Goal: Information Seeking & Learning: Find specific fact

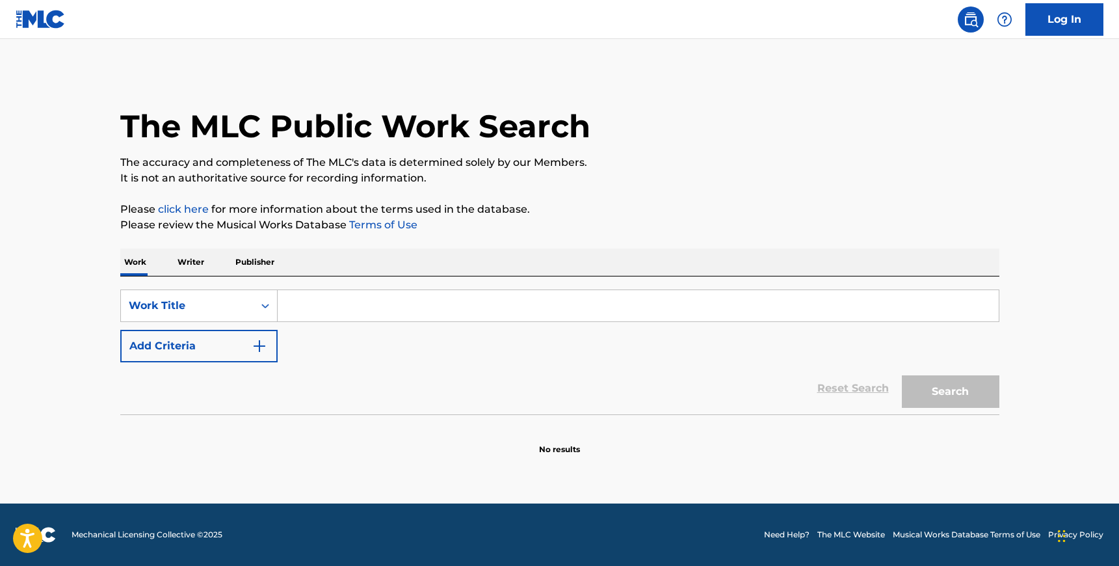
click at [579, 312] on input "Search Form" at bounding box center [638, 305] width 721 height 31
type input "blessings"
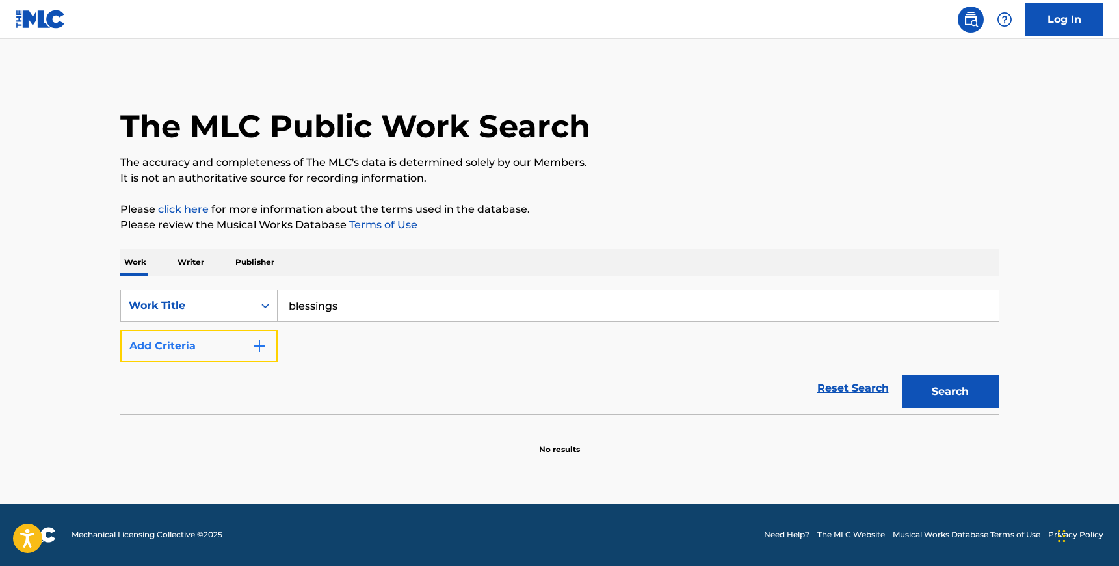
click at [222, 348] on button "Add Criteria" at bounding box center [198, 346] width 157 height 33
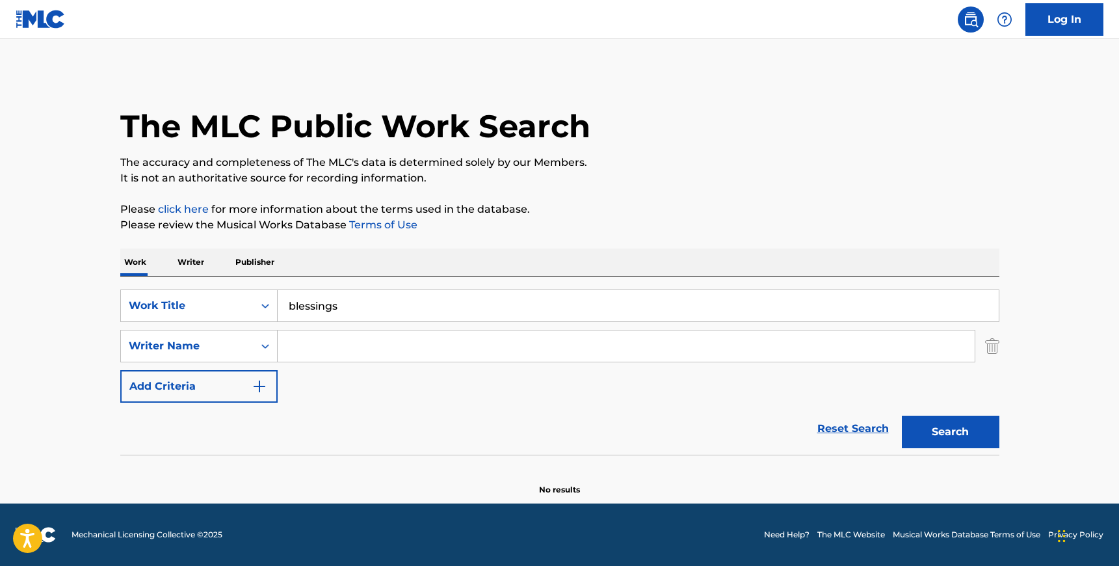
click at [340, 348] on input "Search Form" at bounding box center [626, 345] width 697 height 31
click at [902, 416] on button "Search" at bounding box center [951, 432] width 98 height 33
click at [312, 336] on input "wiley" at bounding box center [626, 345] width 697 height 31
type input "[PERSON_NAME]"
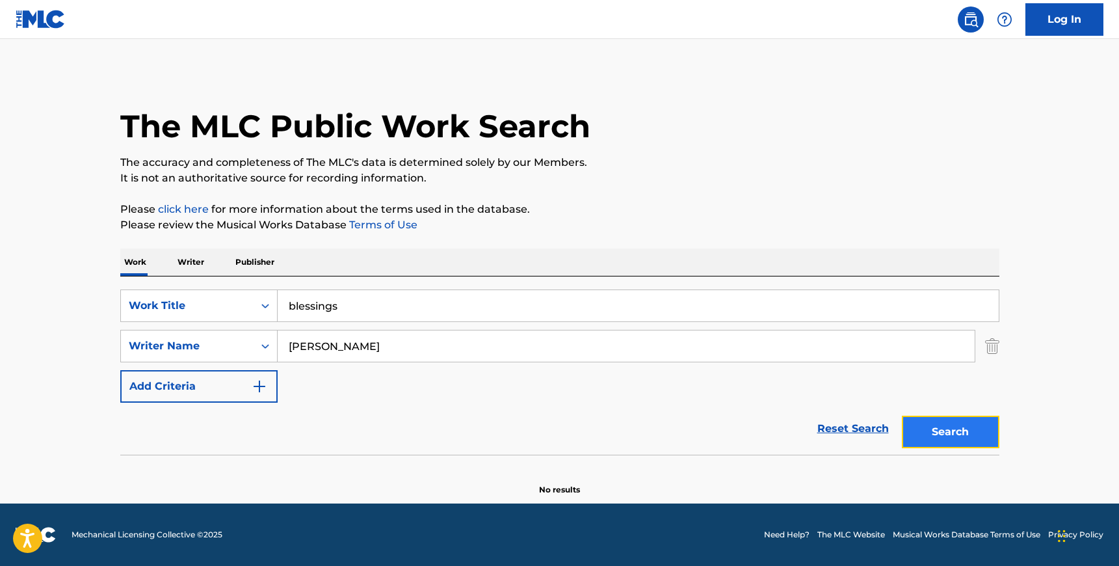
click at [952, 434] on button "Search" at bounding box center [951, 432] width 98 height 33
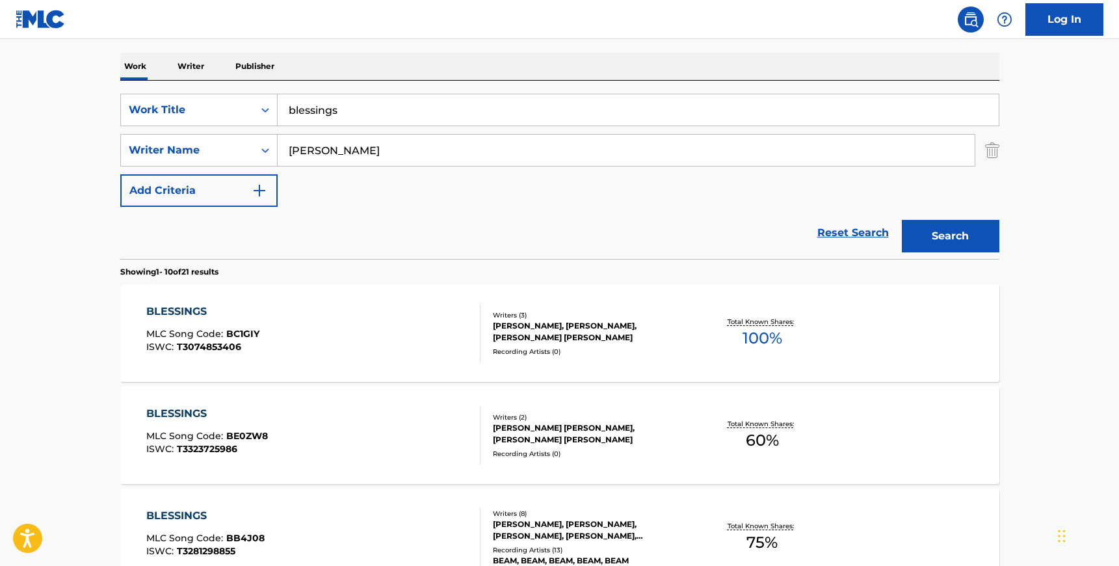
scroll to position [200, 0]
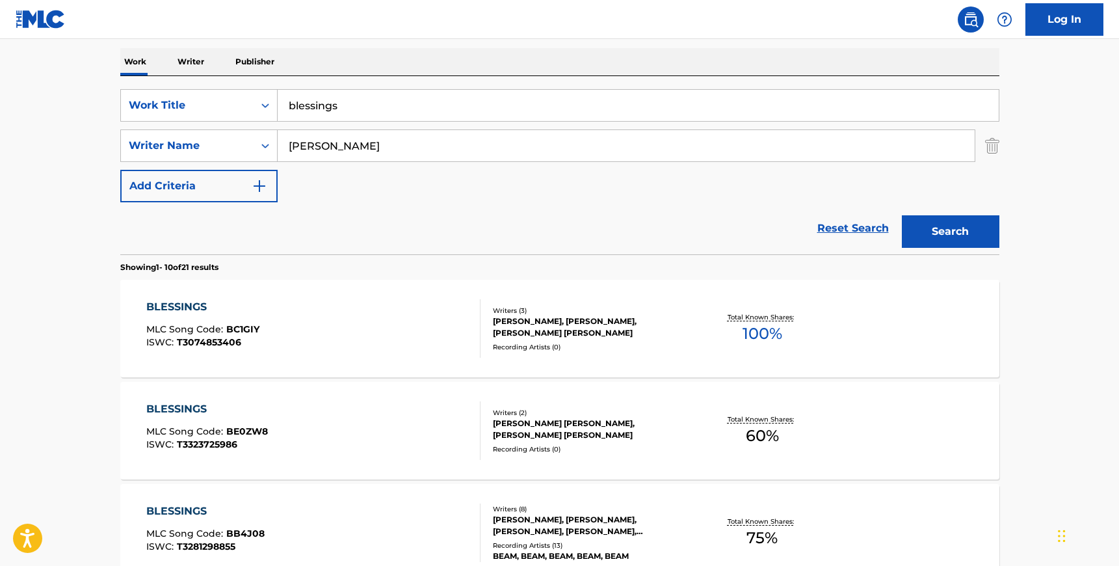
click at [661, 456] on div "BLESSINGS MLC Song Code : BE0ZW8 ISWC : T3323725986 Writers ( 2 ) [PERSON_NAME]…" at bounding box center [559, 431] width 879 height 98
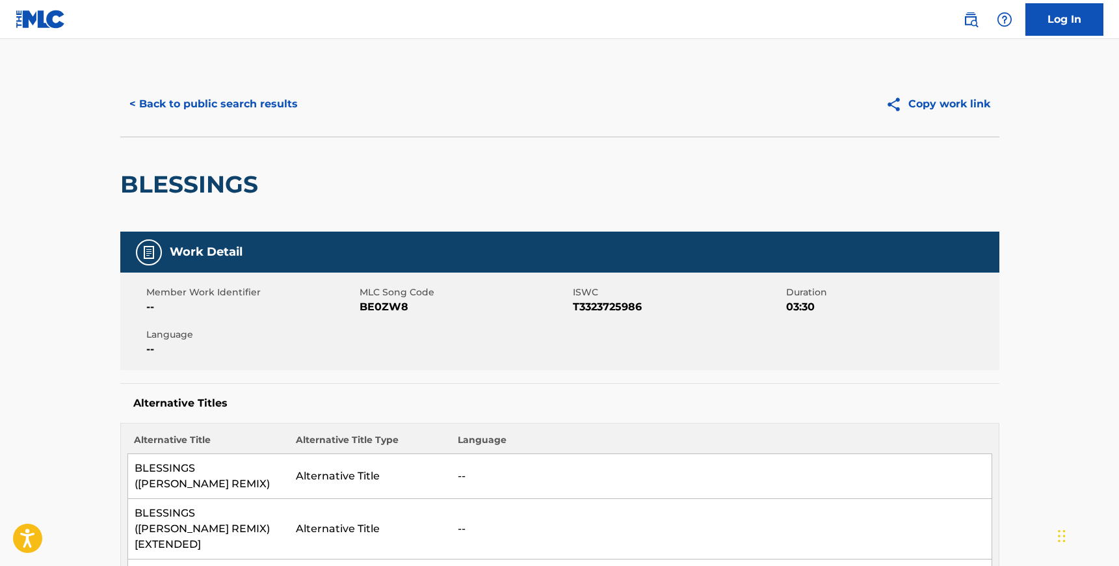
click at [378, 309] on span "BE0ZW8" at bounding box center [465, 307] width 210 height 16
copy span "BE0ZW8"
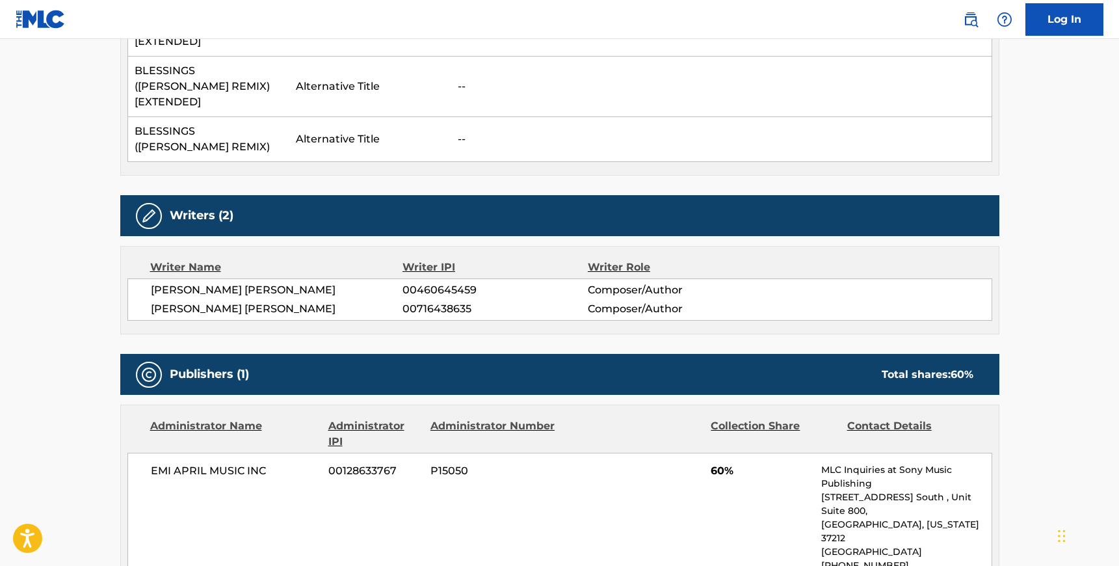
scroll to position [542, 0]
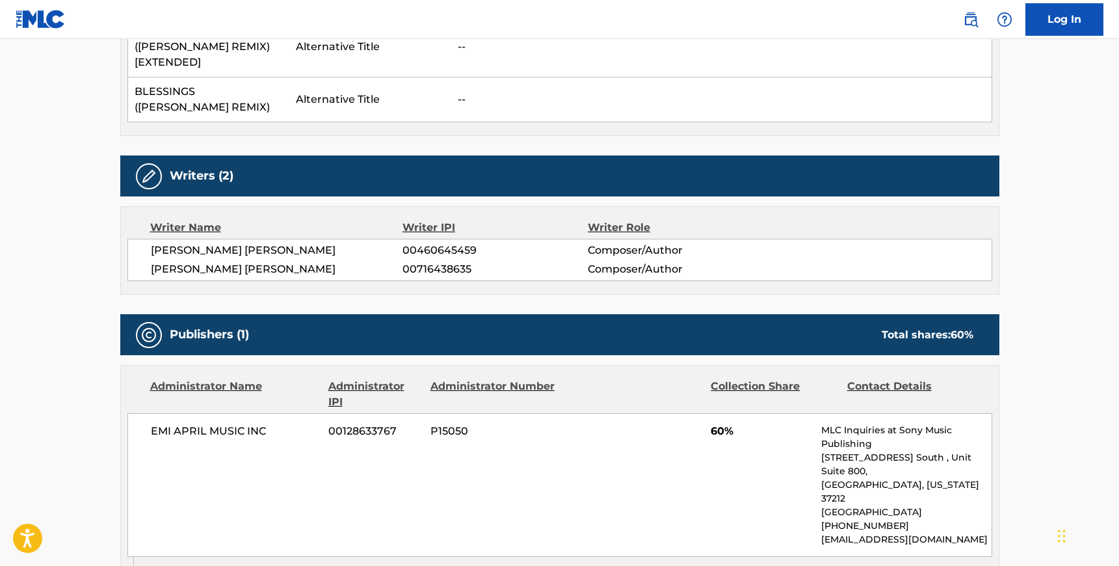
drag, startPoint x: 382, startPoint y: 258, endPoint x: 152, endPoint y: 237, distance: 231.8
click at [152, 239] on div "[PERSON_NAME] [PERSON_NAME] 00460645459 Composer/Author [PERSON_NAME] [PERSON_N…" at bounding box center [559, 260] width 865 height 42
copy div "[PERSON_NAME] [PERSON_NAME] 00460645459 Composer/Author [PERSON_NAME] [PERSON_N…"
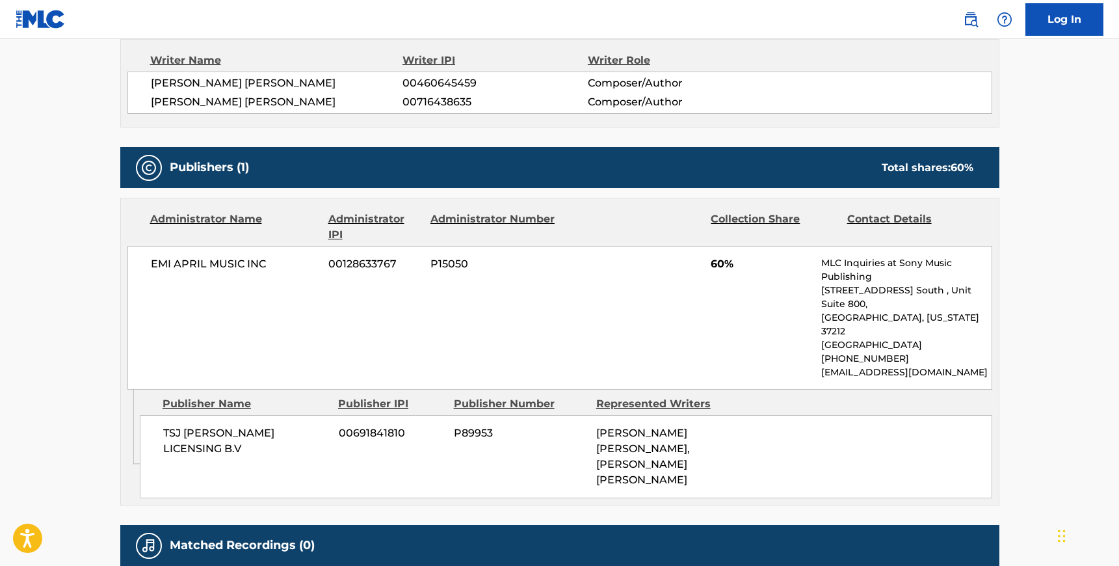
scroll to position [745, 0]
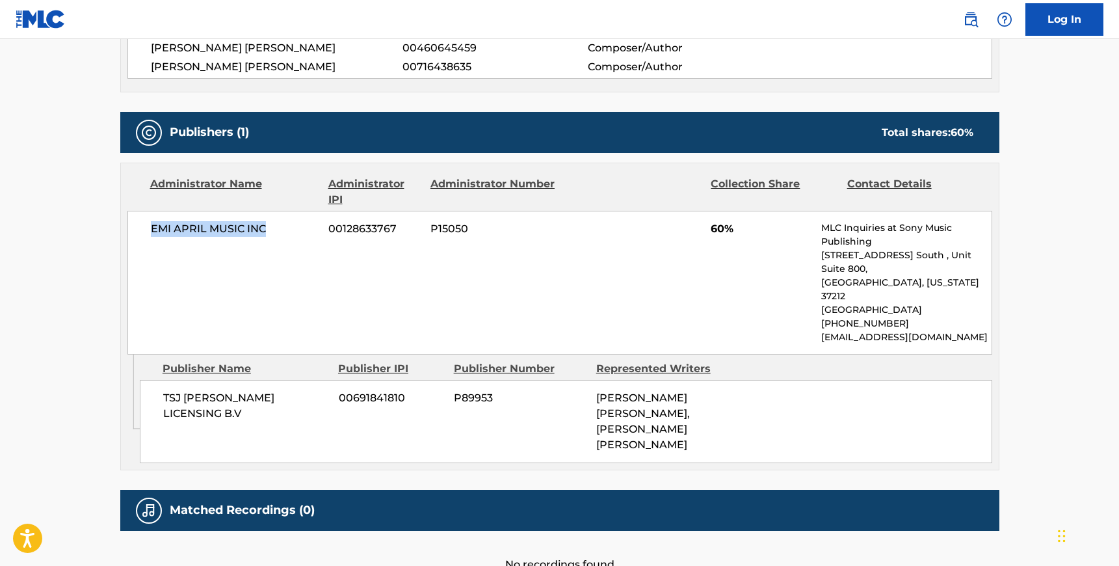
drag, startPoint x: 267, startPoint y: 217, endPoint x: 150, endPoint y: 213, distance: 117.2
click at [151, 221] on span "EMI APRIL MUSIC INC" at bounding box center [235, 229] width 168 height 16
copy span "EMI APRIL MUSIC INC"
drag, startPoint x: 163, startPoint y: 350, endPoint x: 314, endPoint y: 357, distance: 150.4
click at [314, 390] on span "TSJ [PERSON_NAME] LICENSING B.V" at bounding box center [246, 405] width 166 height 31
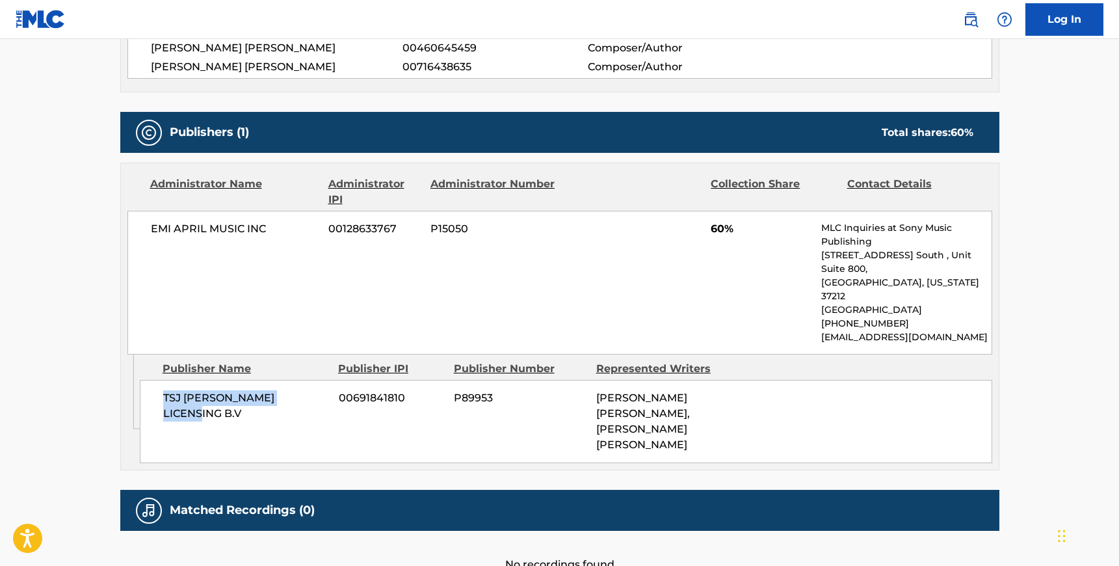
copy span "TSJ [PERSON_NAME] LICENSING B.V"
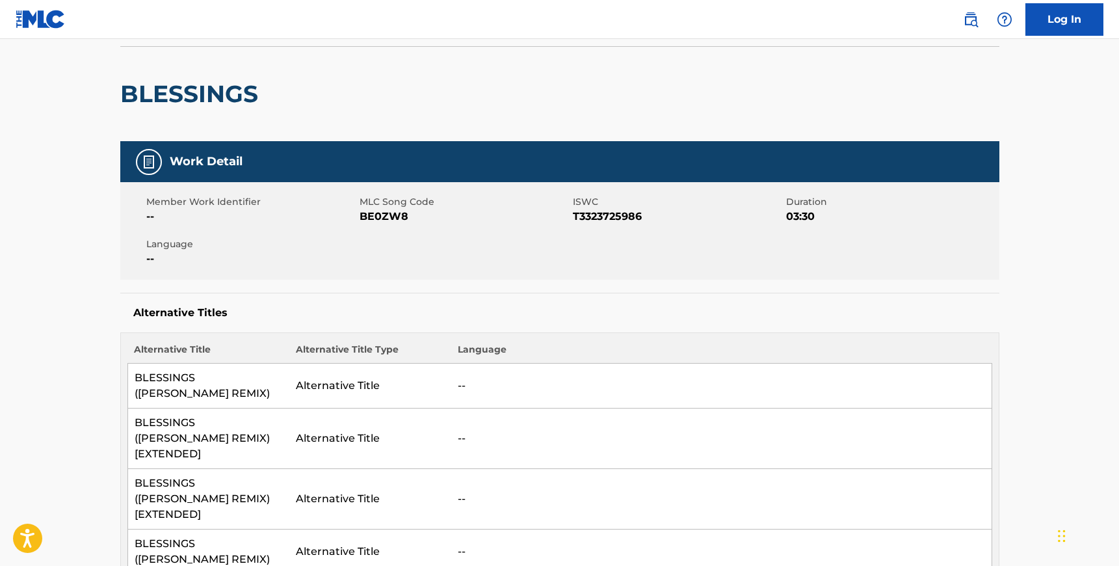
scroll to position [0, 0]
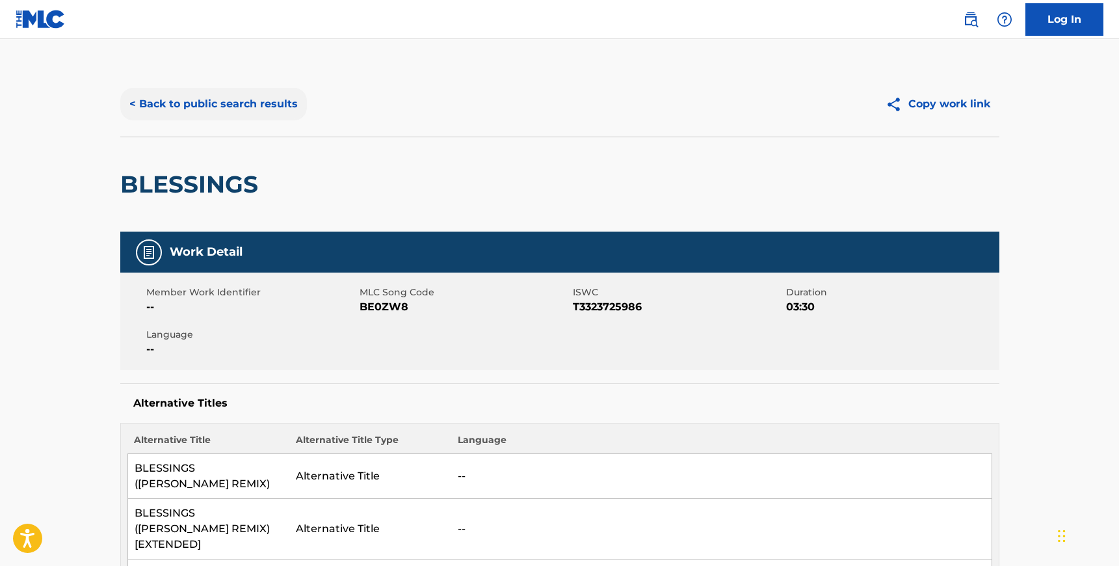
click at [172, 96] on button "< Back to public search results" at bounding box center [213, 104] width 187 height 33
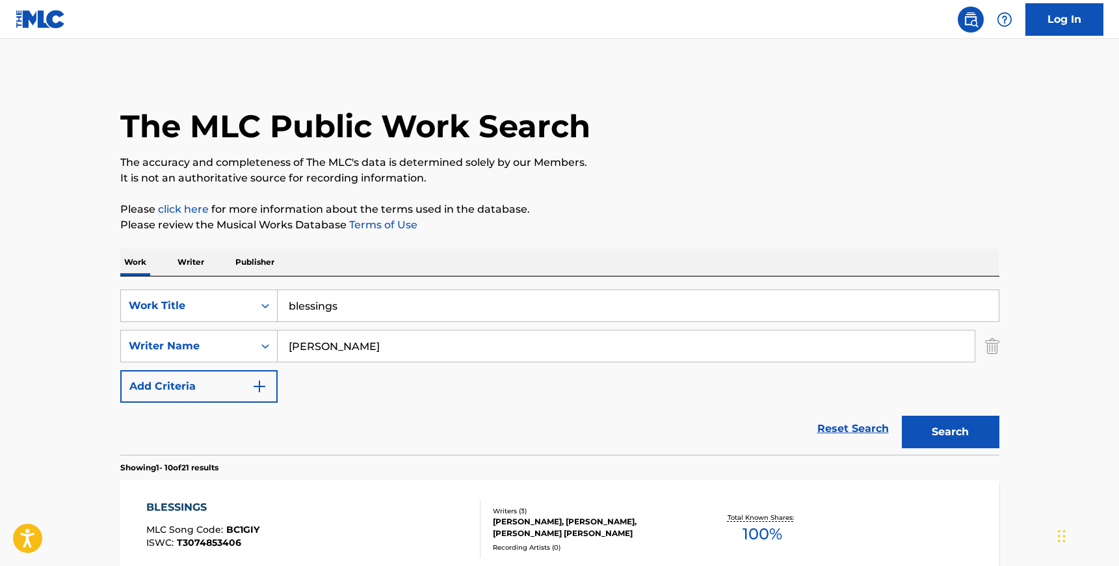
scroll to position [200, 0]
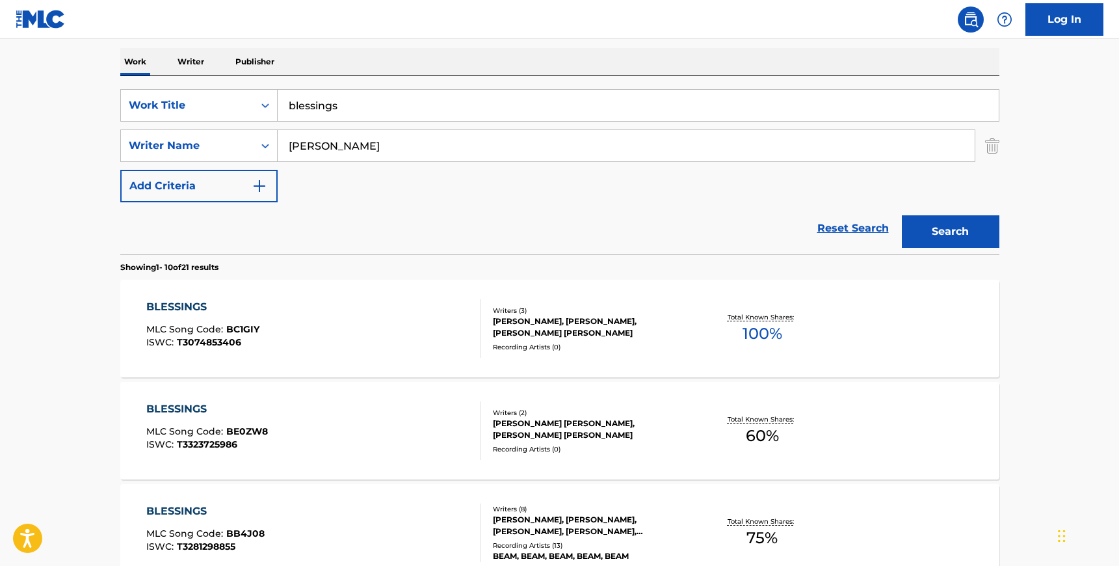
click at [345, 146] on input "[PERSON_NAME]" at bounding box center [626, 145] width 697 height 31
paste input "Stack"
type input "Stack"
click at [343, 111] on input "blessings" at bounding box center [638, 105] width 721 height 31
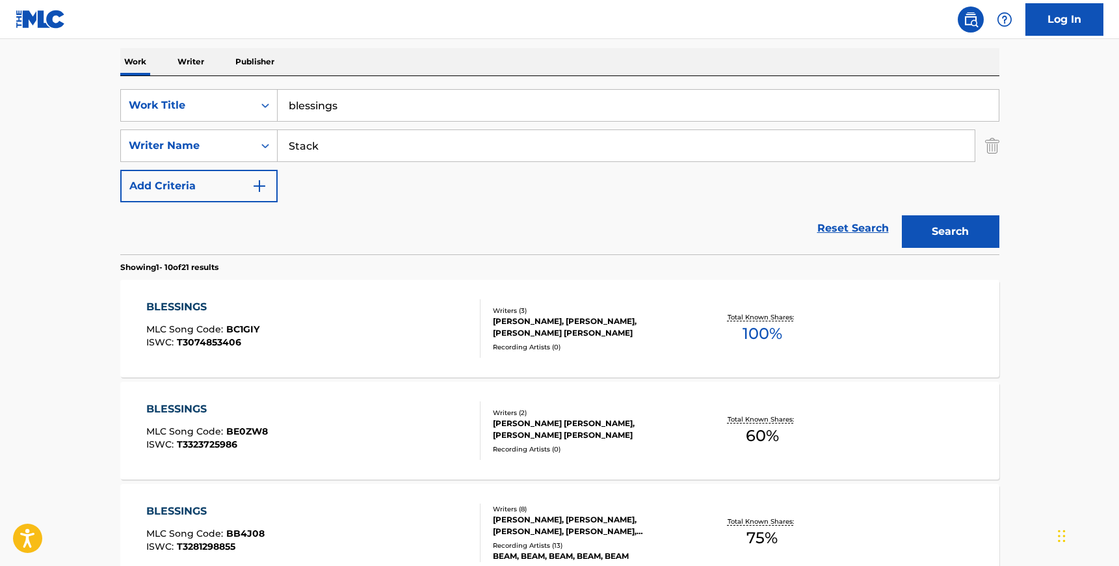
click at [343, 111] on input "blessings" at bounding box center [638, 105] width 721 height 31
click at [902, 215] on button "Search" at bounding box center [951, 231] width 98 height 33
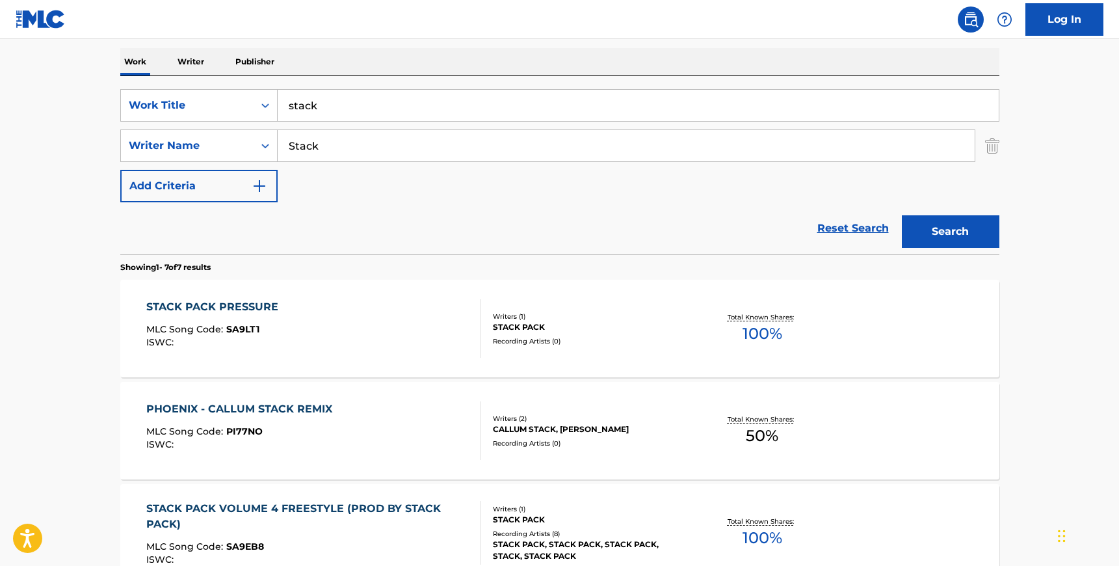
click at [342, 101] on input "stack" at bounding box center [638, 105] width 721 height 31
type input "what was that"
click at [902, 215] on button "Search" at bounding box center [951, 231] width 98 height 33
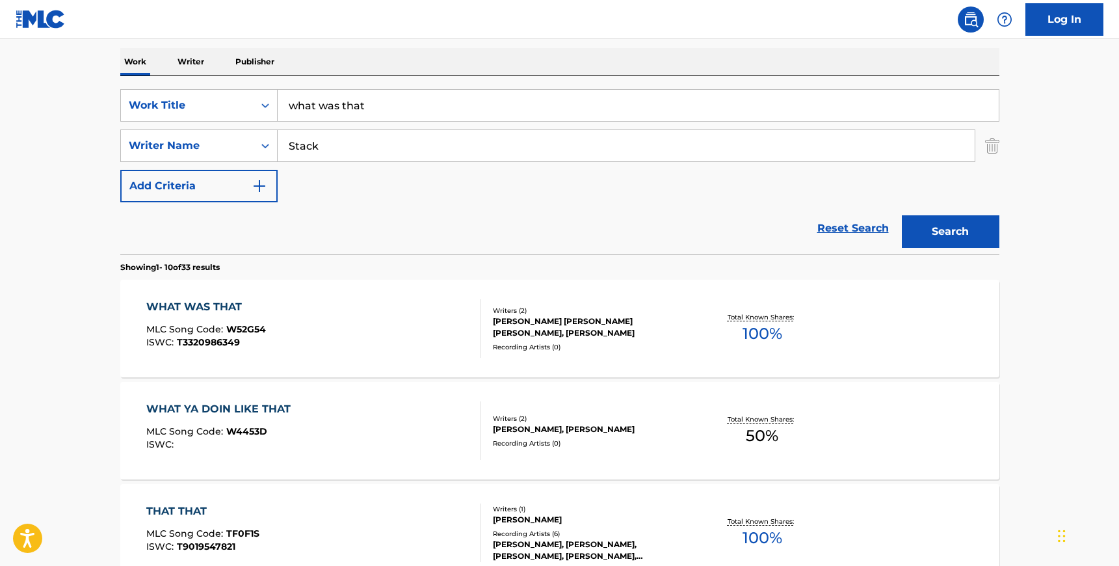
click at [604, 322] on div "[PERSON_NAME] [PERSON_NAME] [PERSON_NAME], [PERSON_NAME]" at bounding box center [591, 326] width 196 height 23
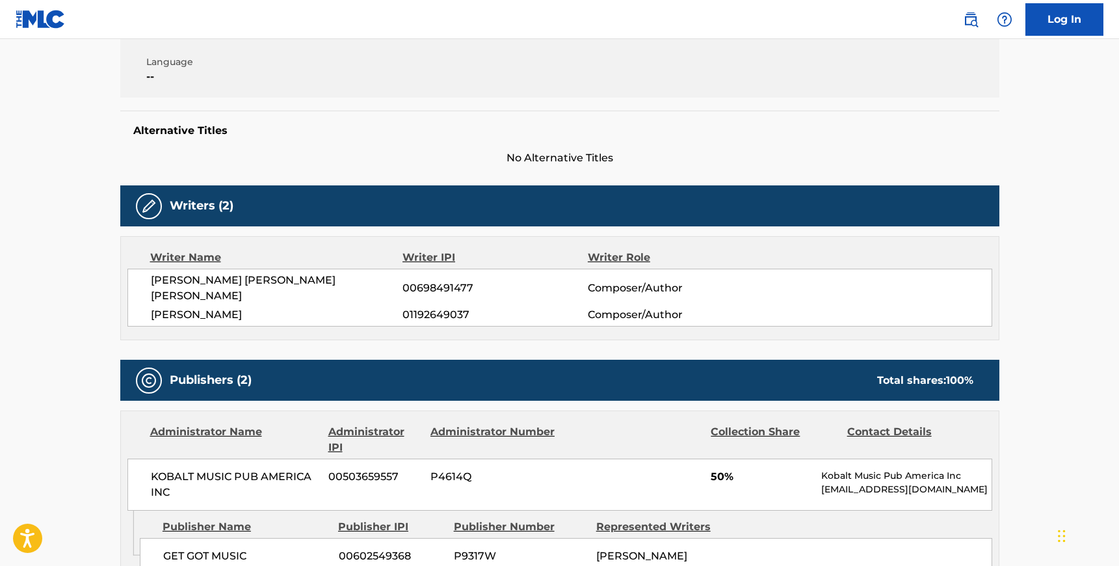
scroll to position [60, 0]
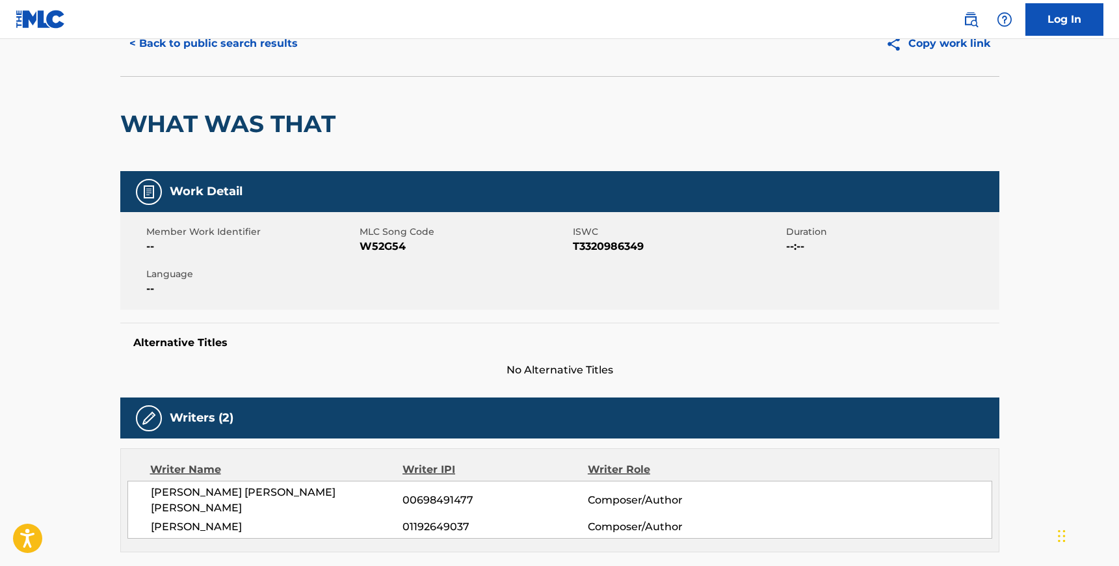
click at [394, 252] on span "W52G54" at bounding box center [465, 247] width 210 height 16
copy span "W52G54"
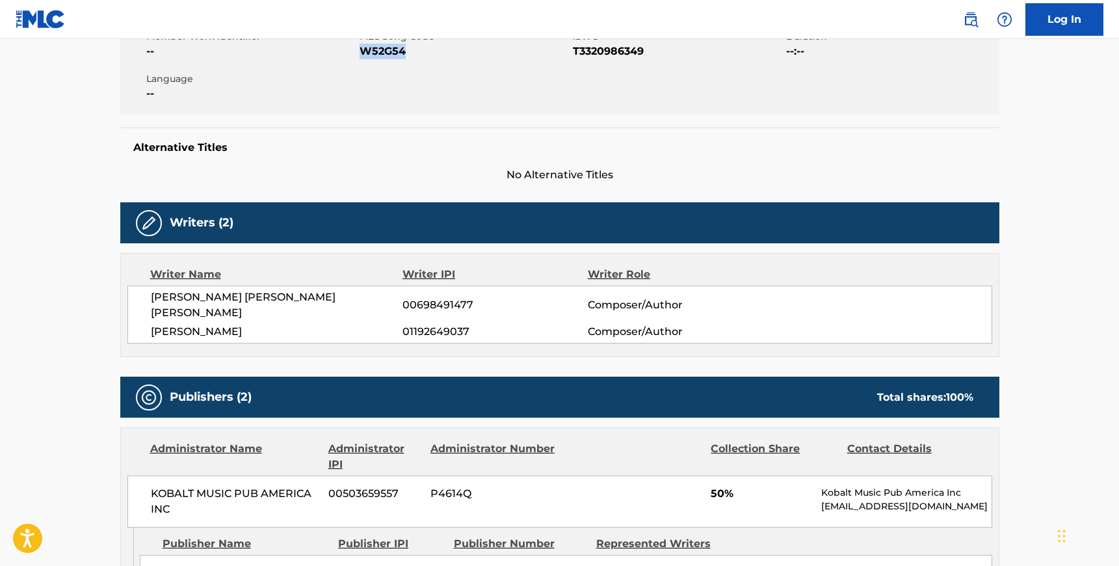
scroll to position [276, 0]
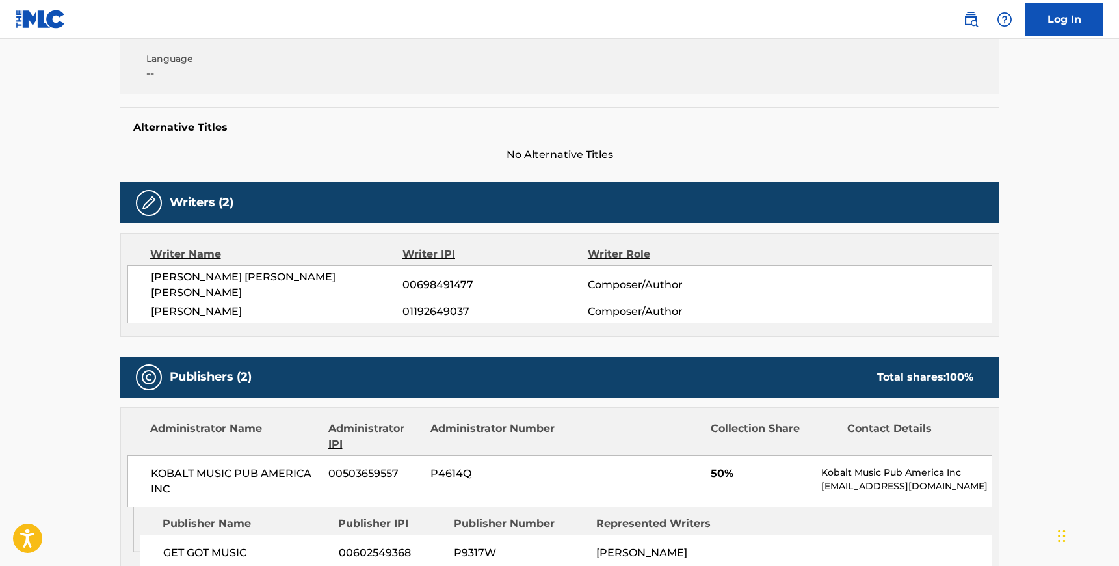
drag, startPoint x: 152, startPoint y: 275, endPoint x: 287, endPoint y: 297, distance: 137.6
click at [287, 297] on div "[PERSON_NAME] [PERSON_NAME] [PERSON_NAME] 00698491477 Composer/Author [PERSON_N…" at bounding box center [559, 294] width 865 height 58
copy div "[PERSON_NAME] [PERSON_NAME] [PERSON_NAME] 00698491477 Composer/Author [PERSON_N…"
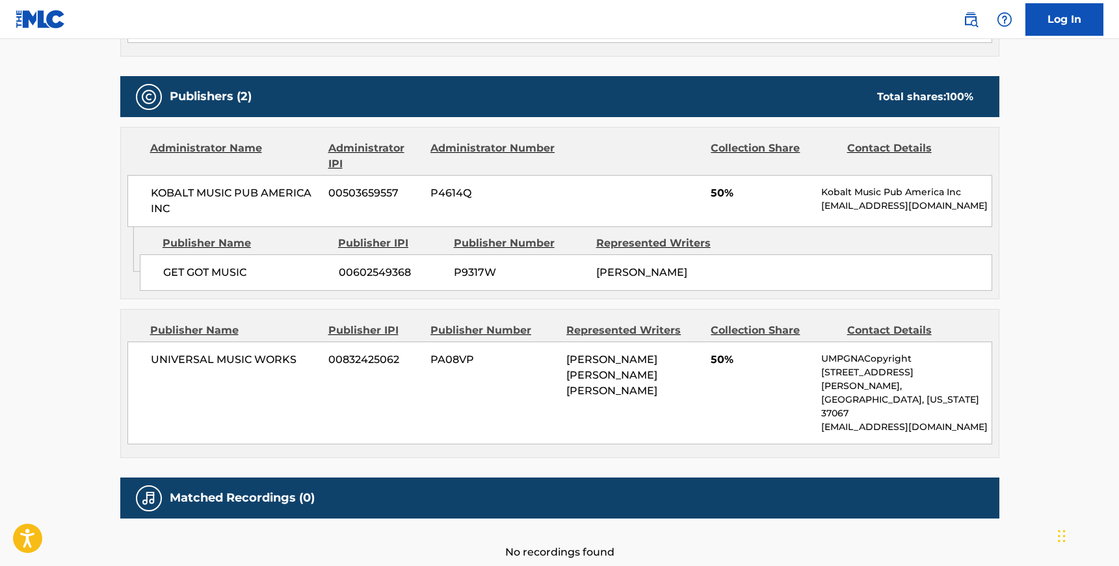
scroll to position [564, 0]
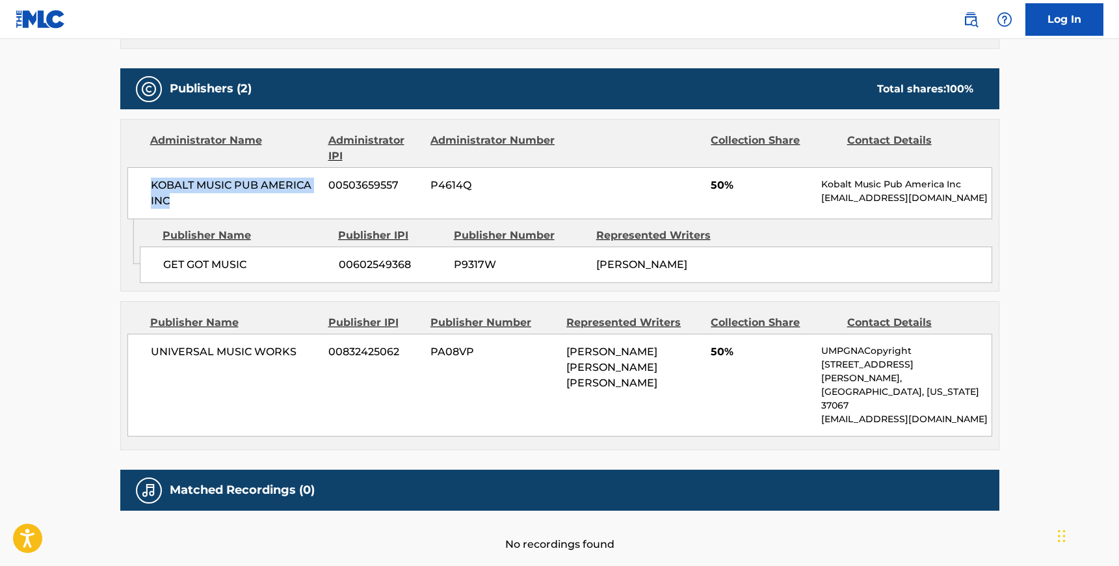
drag, startPoint x: 152, startPoint y: 167, endPoint x: 175, endPoint y: 184, distance: 28.9
click at [175, 184] on span "KOBALT MUSIC PUB AMERICA INC" at bounding box center [235, 193] width 168 height 31
copy span "KOBALT MUSIC PUB AMERICA INC"
drag, startPoint x: 165, startPoint y: 248, endPoint x: 247, endPoint y: 249, distance: 82.0
click at [246, 257] on span "GET GOT MUSIC" at bounding box center [246, 265] width 166 height 16
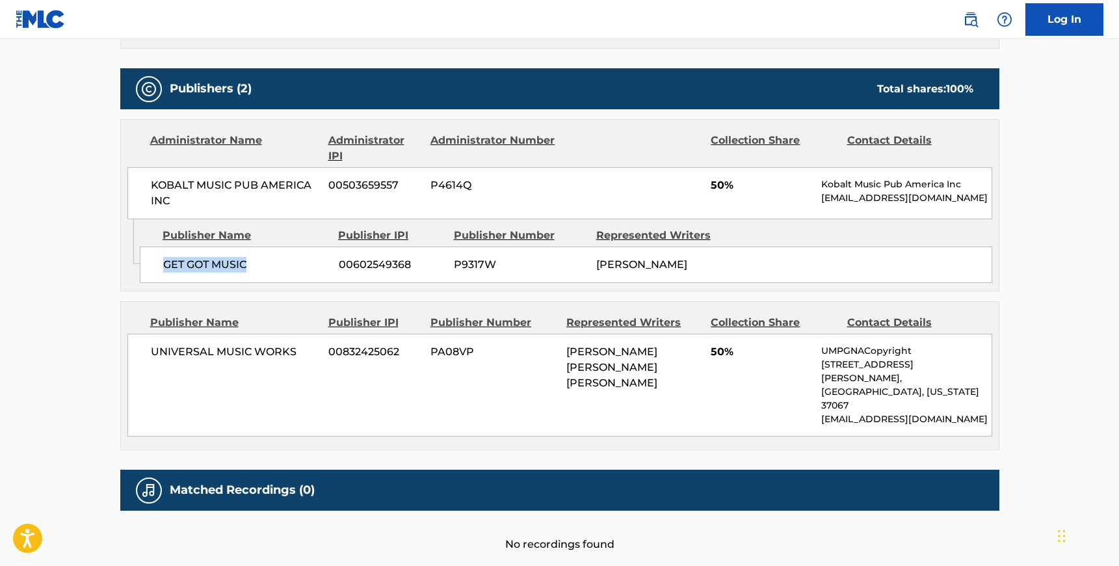
copy span "GET GOT MUSIC"
drag, startPoint x: 300, startPoint y: 337, endPoint x: 146, endPoint y: 334, distance: 154.2
click at [146, 334] on div "UNIVERSAL MUSIC WORKS 00832425062 PA08VP [PERSON_NAME] [PERSON_NAME] [PERSON_NA…" at bounding box center [559, 385] width 865 height 103
copy span "UNIVERSAL MUSIC WORKS"
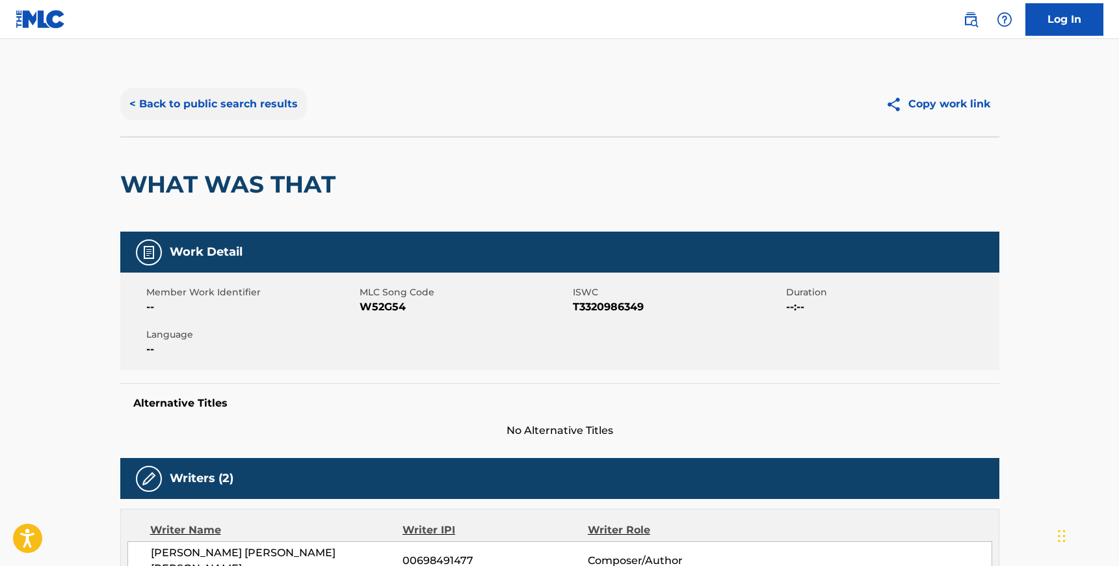
click at [146, 111] on button "< Back to public search results" at bounding box center [213, 104] width 187 height 33
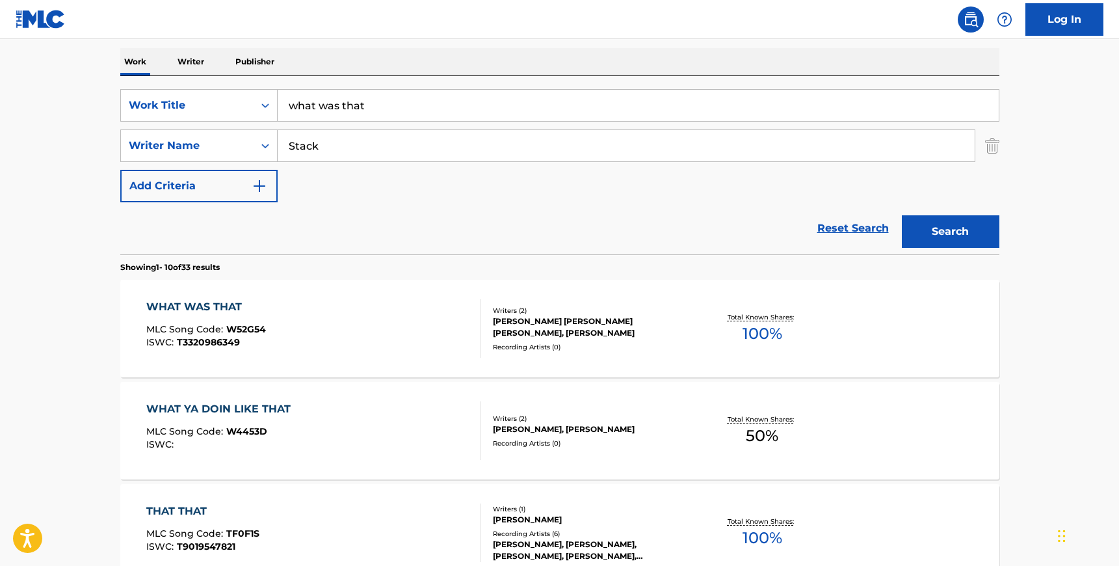
click at [403, 150] on input "Stack" at bounding box center [626, 145] width 697 height 31
paste input "[PERSON_NAME]"
type input "[PERSON_NAME]"
click at [317, 110] on input "what was that" at bounding box center [638, 105] width 721 height 31
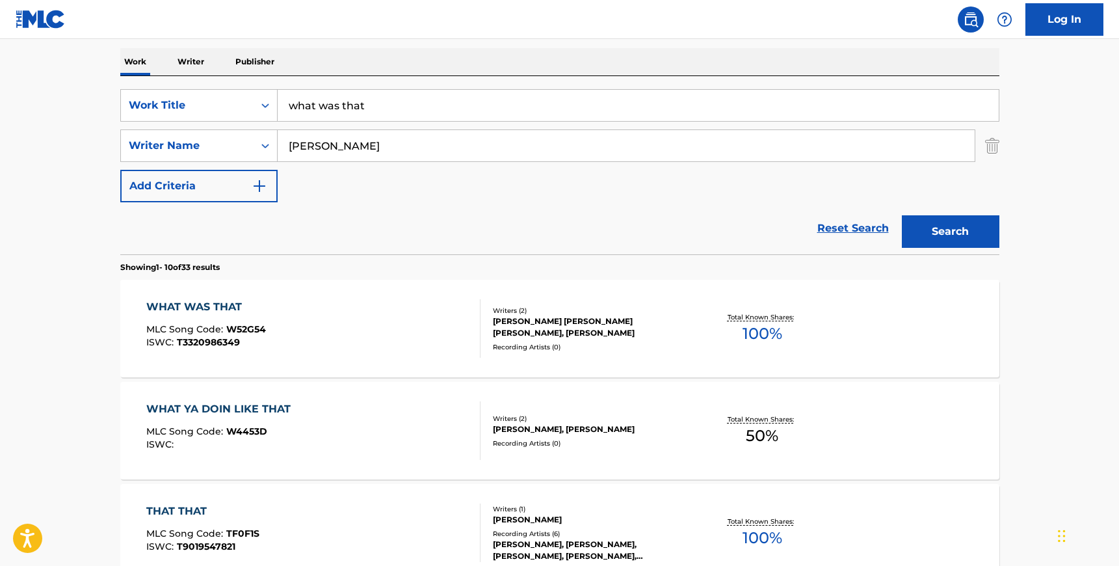
click at [317, 110] on input "what was that" at bounding box center [638, 105] width 721 height 31
paste input "Mothers & Daughters"
type input "Mothers & Daughters"
click at [992, 231] on button "Search" at bounding box center [951, 231] width 98 height 33
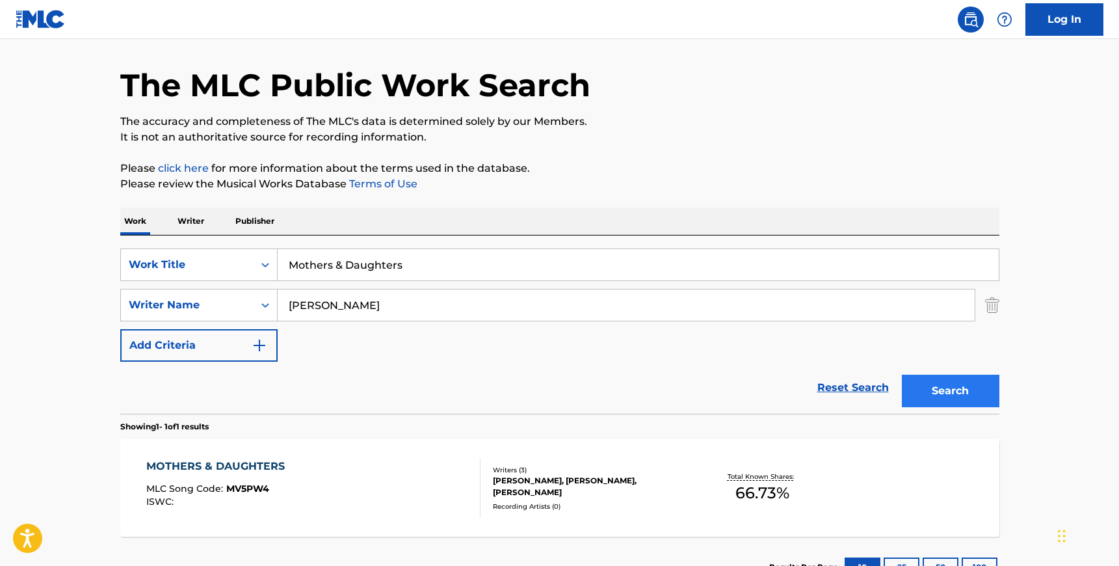
scroll to position [142, 0]
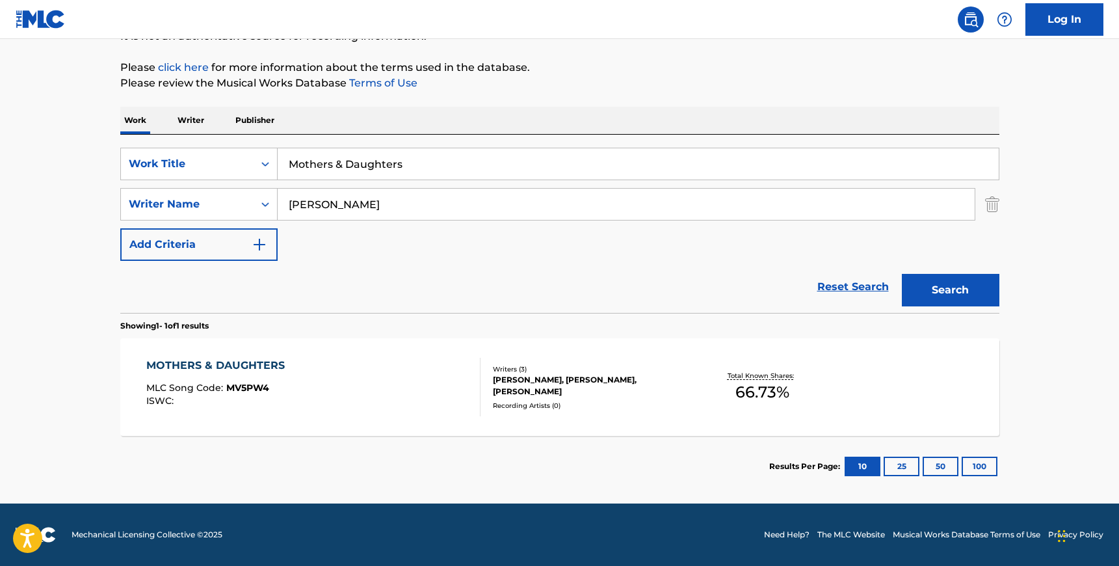
click at [608, 371] on div "Writers ( 3 )" at bounding box center [591, 369] width 196 height 10
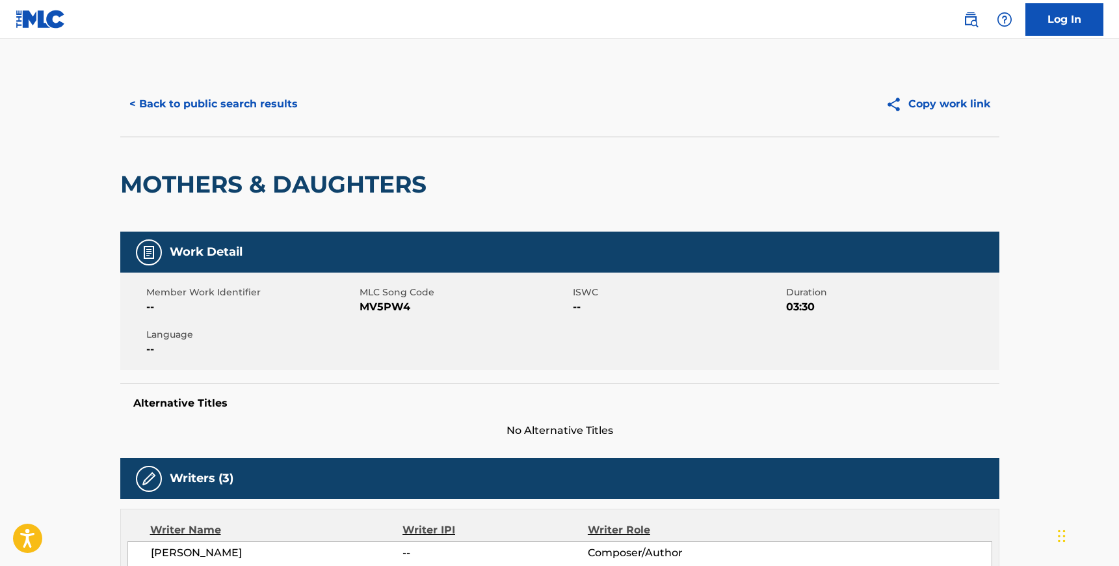
click at [382, 313] on span "MV5PW4" at bounding box center [465, 307] width 210 height 16
copy span "MV5PW4"
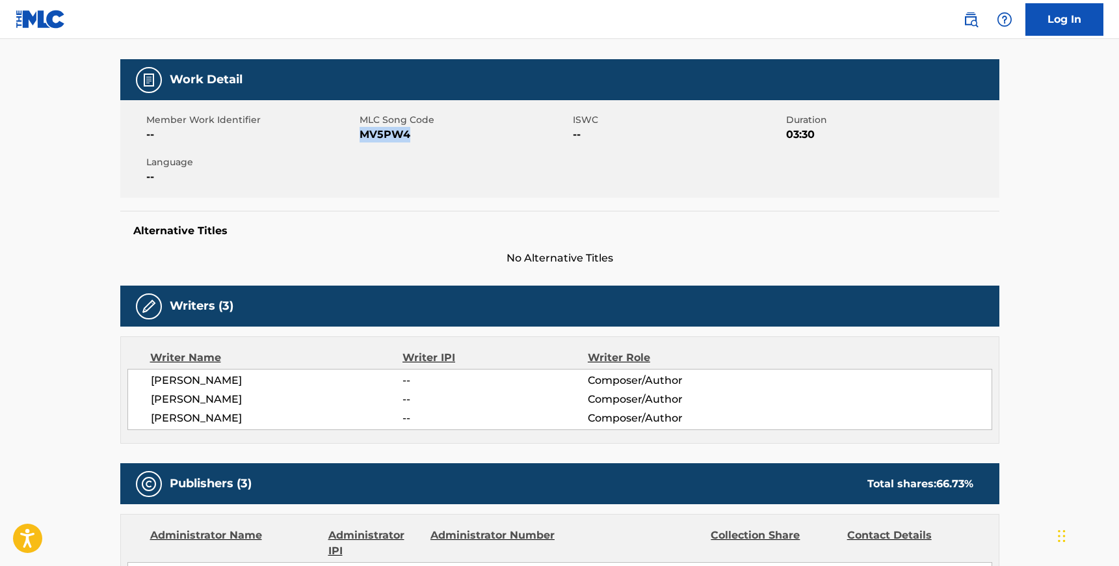
scroll to position [166, 0]
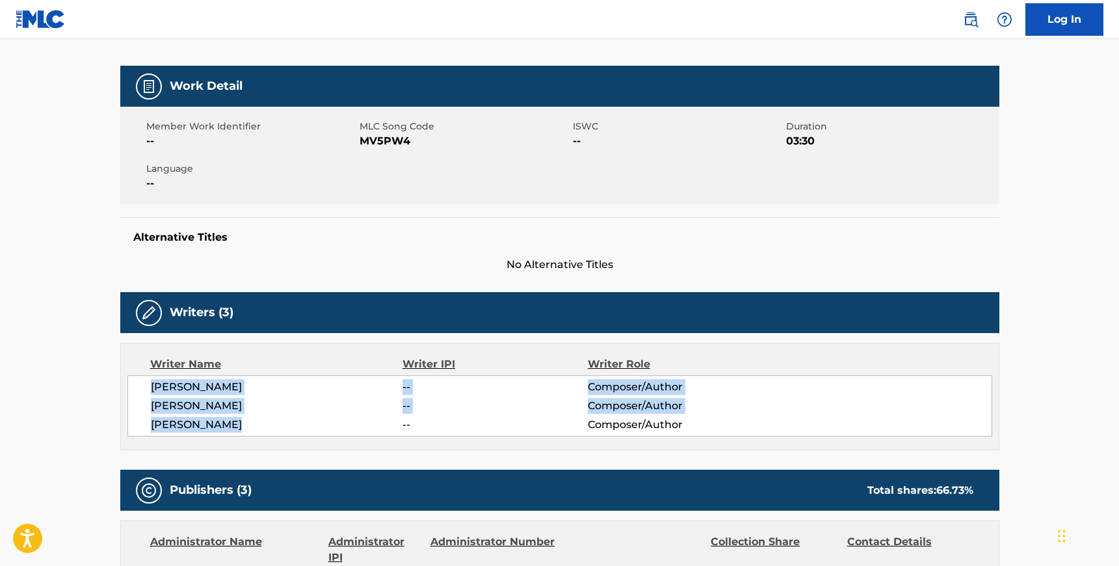
drag, startPoint x: 150, startPoint y: 390, endPoint x: 237, endPoint y: 422, distance: 93.0
click at [237, 422] on div "[PERSON_NAME] -- Composer/Author [PERSON_NAME] -- Composer/Author [PERSON_NAME]…" at bounding box center [559, 405] width 865 height 61
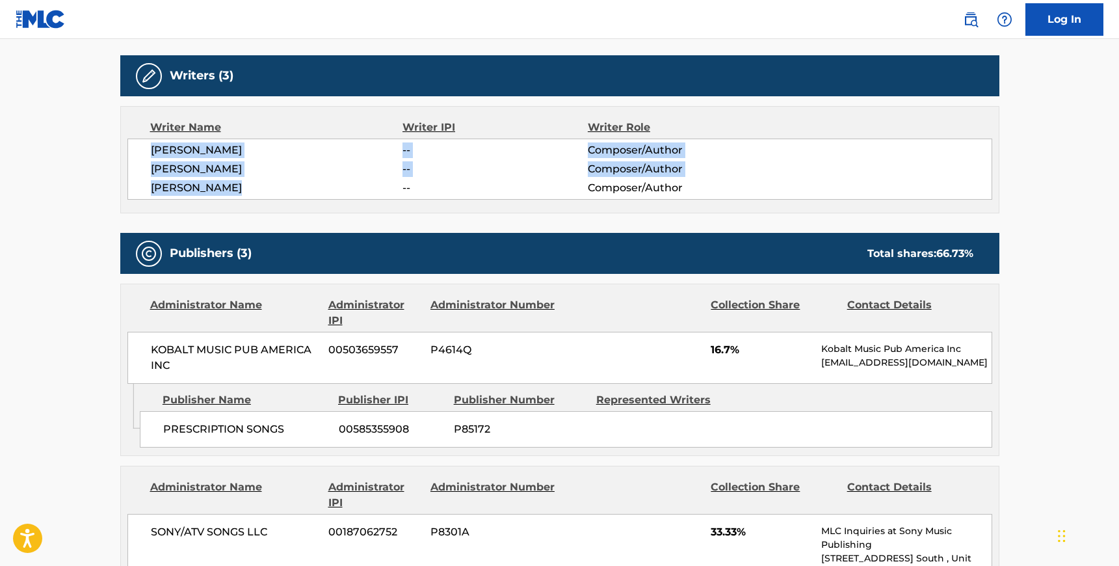
scroll to position [415, 0]
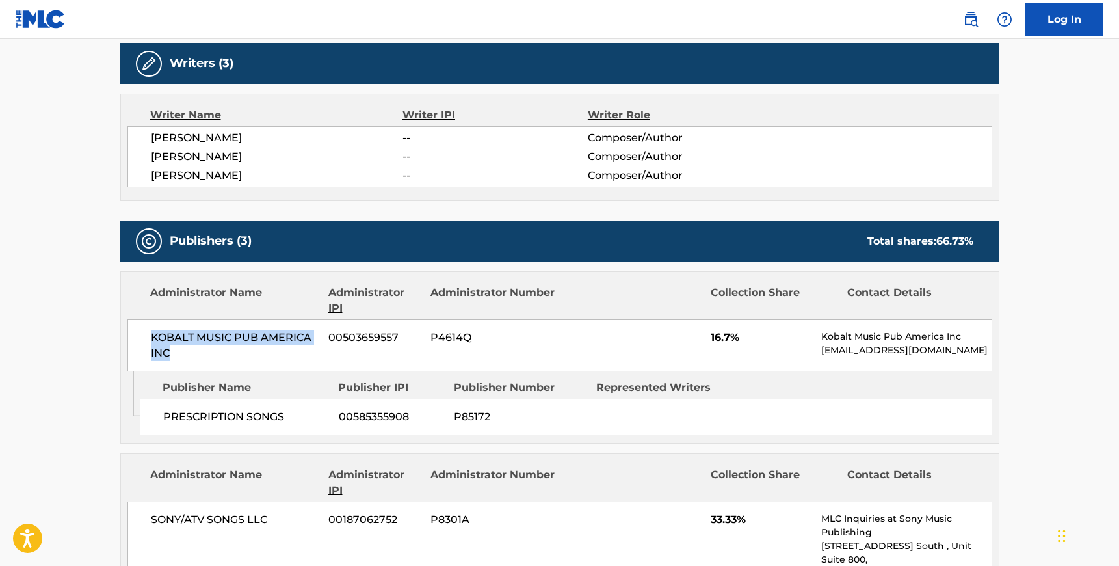
drag, startPoint x: 171, startPoint y: 354, endPoint x: 152, endPoint y: 339, distance: 24.6
click at [152, 339] on span "KOBALT MUSIC PUB AMERICA INC" at bounding box center [235, 345] width 168 height 31
drag, startPoint x: 289, startPoint y: 420, endPoint x: 163, endPoint y: 416, distance: 126.2
click at [163, 416] on span "PRESCRIPTION SONGS" at bounding box center [246, 417] width 166 height 16
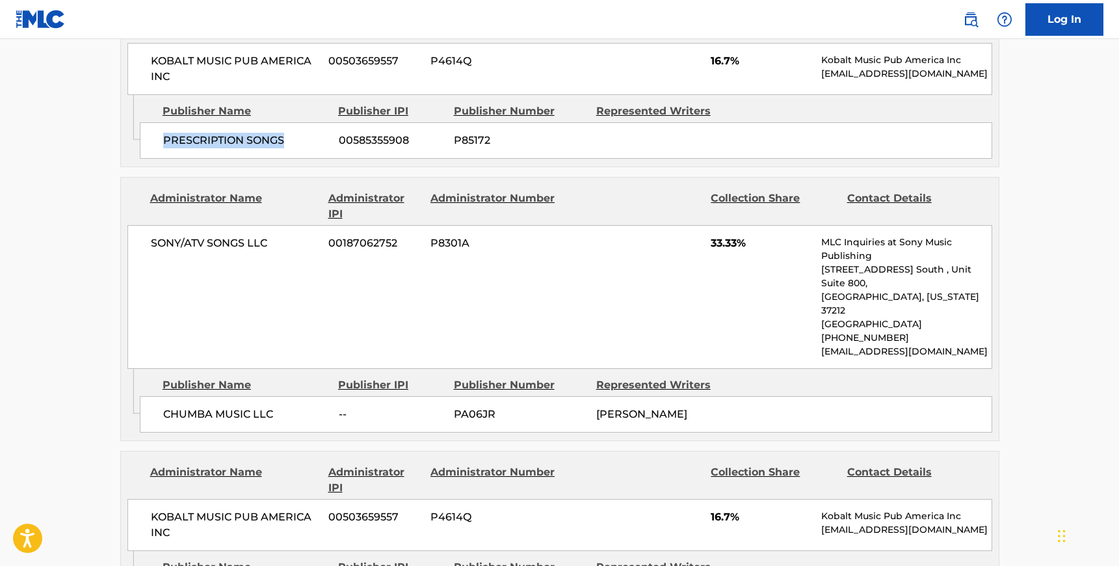
scroll to position [699, 0]
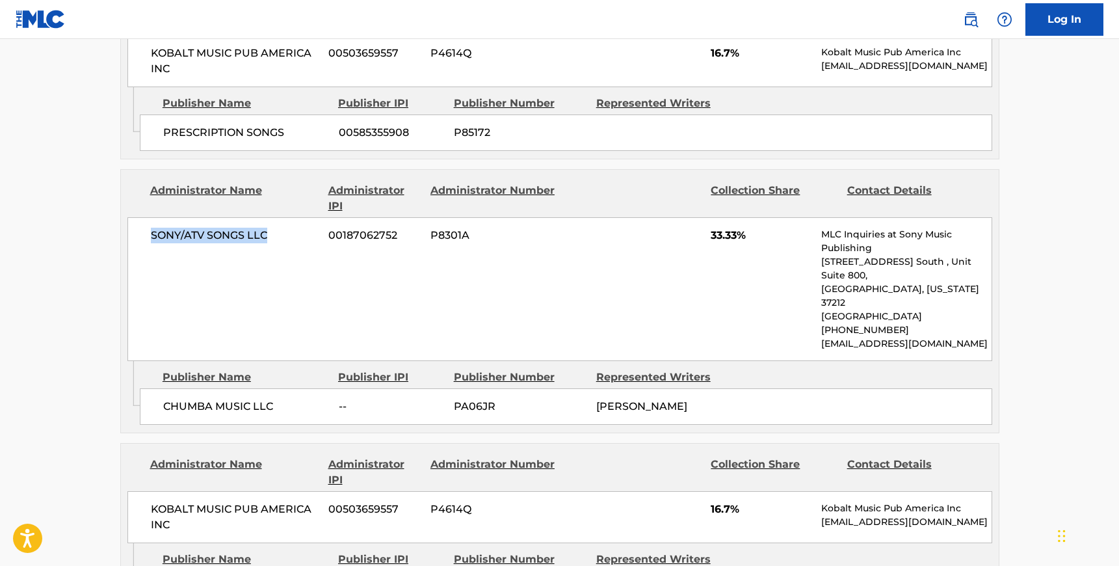
drag, startPoint x: 271, startPoint y: 234, endPoint x: 141, endPoint y: 225, distance: 129.8
click at [141, 225] on div "SONY/ATV SONGS LLC 00187062752 P8301A 33.33% MLC Inquiries at Sony Music Publis…" at bounding box center [559, 289] width 865 height 144
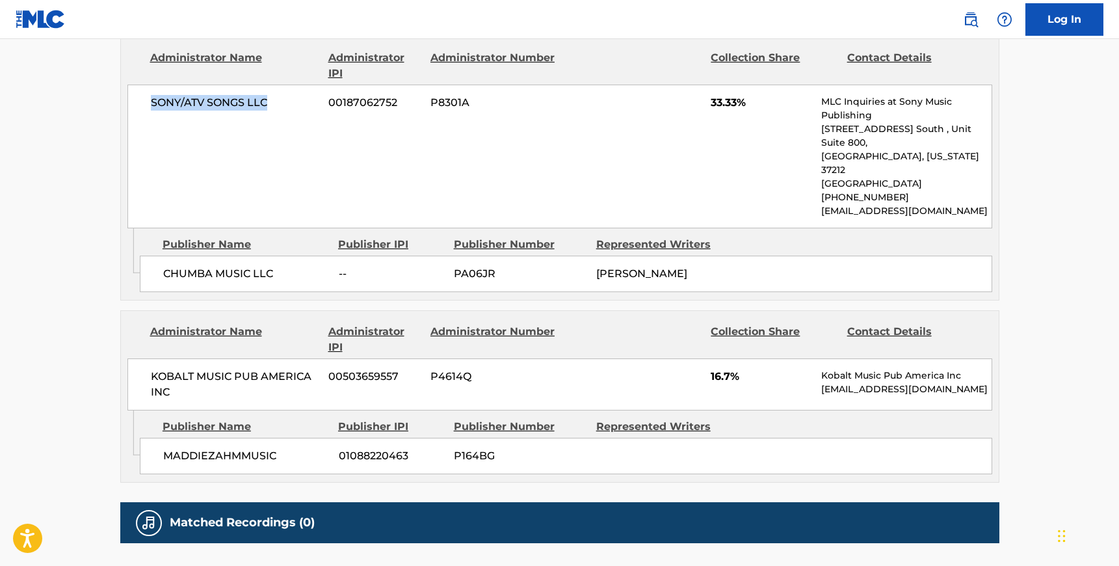
scroll to position [835, 0]
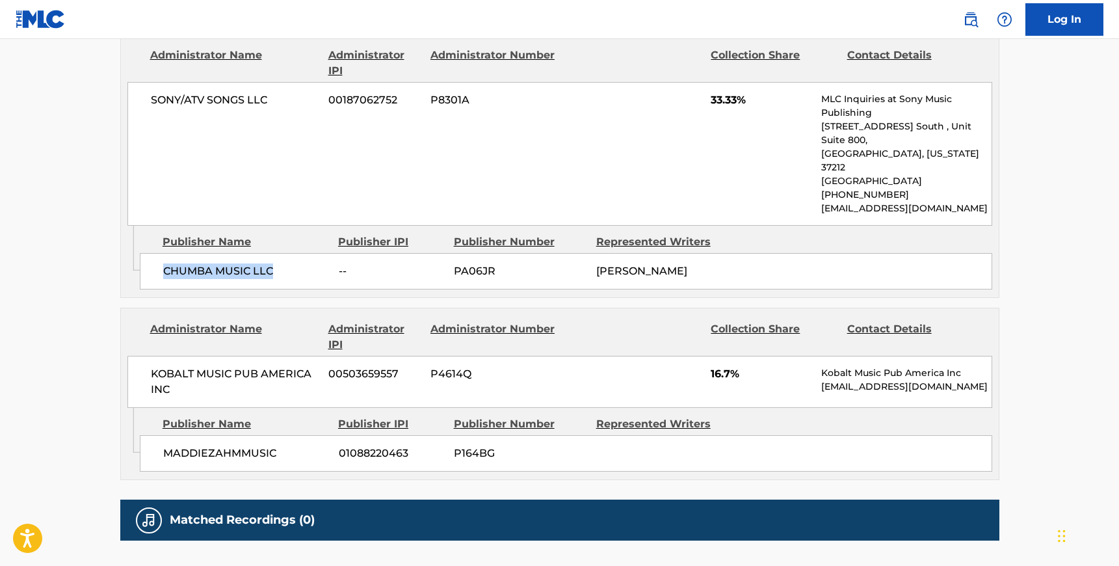
drag, startPoint x: 164, startPoint y: 241, endPoint x: 276, endPoint y: 246, distance: 112.6
click at [276, 263] on span "CHUMBA MUSIC LLC" at bounding box center [246, 271] width 166 height 16
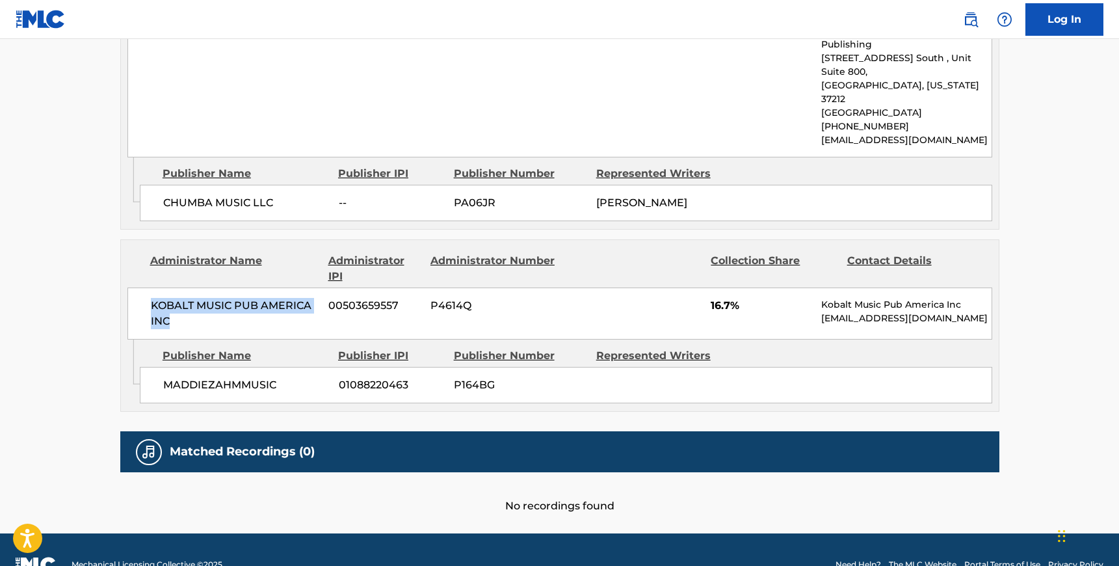
drag, startPoint x: 174, startPoint y: 288, endPoint x: 147, endPoint y: 282, distance: 28.1
click at [147, 287] on div "KOBALT MUSIC PUB AMERICA INC 00503659557 P4614Q 16.7% Kobalt Music Pub America …" at bounding box center [559, 313] width 865 height 52
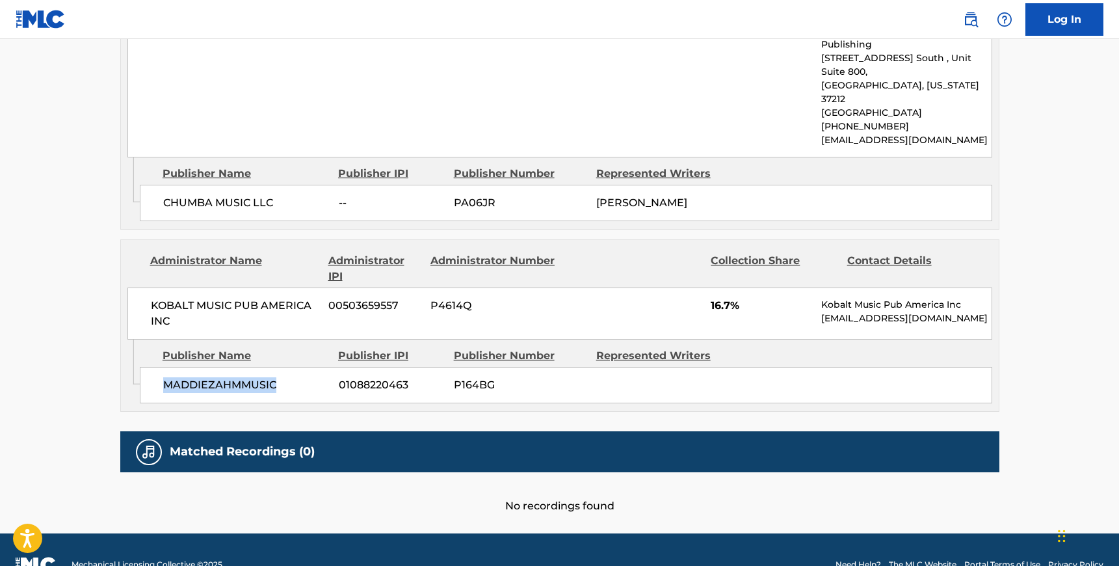
drag, startPoint x: 273, startPoint y: 360, endPoint x: 169, endPoint y: 345, distance: 105.2
click at [169, 367] on div "MADDIEZAHMMUSIC 01088220463 P164BG" at bounding box center [566, 385] width 853 height 36
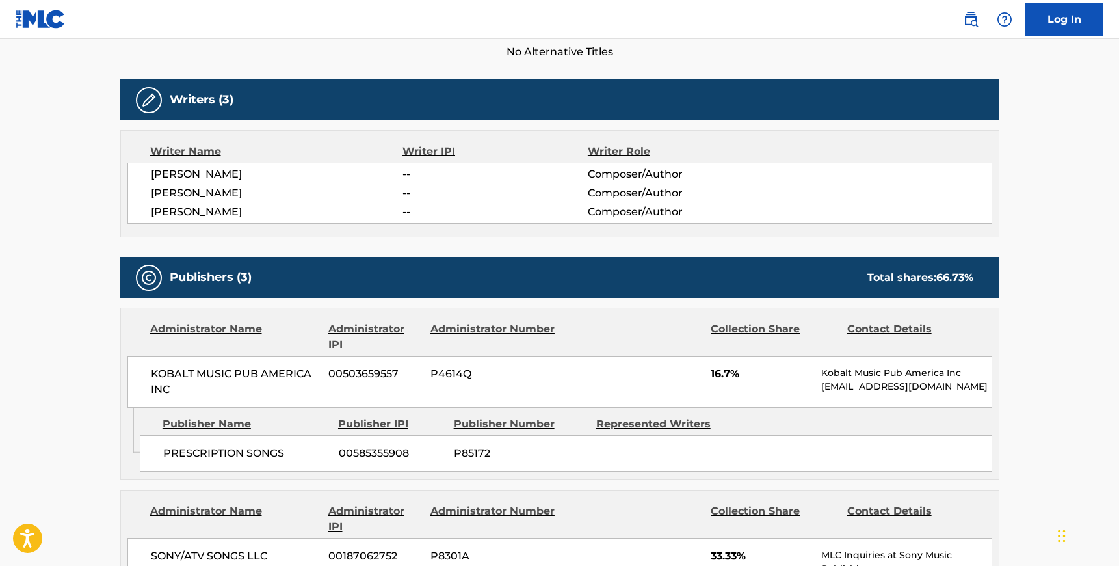
scroll to position [0, 0]
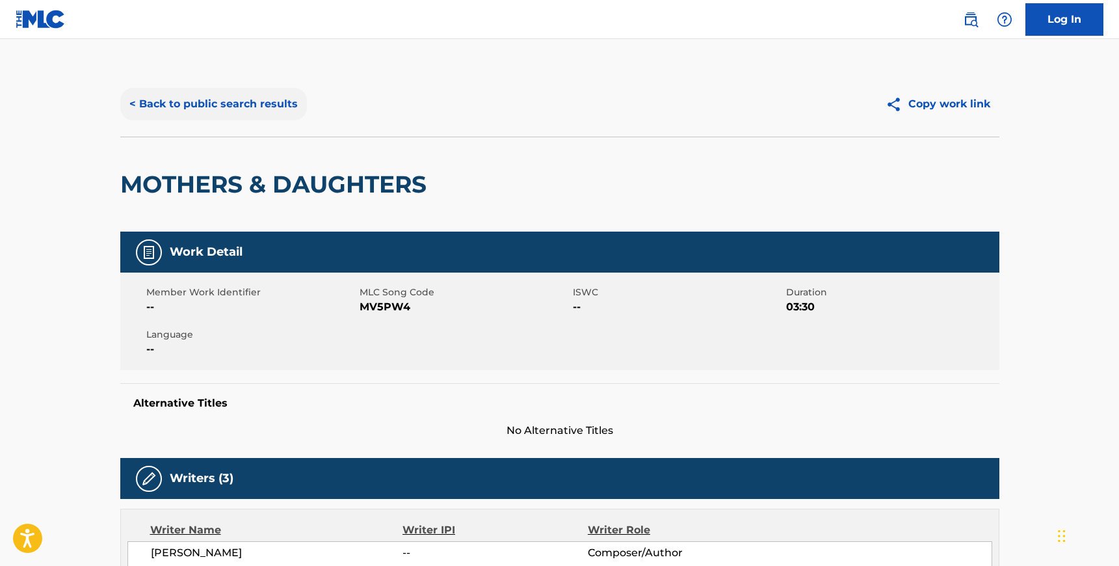
click at [190, 111] on button "< Back to public search results" at bounding box center [213, 104] width 187 height 33
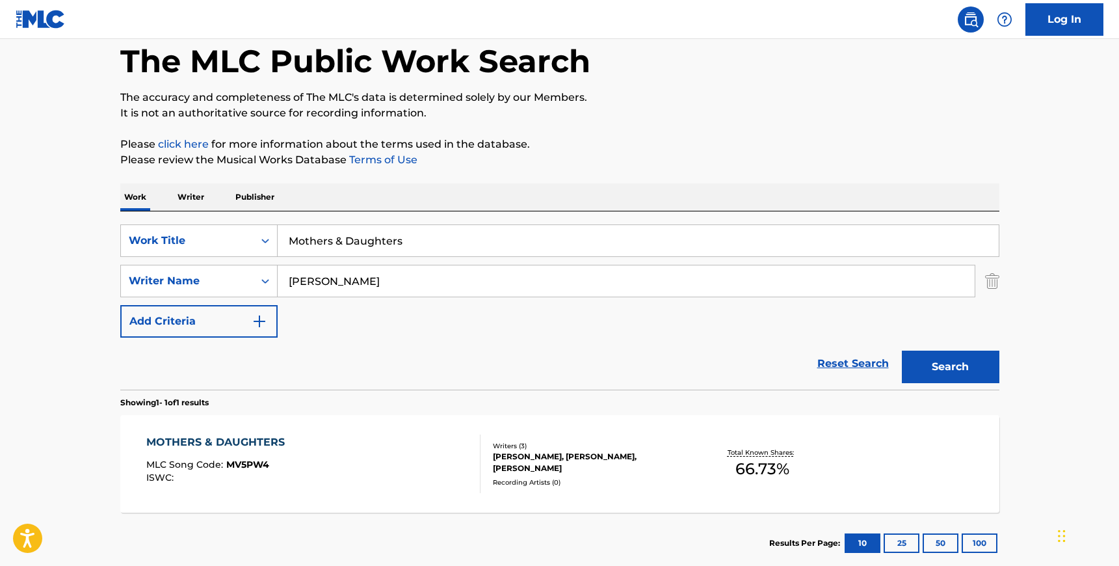
scroll to position [64, 0]
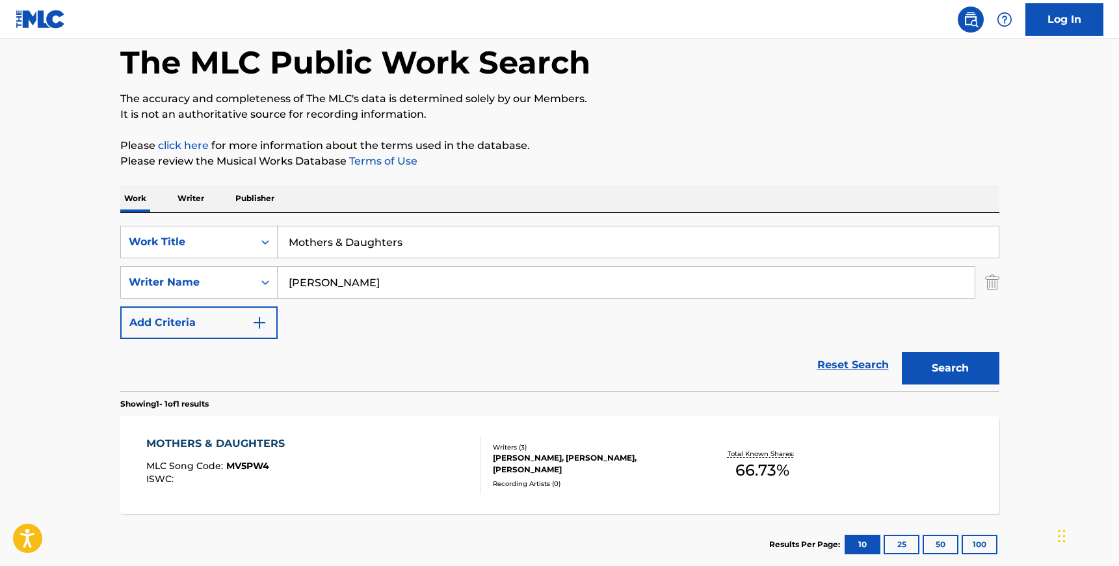
click at [318, 287] on input "[PERSON_NAME]" at bounding box center [626, 282] width 697 height 31
paste input "[PERSON_NAME]"
type input "[PERSON_NAME]"
click at [331, 247] on input "Mothers & Daughters" at bounding box center [638, 241] width 721 height 31
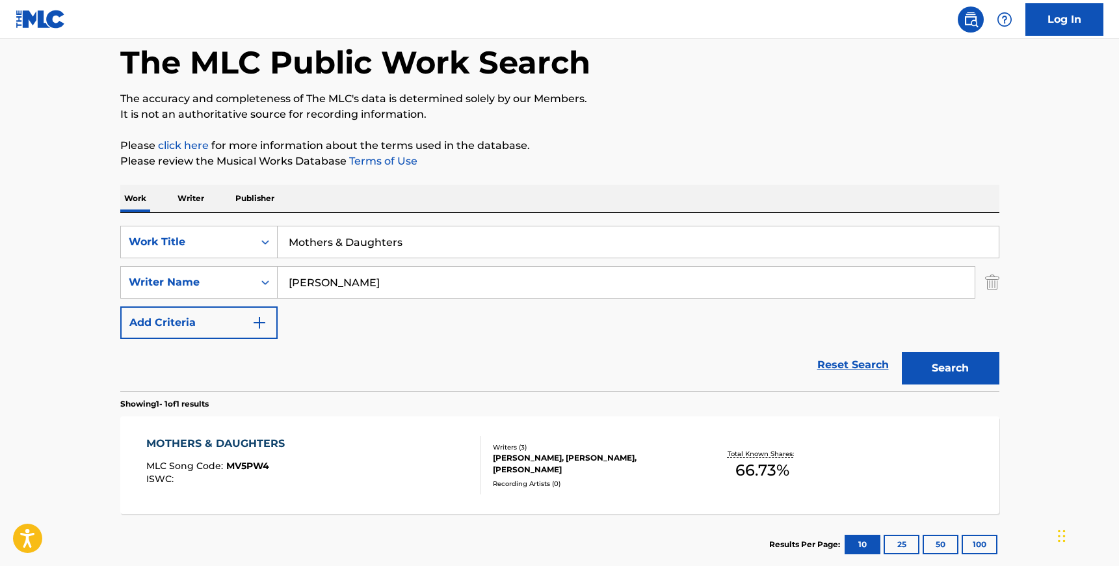
click at [331, 247] on input "Mothers & Daughters" at bounding box center [638, 241] width 721 height 31
type input "can't get enough"
click at [902, 352] on button "Search" at bounding box center [951, 368] width 98 height 33
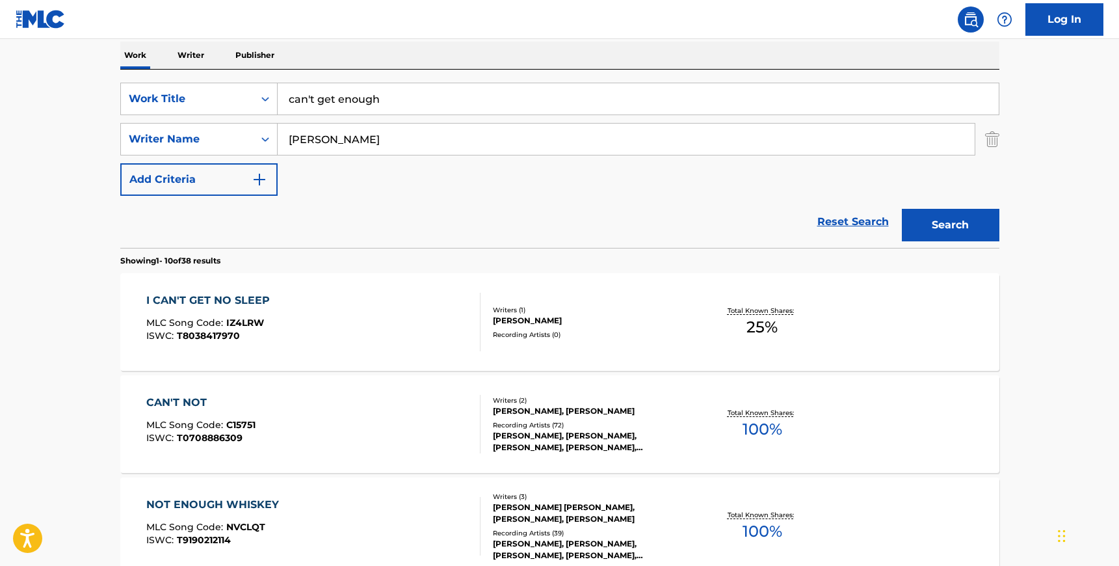
scroll to position [207, 0]
click at [304, 143] on input "[PERSON_NAME]" at bounding box center [626, 138] width 697 height 31
paste input "[PERSON_NAME]"
type input "[PERSON_NAME]"
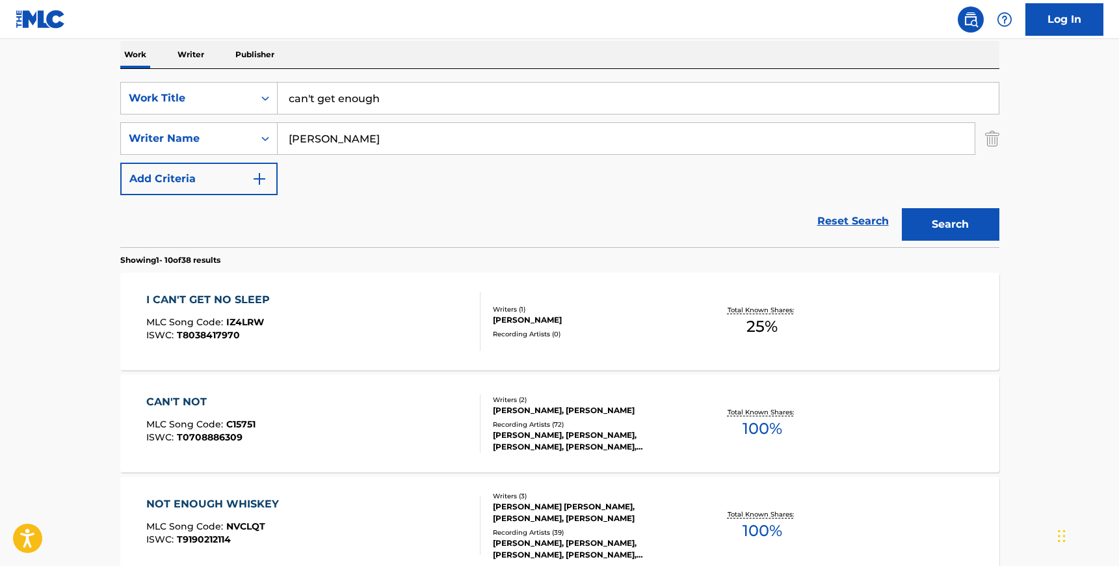
click at [902, 208] on button "Search" at bounding box center [951, 224] width 98 height 33
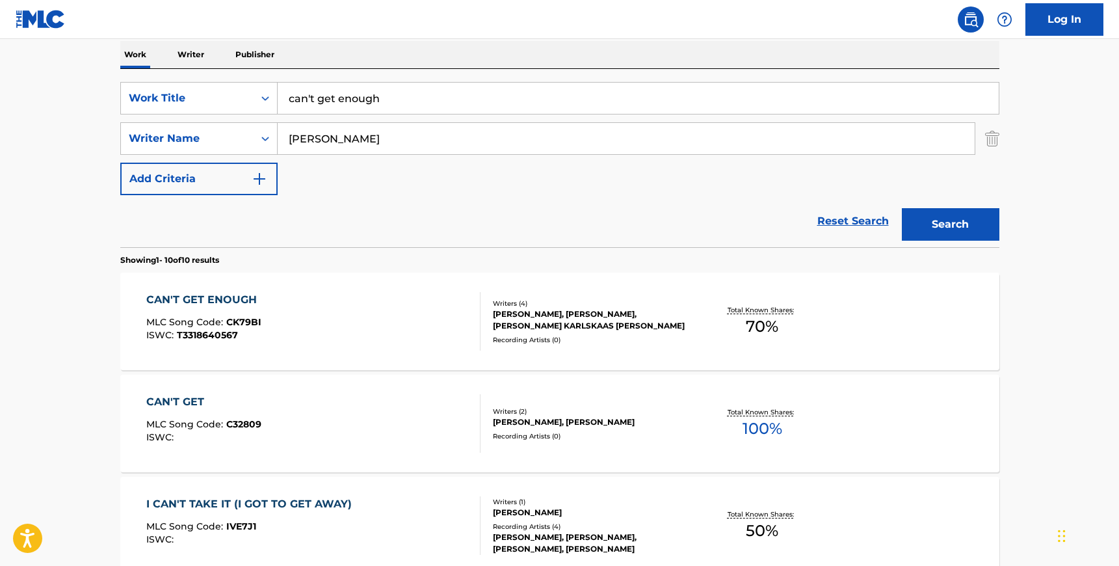
click at [377, 289] on div "CAN'T GET ENOUGH MLC Song Code : CK79BI ISWC : T3318640567 Writers ( 4 ) [PERSO…" at bounding box center [559, 322] width 879 height 98
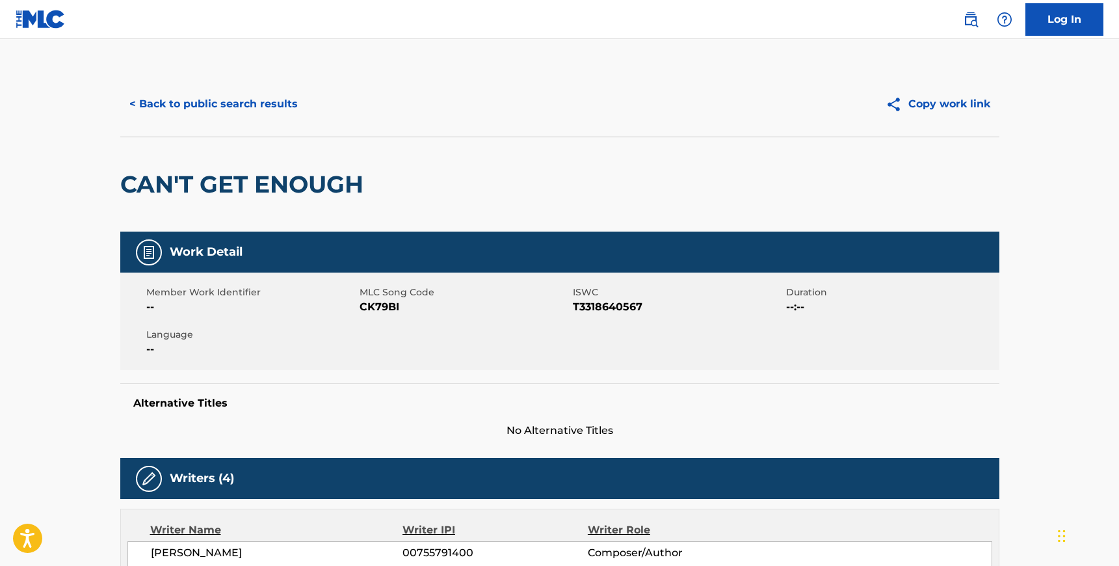
click at [375, 306] on span "CK79BI" at bounding box center [465, 307] width 210 height 16
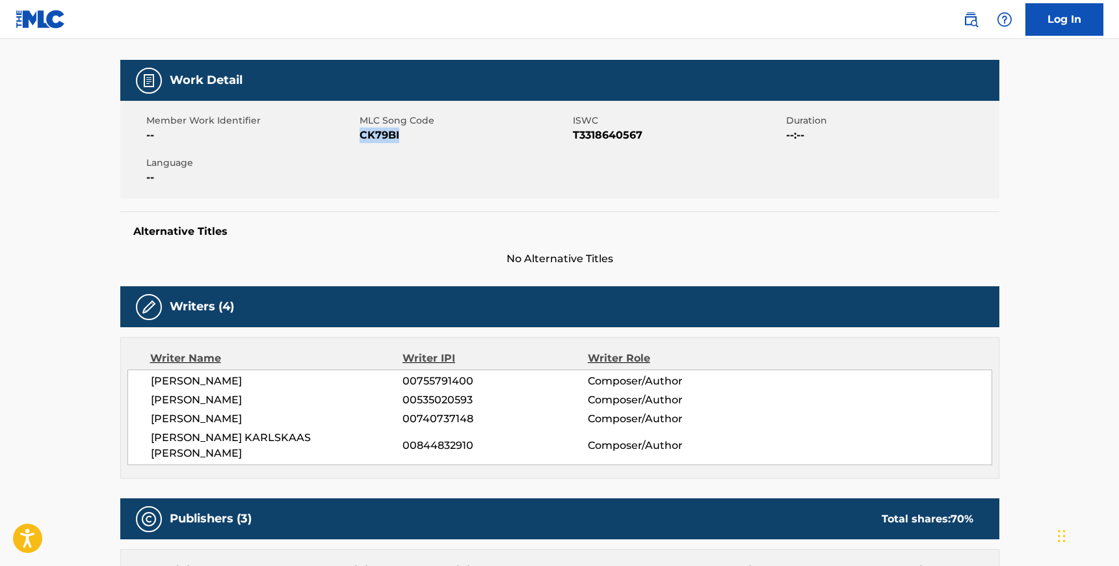
scroll to position [167, 0]
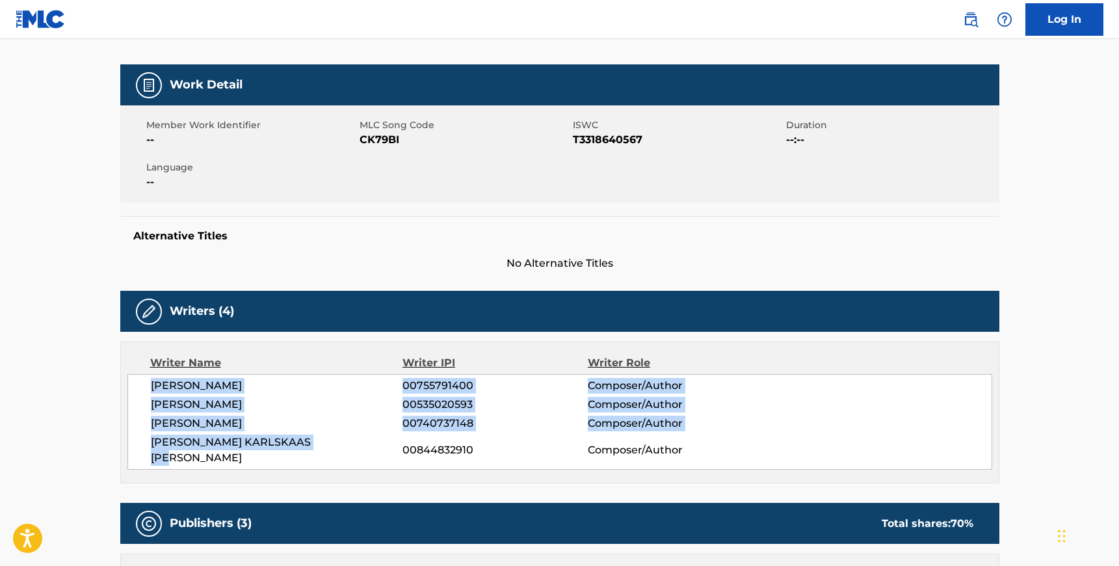
drag, startPoint x: 333, startPoint y: 438, endPoint x: 152, endPoint y: 381, distance: 190.3
click at [152, 381] on div "[PERSON_NAME] 00755791400 Composer/Author [PERSON_NAME] 00535020593 Composer/Au…" at bounding box center [559, 422] width 865 height 96
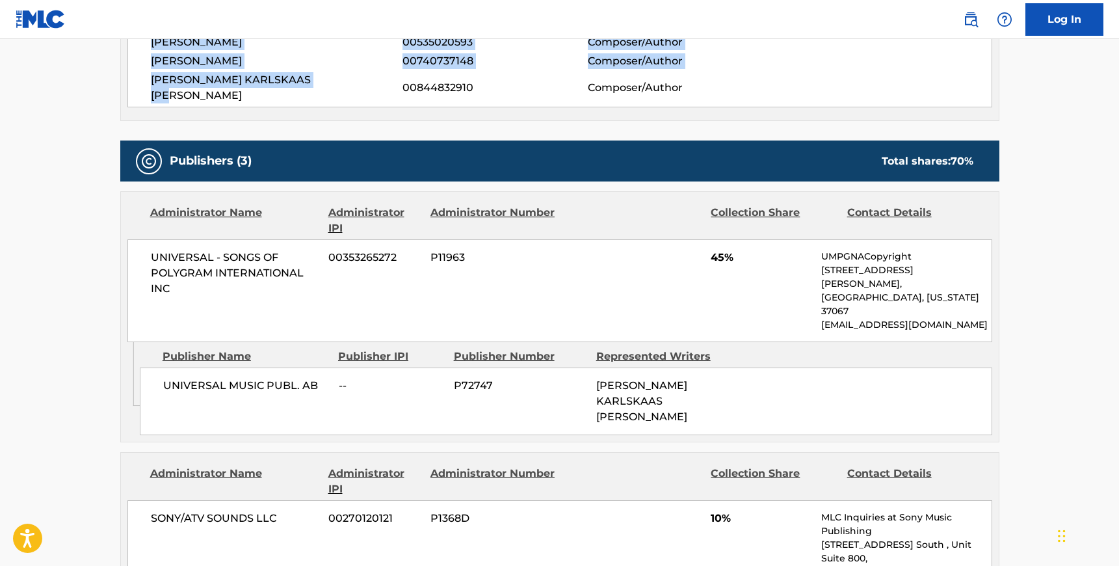
scroll to position [545, 0]
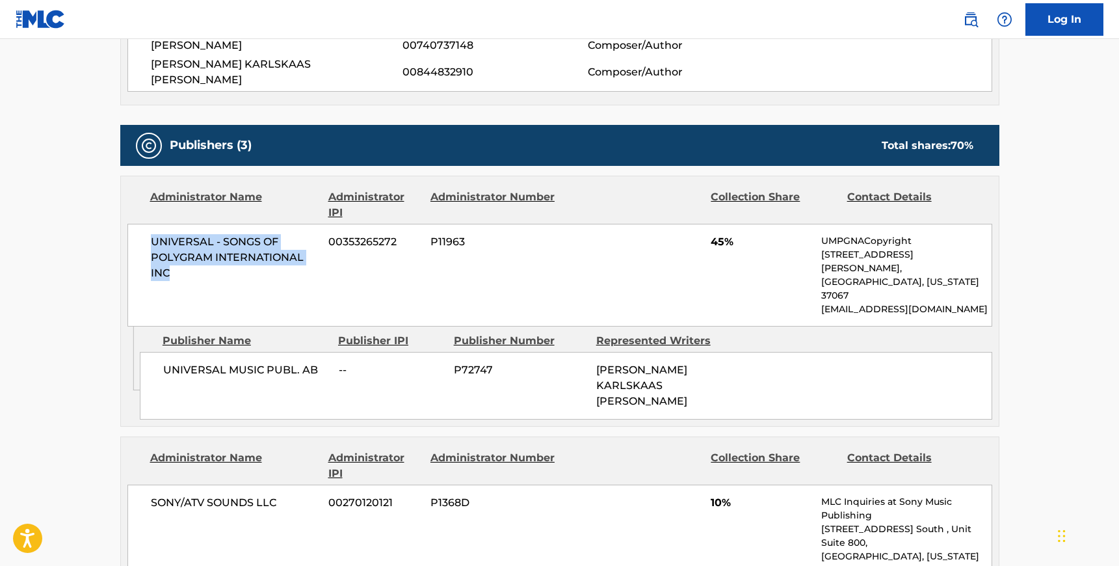
drag, startPoint x: 167, startPoint y: 252, endPoint x: 142, endPoint y: 228, distance: 35.0
click at [142, 228] on div "UNIVERSAL - SONGS OF POLYGRAM INTERNATIONAL INC 00353265272 P11963 45% UMPGNACo…" at bounding box center [559, 275] width 865 height 103
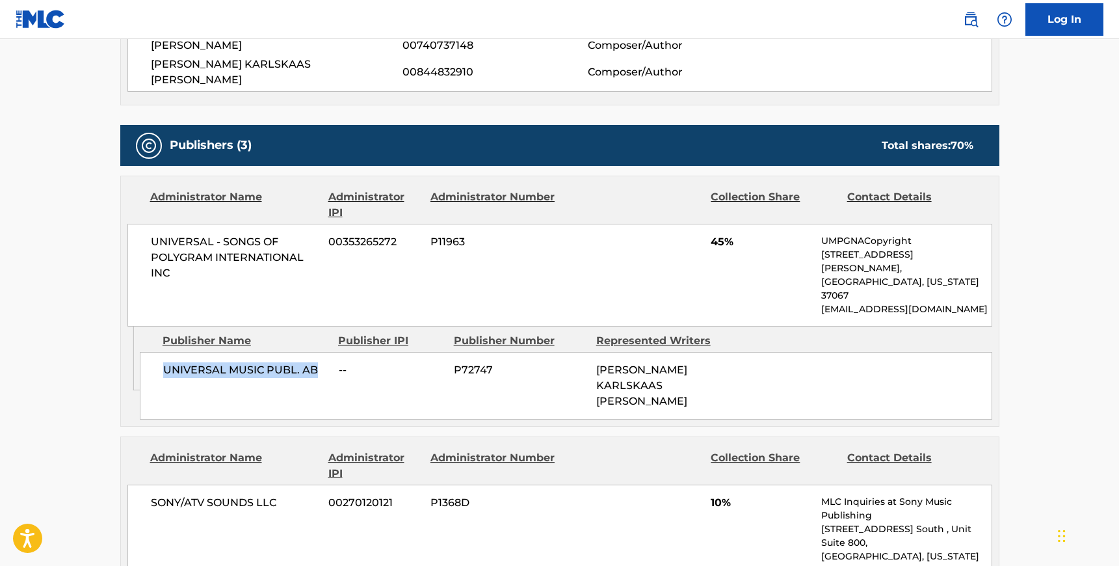
drag, startPoint x: 312, startPoint y: 323, endPoint x: 160, endPoint y: 325, distance: 152.2
click at [160, 352] on div "UNIVERSAL MUSIC PUBL. AB -- P72747 [PERSON_NAME] KARLSKAAS [PERSON_NAME]" at bounding box center [566, 386] width 853 height 68
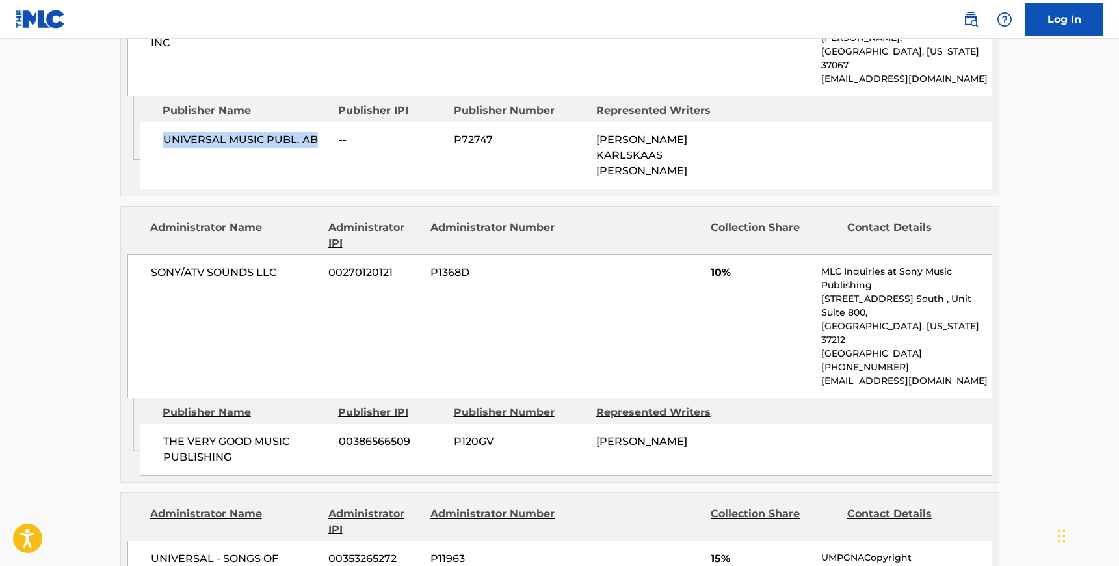
scroll to position [780, 0]
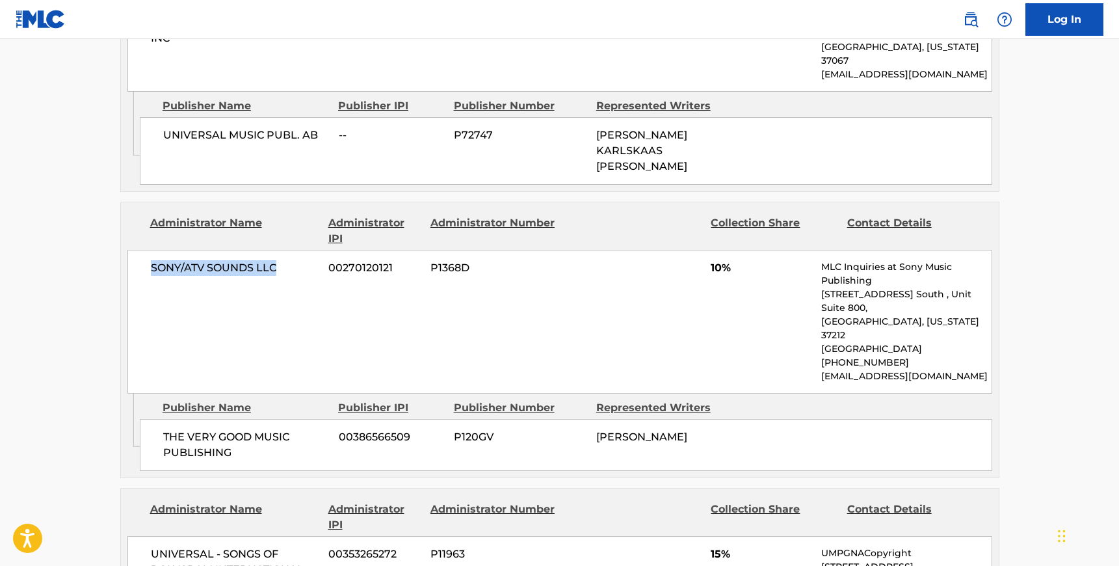
drag, startPoint x: 152, startPoint y: 226, endPoint x: 276, endPoint y: 231, distance: 124.3
click at [276, 250] on div "SONY/ATV SOUNDS LLC 00270120121 P1368D 10% MLC Inquiries at Sony Music Publishi…" at bounding box center [559, 322] width 865 height 144
drag, startPoint x: 230, startPoint y: 383, endPoint x: 157, endPoint y: 364, distance: 75.3
click at [157, 419] on div "THE VERY GOOD MUSIC PUBLISHING 00386566509 P120GV [PERSON_NAME]" at bounding box center [566, 445] width 853 height 52
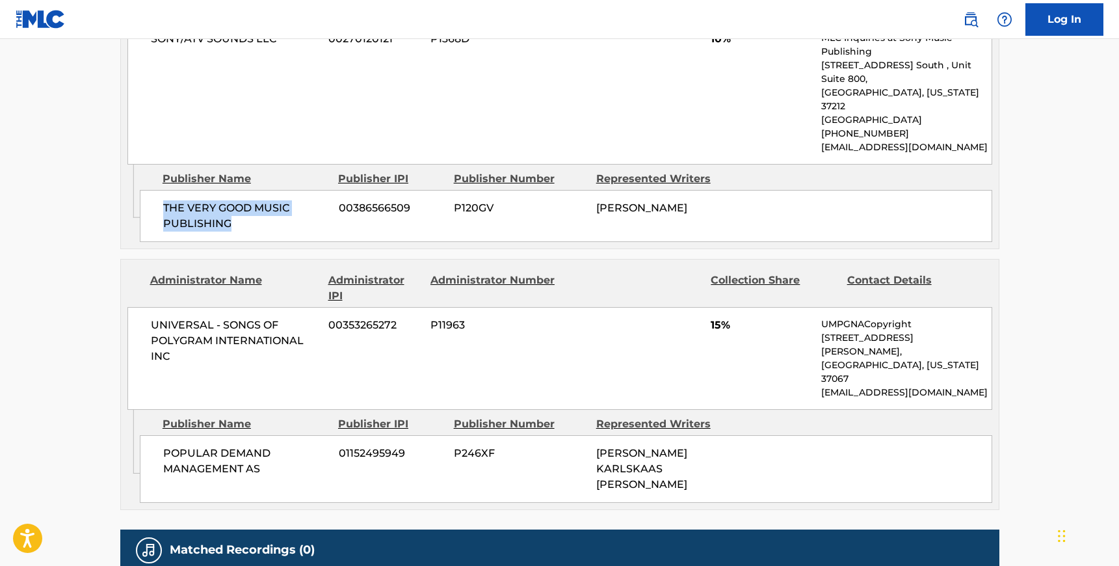
scroll to position [1019, 0]
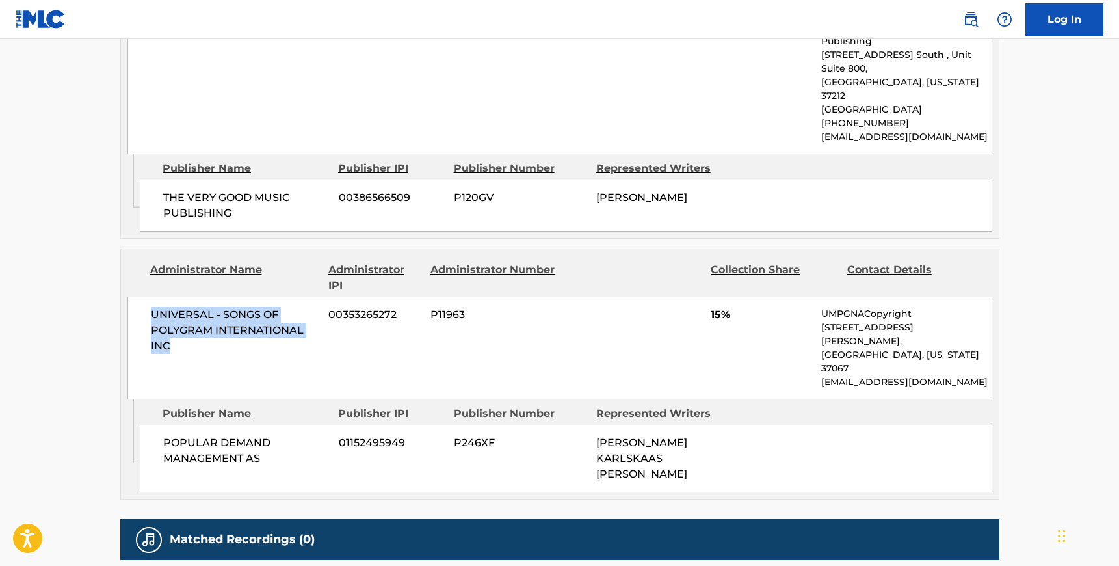
drag, startPoint x: 171, startPoint y: 269, endPoint x: 153, endPoint y: 240, distance: 33.9
click at [153, 307] on span "UNIVERSAL - SONGS OF POLYGRAM INTERNATIONAL INC" at bounding box center [235, 330] width 168 height 47
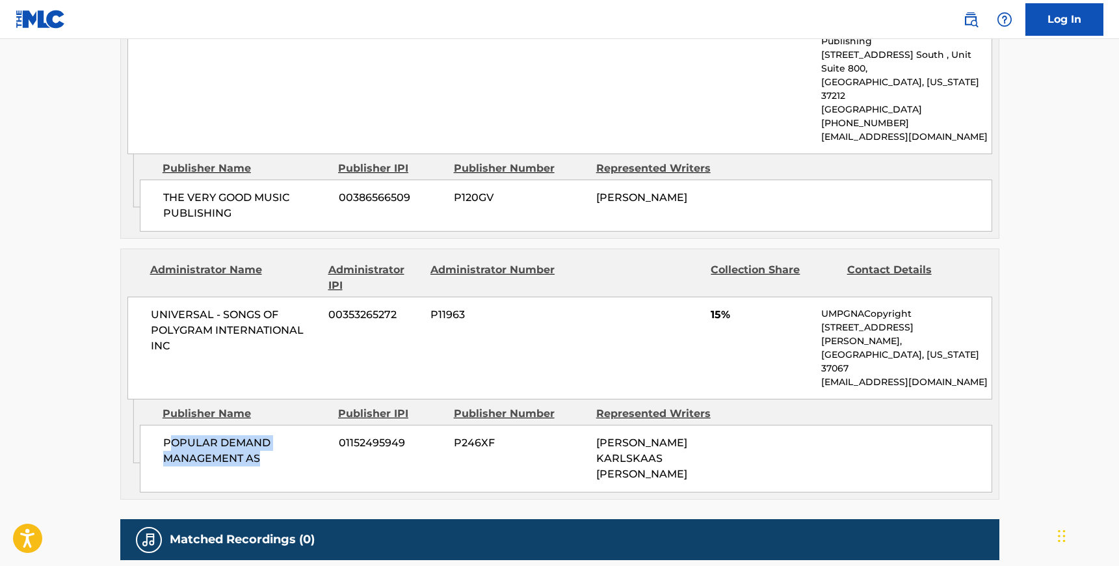
drag, startPoint x: 261, startPoint y: 359, endPoint x: 167, endPoint y: 334, distance: 97.7
click at [167, 435] on span "POPULAR DEMAND MANAGEMENT AS" at bounding box center [246, 450] width 166 height 31
drag, startPoint x: 161, startPoint y: 339, endPoint x: 268, endPoint y: 362, distance: 109.2
click at [268, 425] on div "POPULAR DEMAND MANAGEMENT AS 01152495949 P246XF [PERSON_NAME] KARLSKAAS [PERSON…" at bounding box center [566, 459] width 853 height 68
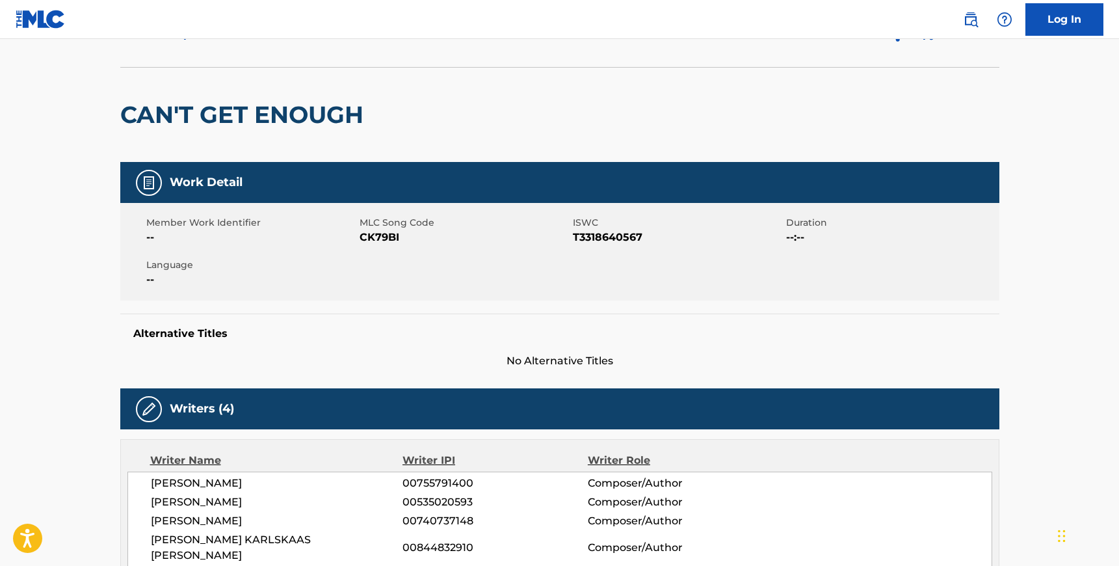
scroll to position [0, 0]
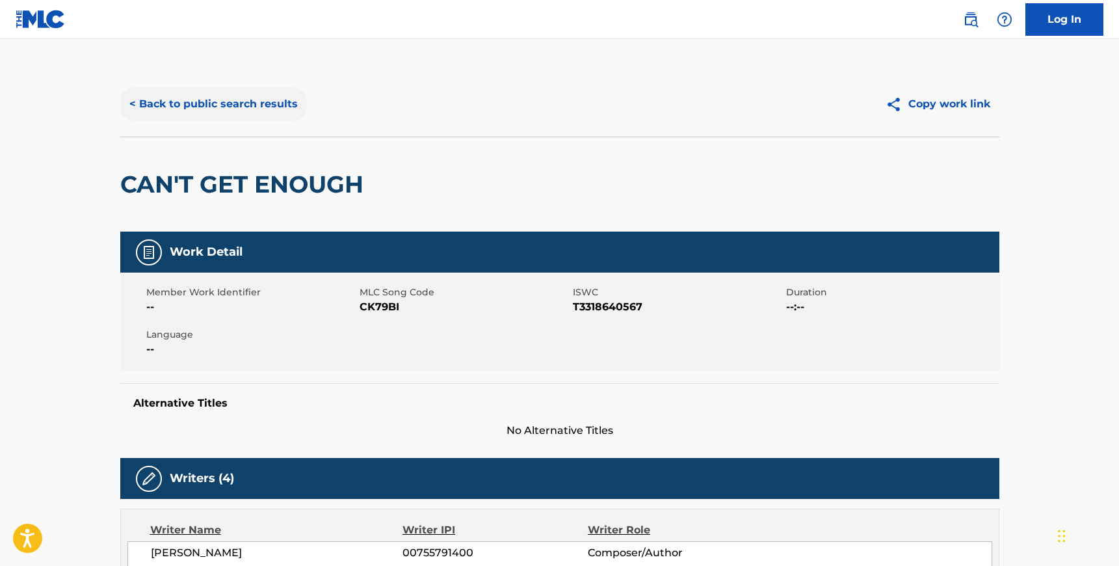
click at [228, 114] on button "< Back to public search results" at bounding box center [213, 104] width 187 height 33
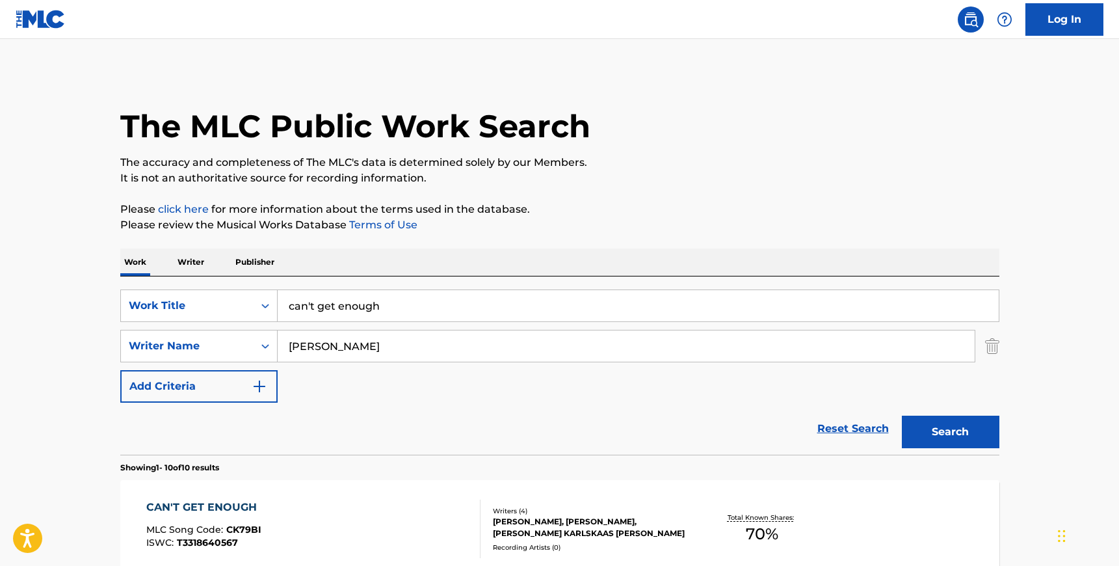
scroll to position [207, 0]
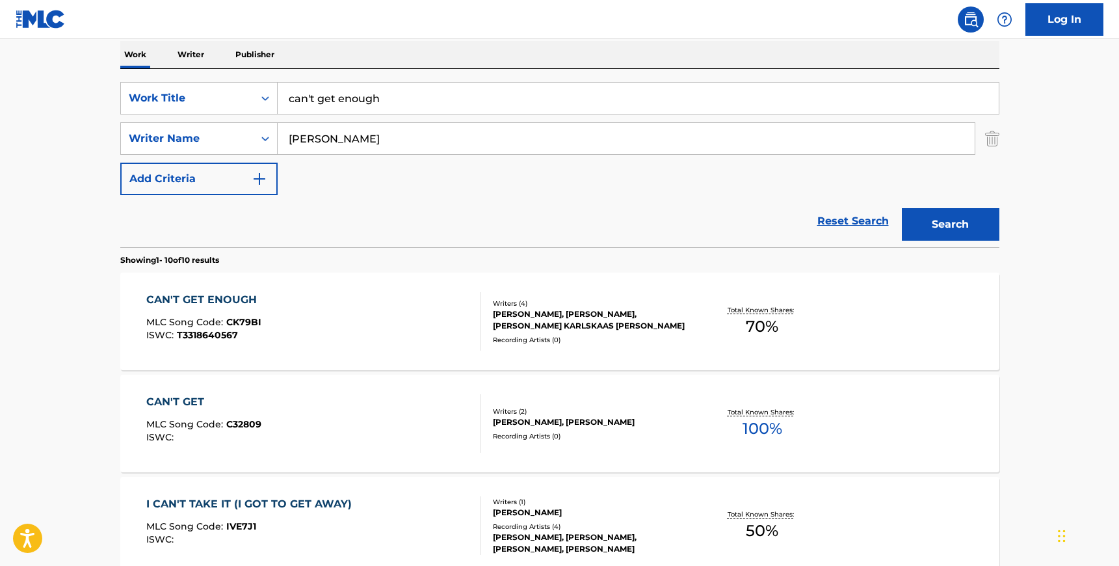
click at [347, 141] on input "[PERSON_NAME]" at bounding box center [626, 138] width 697 height 31
type input "priceless"
click at [350, 101] on input "can't get enough" at bounding box center [638, 98] width 721 height 31
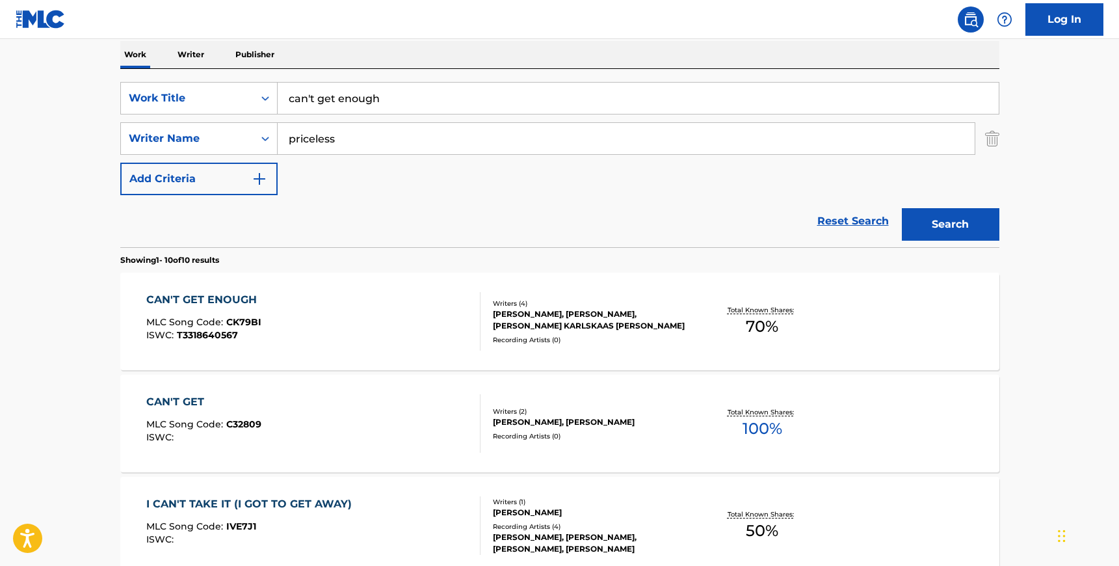
click at [350, 101] on input "can't get enough" at bounding box center [638, 98] width 721 height 31
paste input "[PERSON_NAME]"
type input "[PERSON_NAME]"
click at [902, 208] on button "Search" at bounding box center [951, 224] width 98 height 33
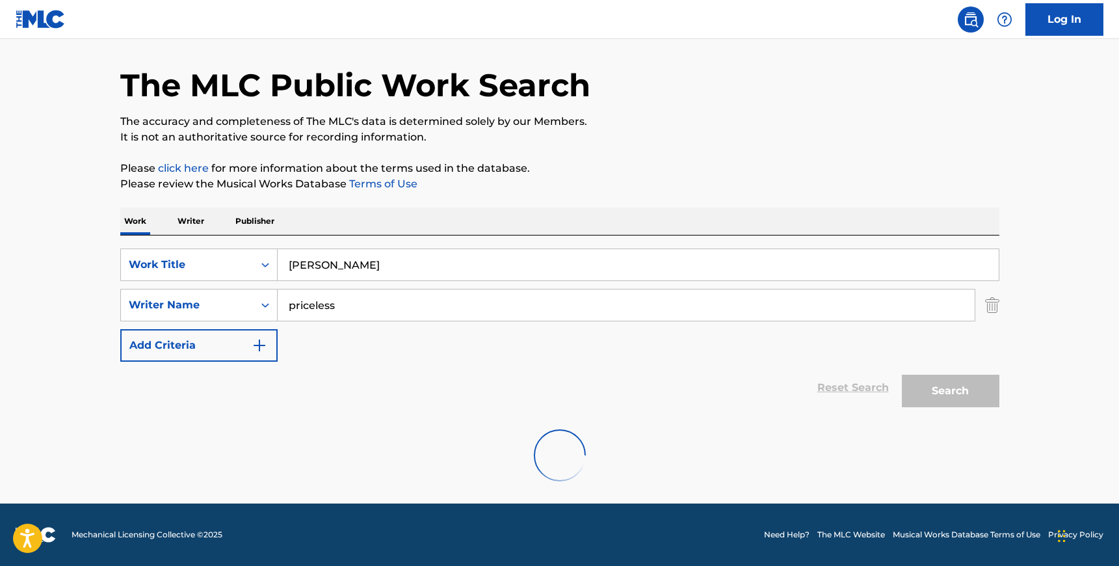
scroll to position [0, 0]
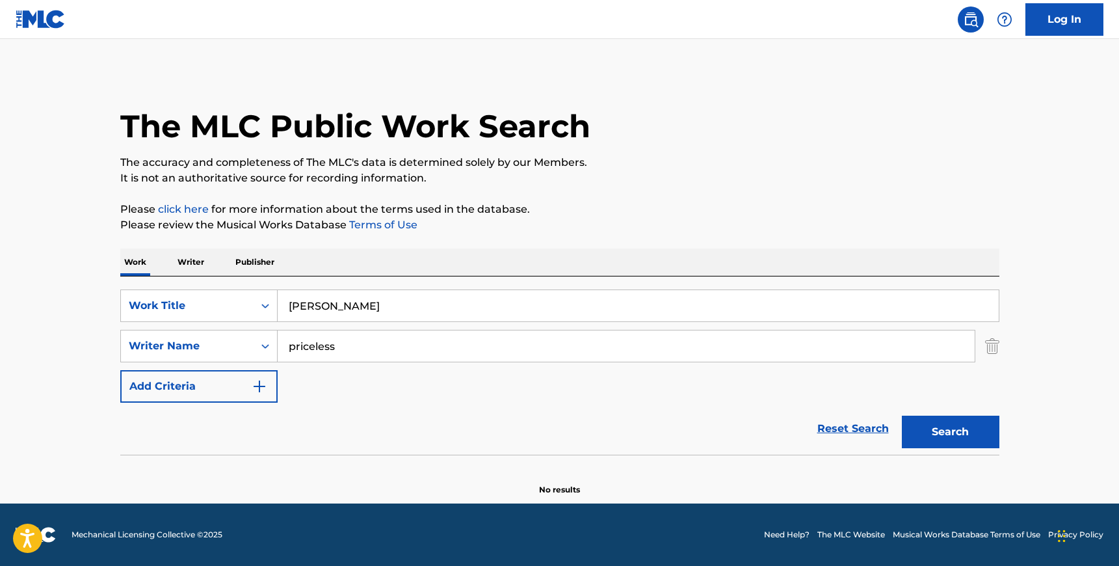
click at [326, 358] on input "priceless" at bounding box center [626, 345] width 697 height 31
paste input "[PERSON_NAME]"
type input "[PERSON_NAME]"
click at [323, 319] on input "[PERSON_NAME]" at bounding box center [638, 305] width 721 height 31
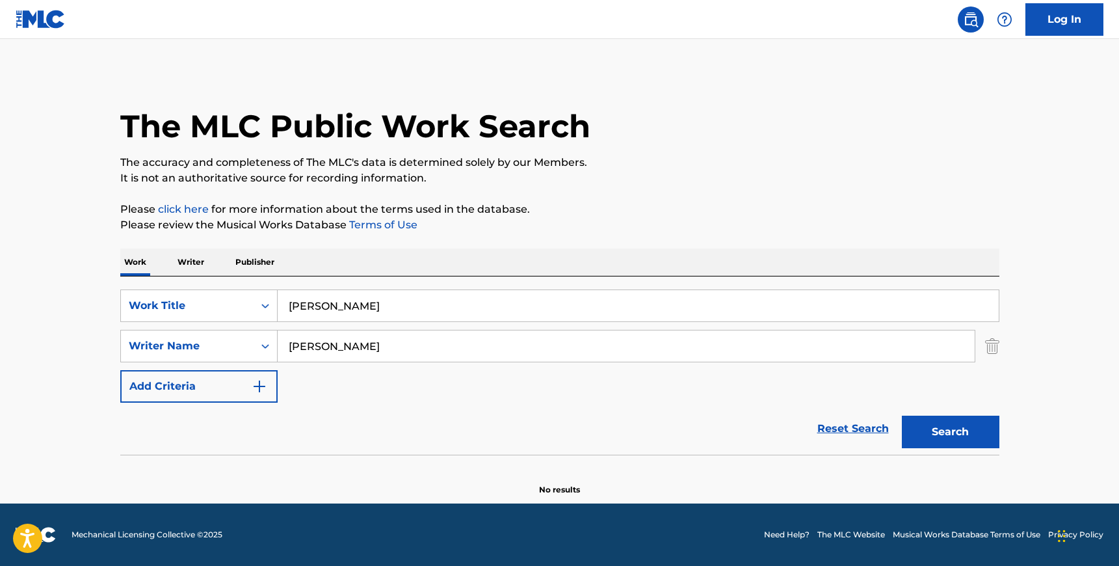
click at [323, 319] on input "[PERSON_NAME]" at bounding box center [638, 305] width 721 height 31
type input "priceless"
click at [902, 416] on button "Search" at bounding box center [951, 432] width 98 height 33
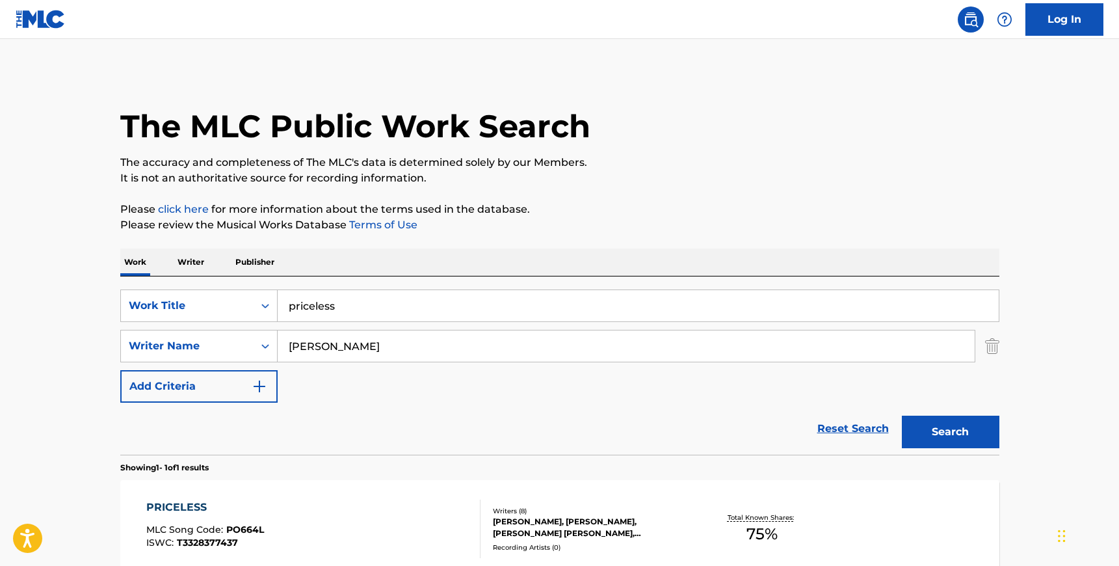
click at [364, 514] on div "PRICELESS MLC Song Code : PO664L ISWC : T3328377437" at bounding box center [313, 529] width 334 height 59
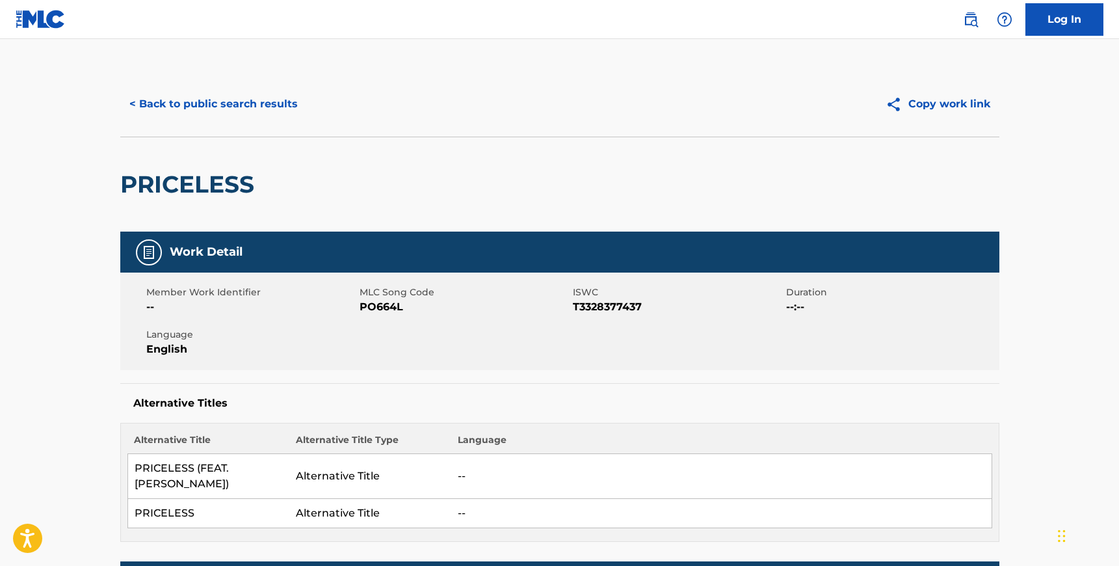
click at [371, 306] on span "PO664L" at bounding box center [465, 307] width 210 height 16
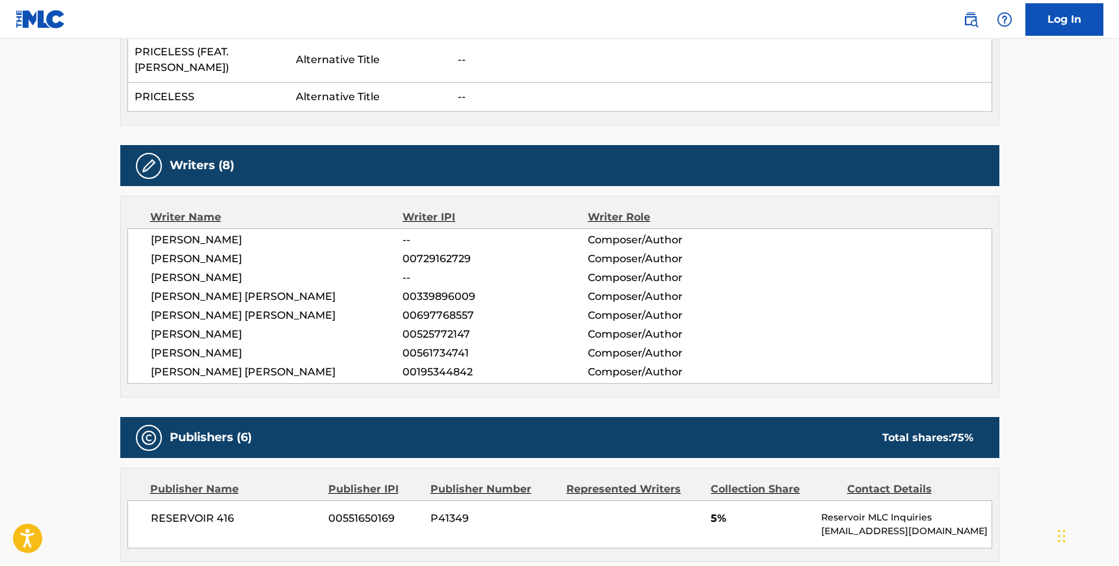
scroll to position [420, 0]
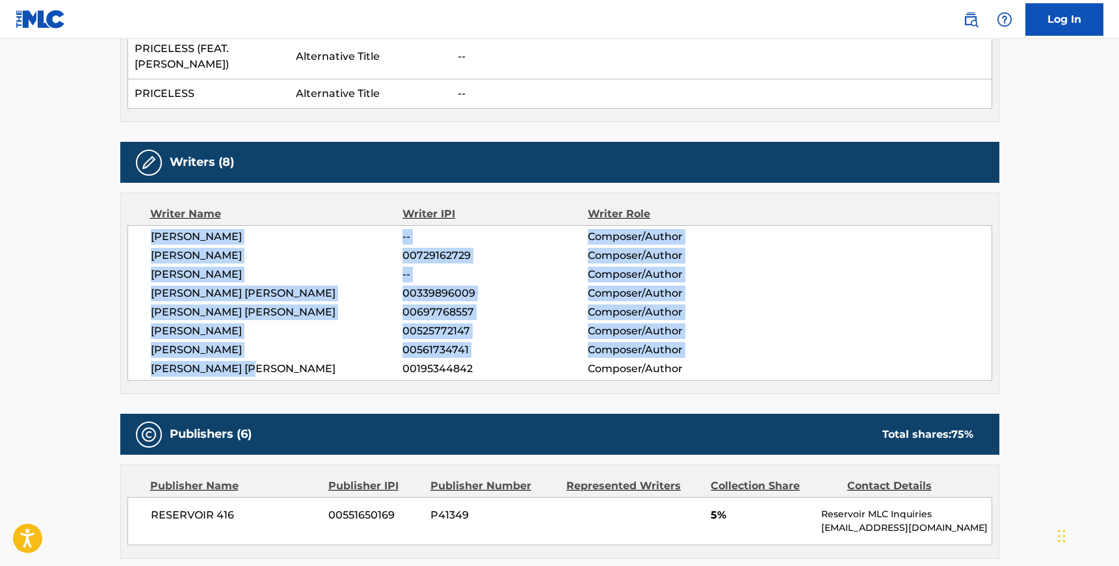
drag, startPoint x: 149, startPoint y: 220, endPoint x: 261, endPoint y: 354, distance: 174.6
click at [261, 354] on div "[PERSON_NAME] -- Composer/Author [PERSON_NAME] 00729162729 Composer/Author [PER…" at bounding box center [559, 302] width 865 height 155
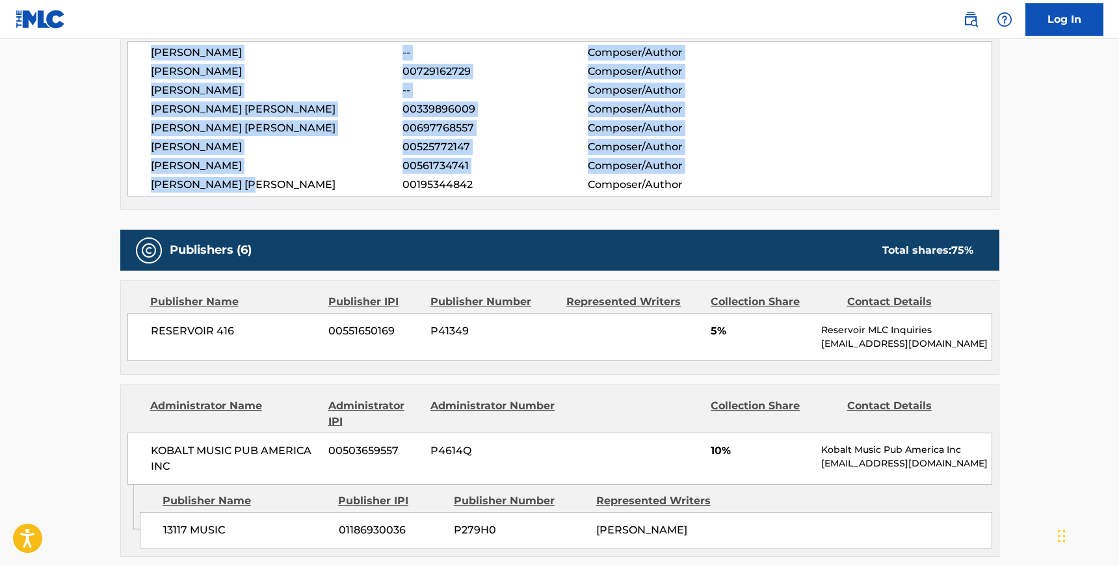
scroll to position [610, 0]
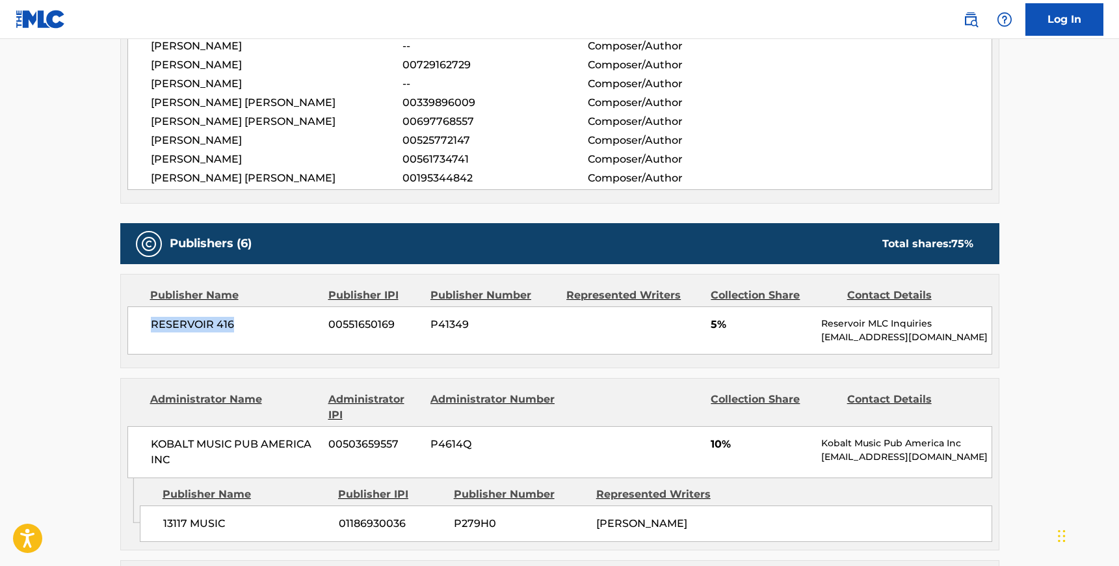
drag, startPoint x: 243, startPoint y: 312, endPoint x: 152, endPoint y: 308, distance: 91.1
click at [152, 317] on span "RESERVOIR 416" at bounding box center [235, 325] width 168 height 16
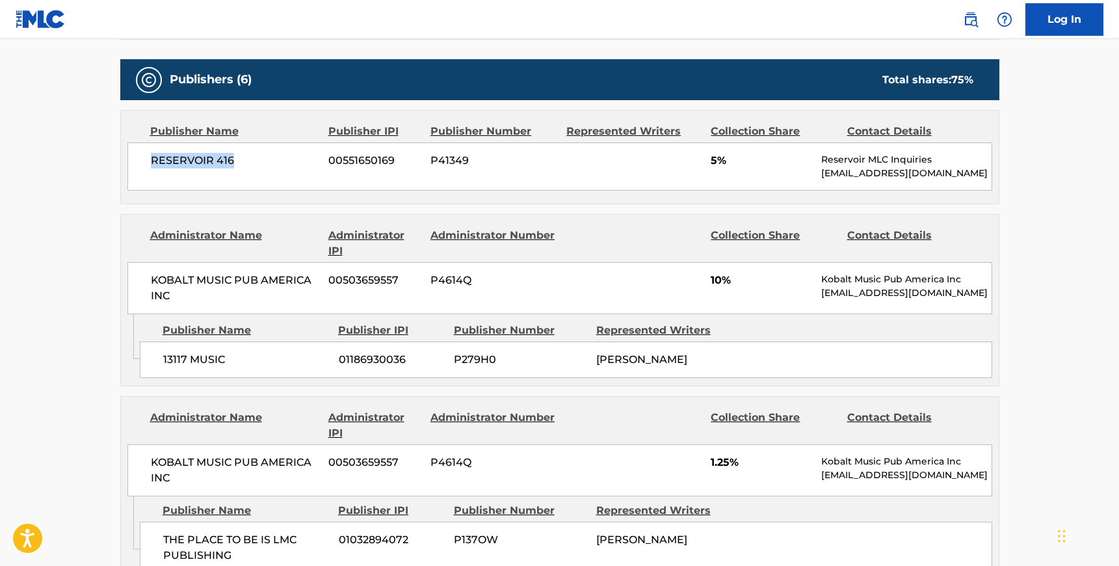
scroll to position [803, 0]
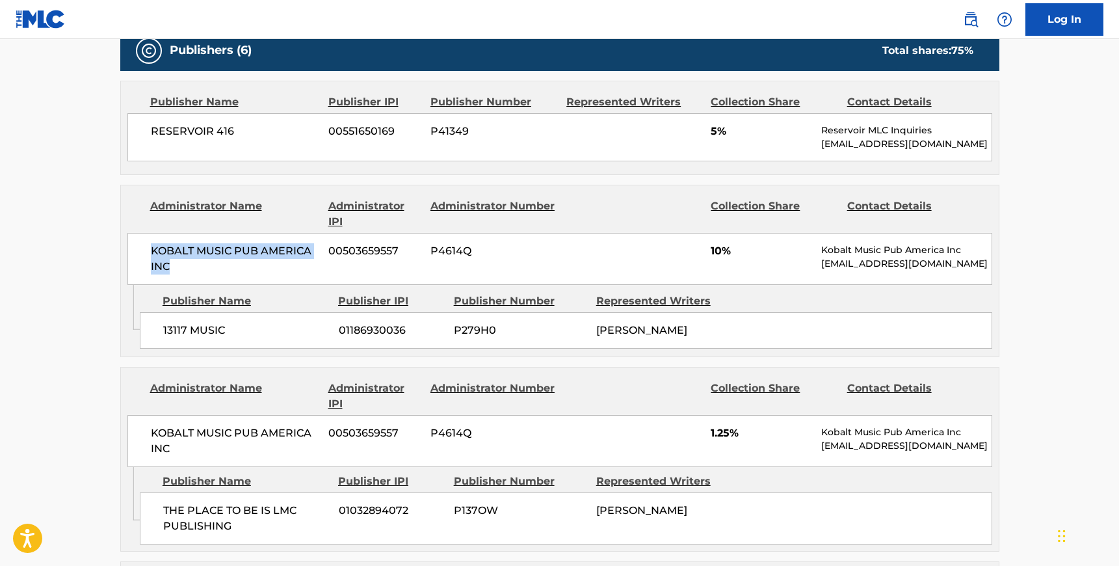
drag, startPoint x: 171, startPoint y: 250, endPoint x: 148, endPoint y: 237, distance: 26.2
click at [148, 237] on div "KOBALT MUSIC PUB AMERICA INC 00503659557 P4614Q 10% Kobalt Music Pub America In…" at bounding box center [559, 259] width 865 height 52
drag, startPoint x: 227, startPoint y: 313, endPoint x: 159, endPoint y: 308, distance: 67.8
click at [159, 312] on div "13117 MUSIC 01186930036 P279H0 [PERSON_NAME]" at bounding box center [566, 330] width 853 height 36
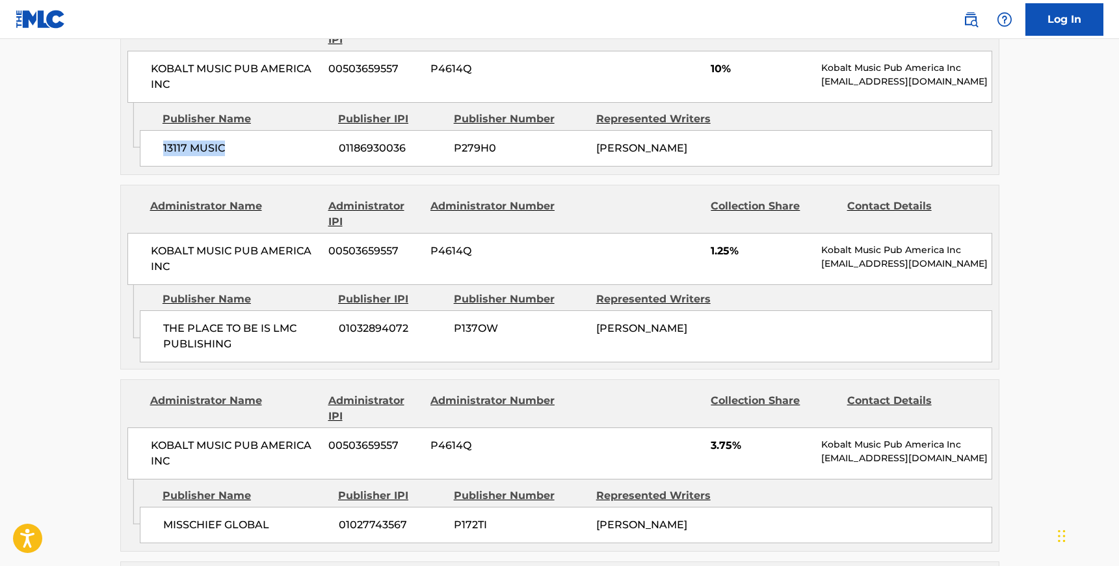
scroll to position [991, 0]
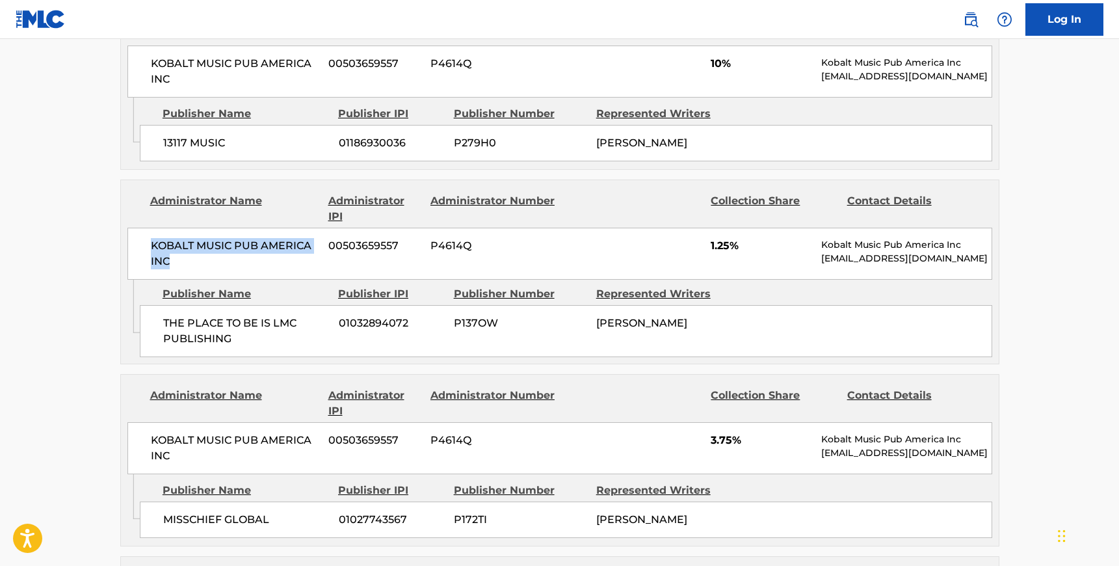
drag, startPoint x: 151, startPoint y: 237, endPoint x: 166, endPoint y: 252, distance: 21.2
click at [166, 252] on span "KOBALT MUSIC PUB AMERICA INC" at bounding box center [235, 253] width 168 height 31
drag, startPoint x: 233, startPoint y: 330, endPoint x: 161, endPoint y: 317, distance: 73.2
click at [161, 317] on div "THE PLACE TO BE IS LMC PUBLISHING 01032894072 P137OW [PERSON_NAME]" at bounding box center [566, 331] width 853 height 52
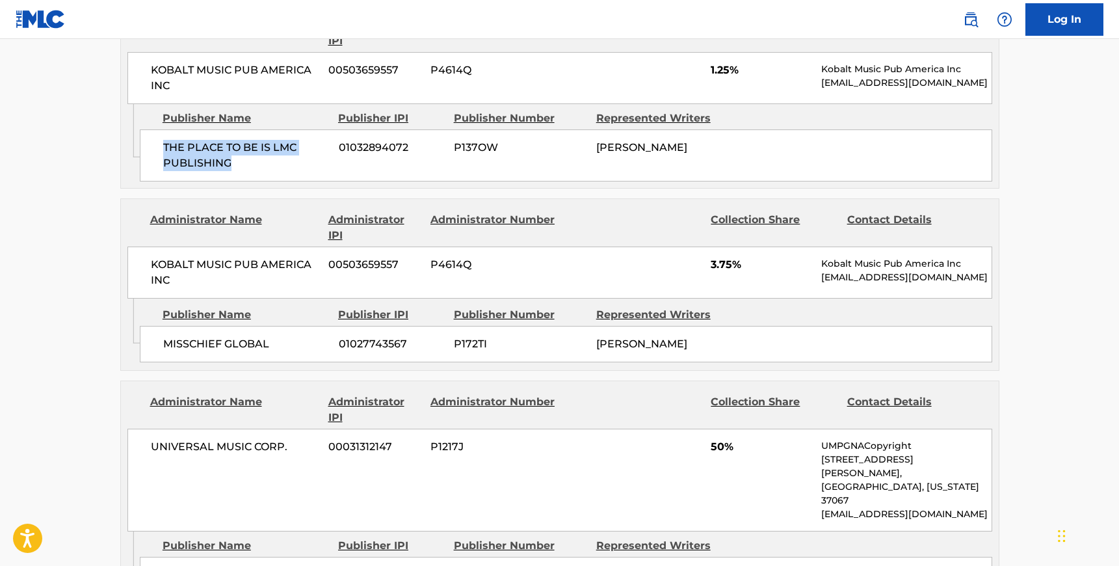
scroll to position [1249, 0]
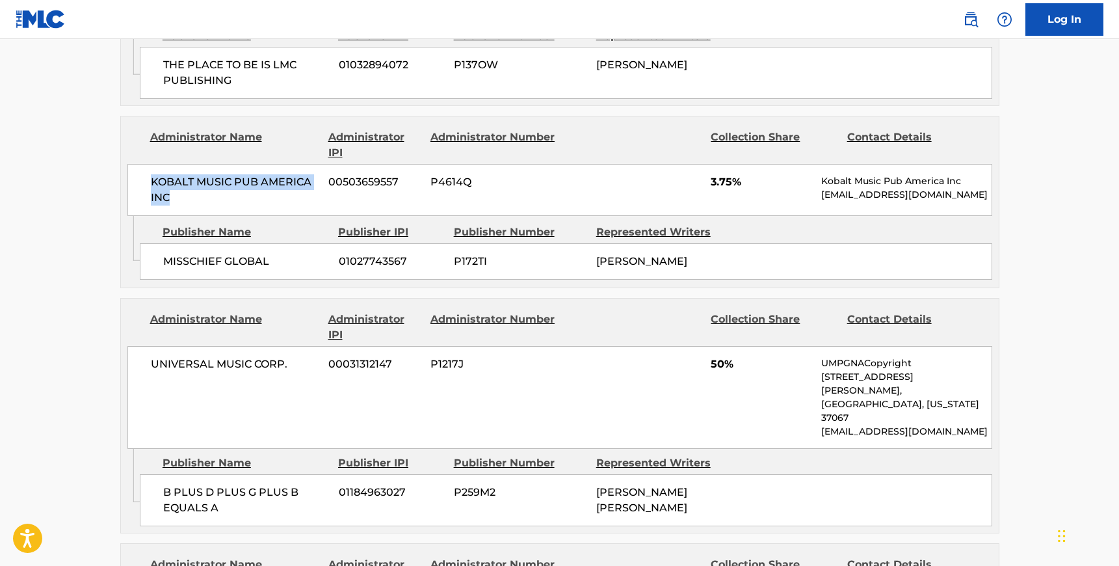
drag, startPoint x: 170, startPoint y: 191, endPoint x: 152, endPoint y: 178, distance: 22.4
click at [152, 178] on span "KOBALT MUSIC PUB AMERICA INC" at bounding box center [235, 189] width 168 height 31
drag, startPoint x: 268, startPoint y: 250, endPoint x: 163, endPoint y: 250, distance: 105.4
click at [163, 254] on span "MISSCHIEF GLOBAL" at bounding box center [246, 262] width 166 height 16
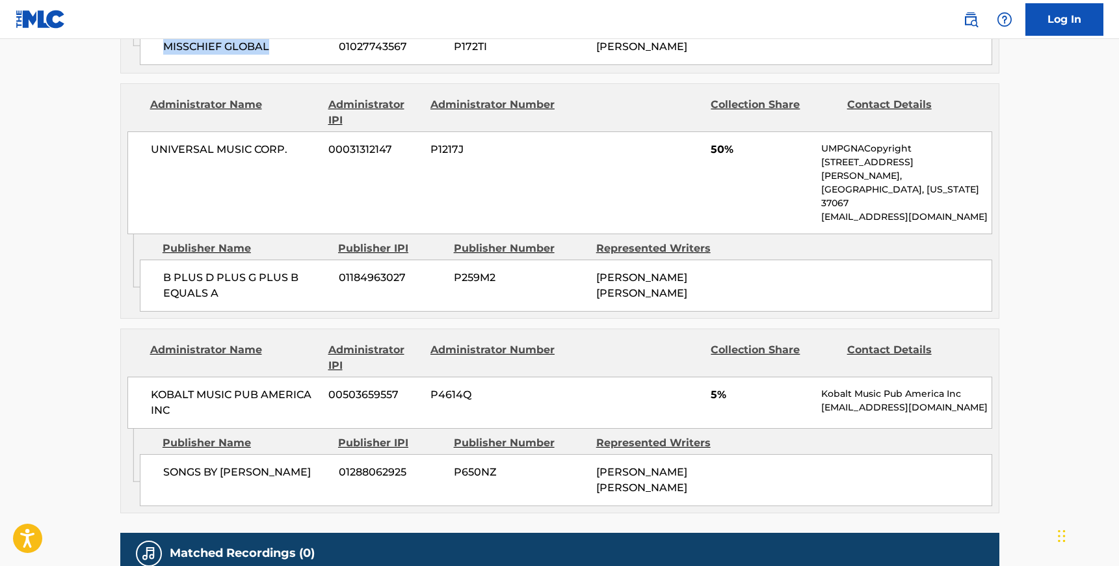
scroll to position [1467, 0]
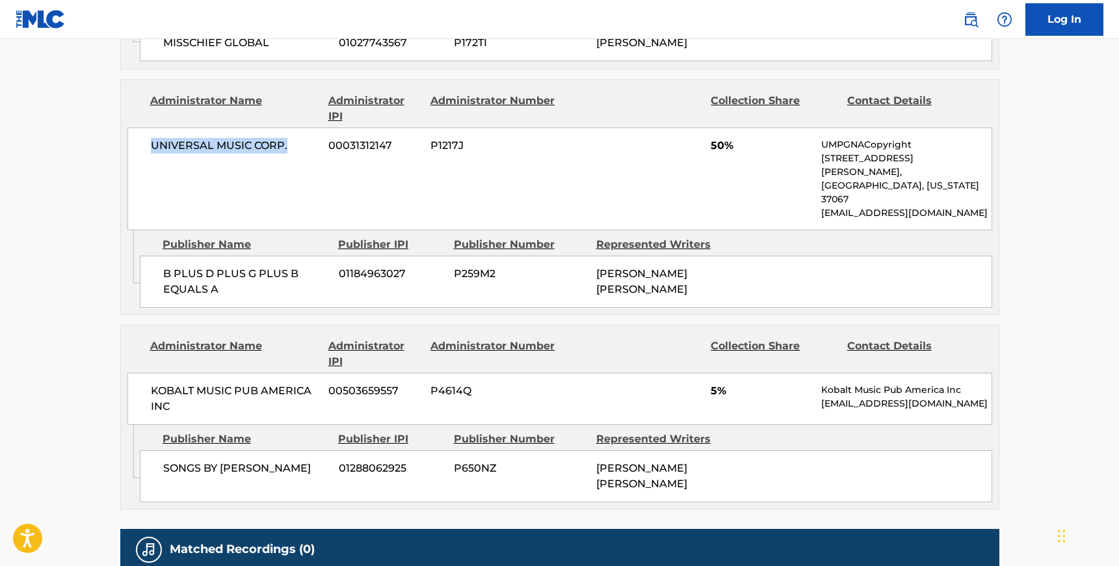
drag, startPoint x: 286, startPoint y: 139, endPoint x: 149, endPoint y: 133, distance: 136.7
click at [149, 133] on div "UNIVERSAL MUSIC CORP. 00031312147 P1217J 50% UMPGNACopyright [STREET_ADDRESS][P…" at bounding box center [559, 178] width 865 height 103
drag, startPoint x: 220, startPoint y: 255, endPoint x: 159, endPoint y: 242, distance: 62.5
click at [159, 256] on div "B PLUS D PLUS G PLUS B EQUALS A 01184963027 P259M2 [PERSON_NAME] [PERSON_NAME]" at bounding box center [566, 282] width 853 height 52
drag, startPoint x: 171, startPoint y: 367, endPoint x: 150, endPoint y: 353, distance: 25.8
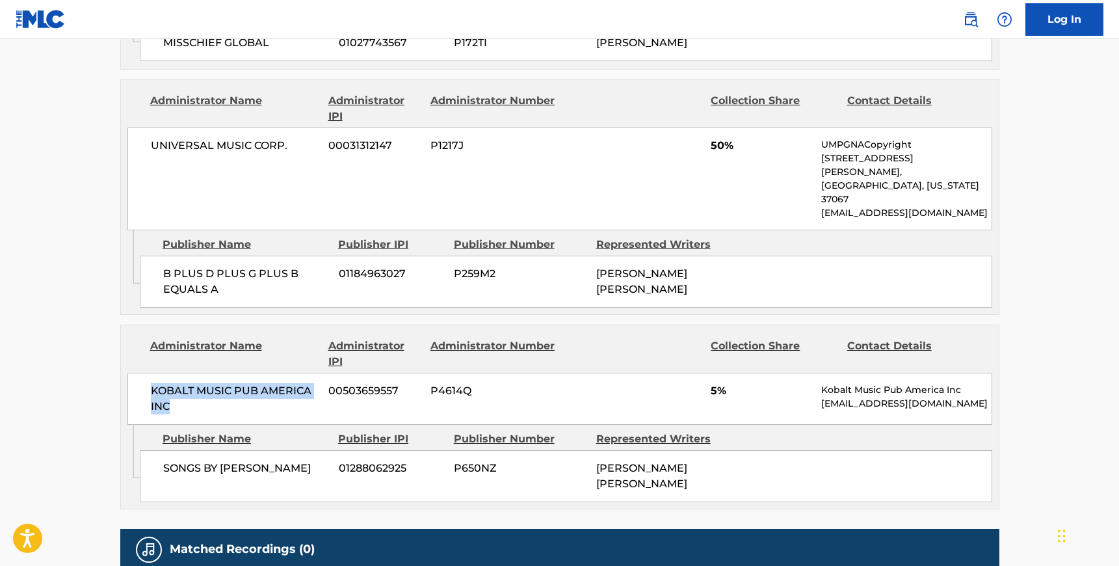
click at [151, 383] on span "KOBALT MUSIC PUB AMERICA INC" at bounding box center [235, 398] width 168 height 31
click at [320, 461] on span "SONGS BY [PERSON_NAME]" at bounding box center [246, 469] width 166 height 16
drag, startPoint x: 323, startPoint y: 431, endPoint x: 159, endPoint y: 425, distance: 163.4
click at [159, 450] on div "SONGS BY [PERSON_NAME] 01288062925 P650NZ [PERSON_NAME] [PERSON_NAME]" at bounding box center [566, 476] width 853 height 52
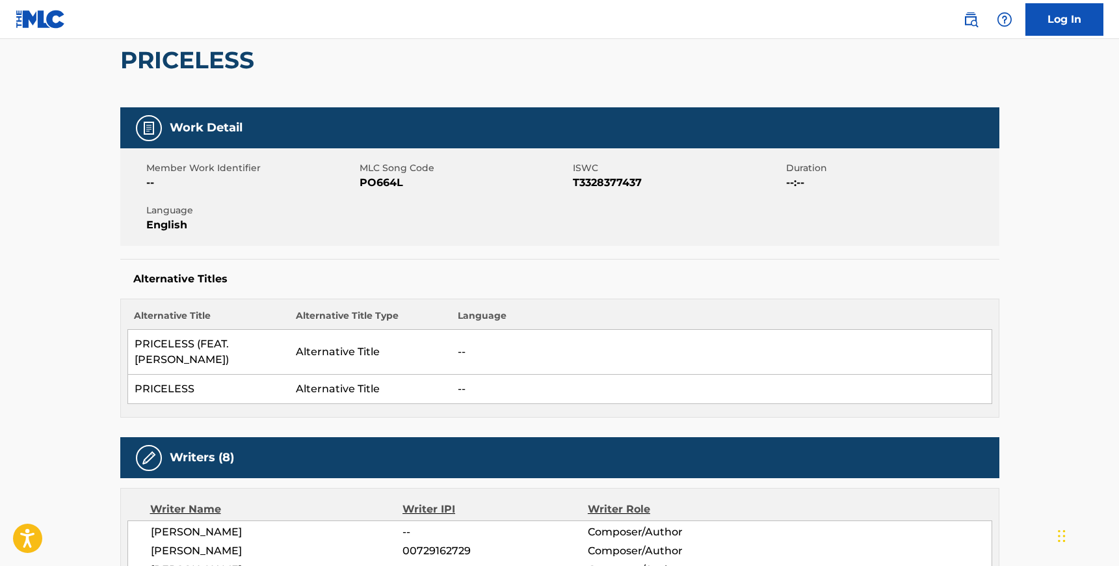
scroll to position [0, 0]
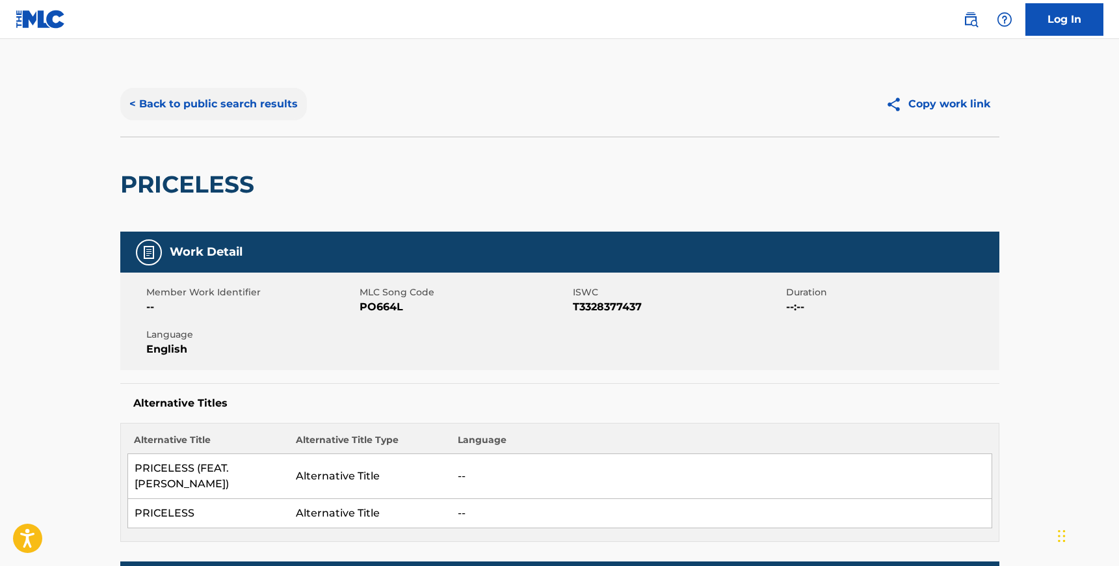
click at [177, 108] on button "< Back to public search results" at bounding box center [213, 104] width 187 height 33
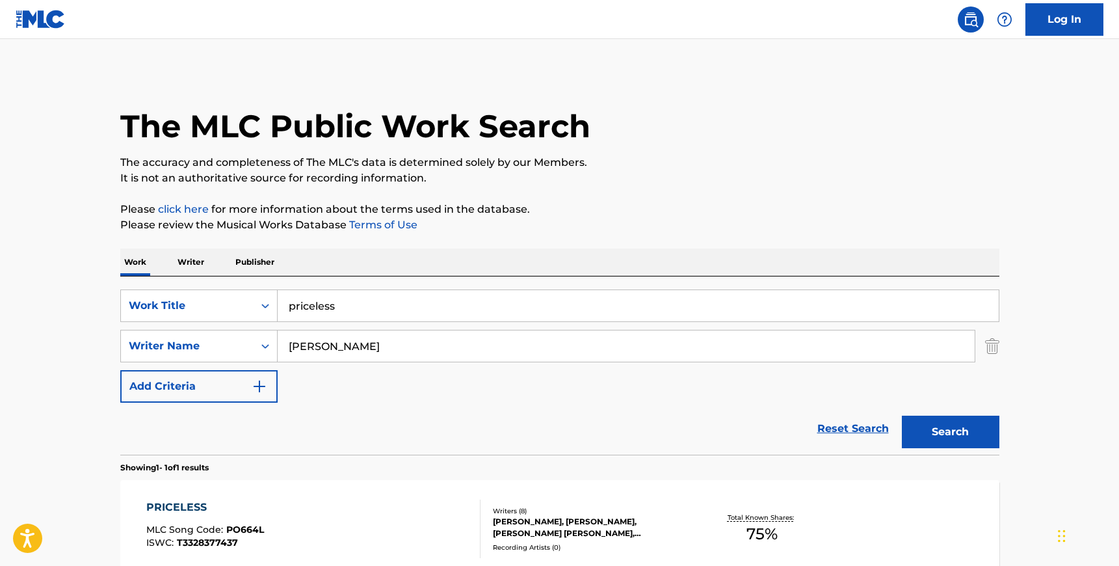
click at [314, 344] on input "[PERSON_NAME]" at bounding box center [626, 345] width 697 height 31
paste input "mechanical: 40% performance: 40%"
click at [328, 345] on input "mechanical: 40% performance: 40%" at bounding box center [626, 345] width 697 height 31
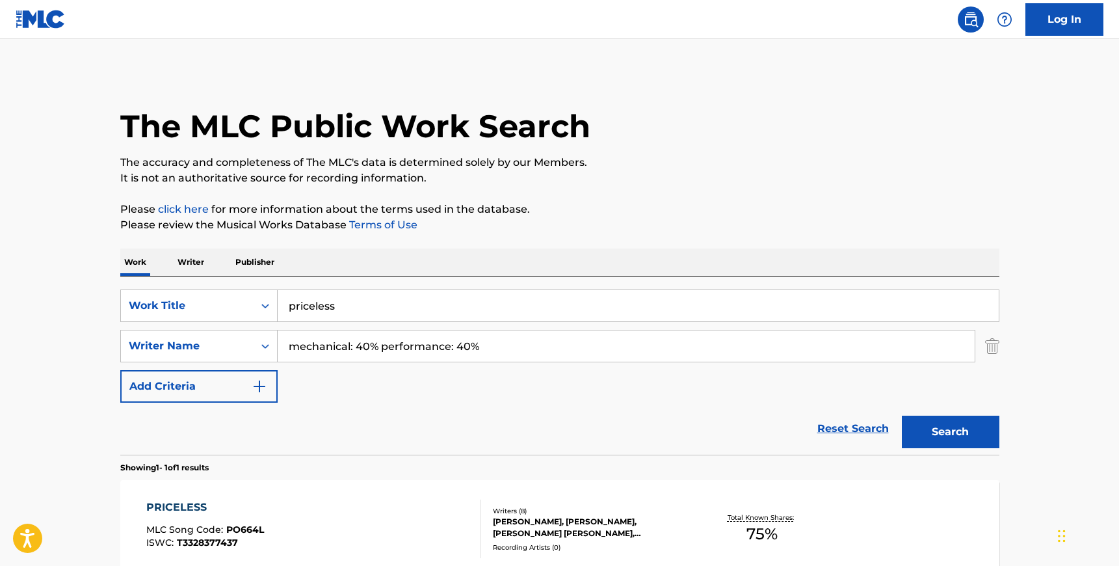
click at [328, 345] on input "mechanical: 40% performance: 40%" at bounding box center [626, 345] width 697 height 31
paste input "[PERSON_NAME]"
type input "[PERSON_NAME]"
click at [333, 312] on input "priceless" at bounding box center [638, 305] width 721 height 31
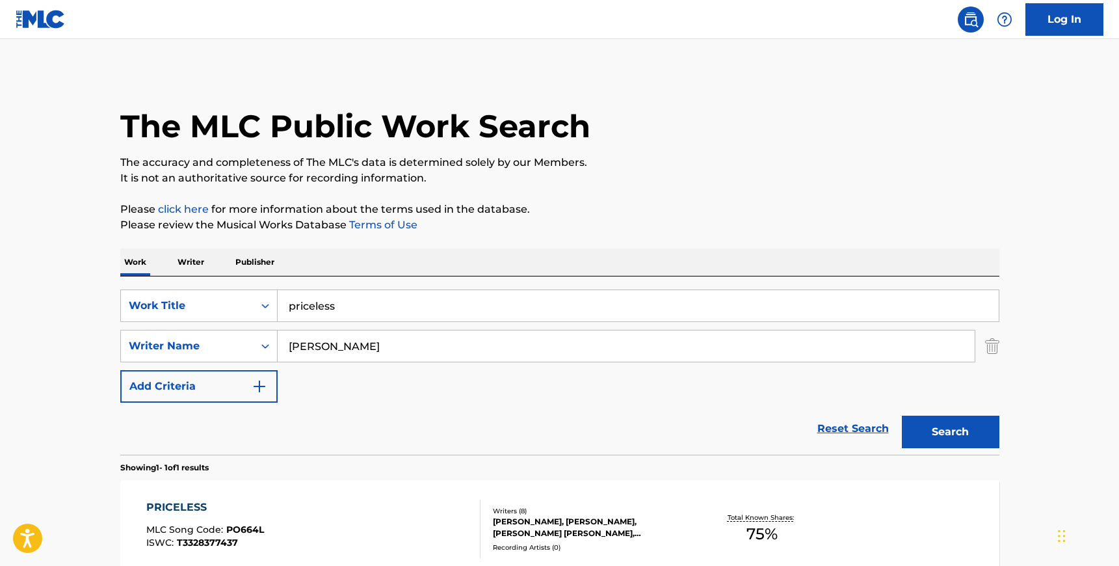
click at [333, 312] on input "priceless" at bounding box center [638, 305] width 721 height 31
type input "on sight"
click at [902, 416] on button "Search" at bounding box center [951, 432] width 98 height 33
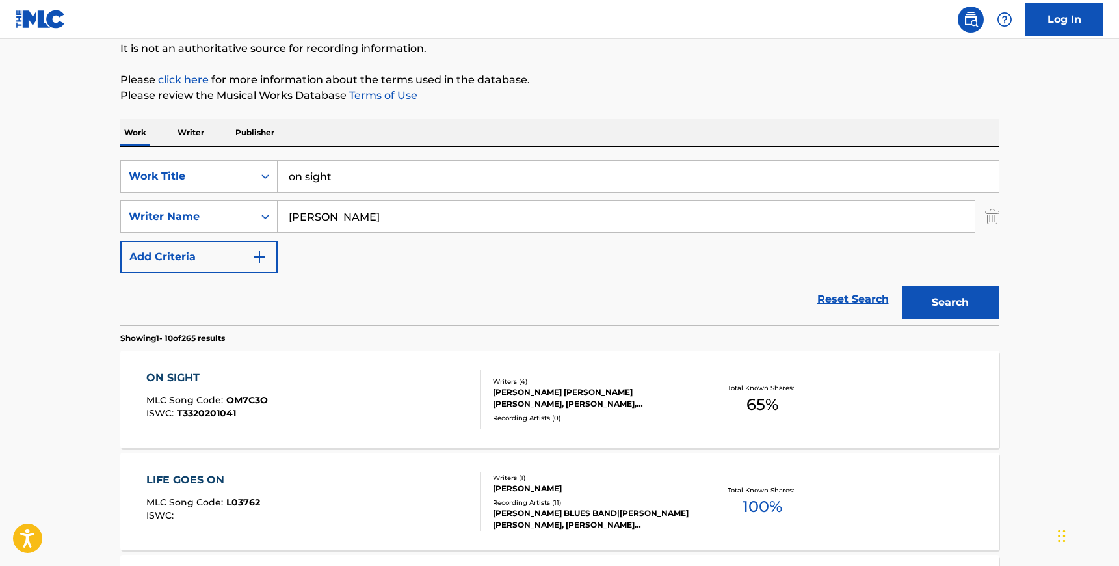
scroll to position [149, 0]
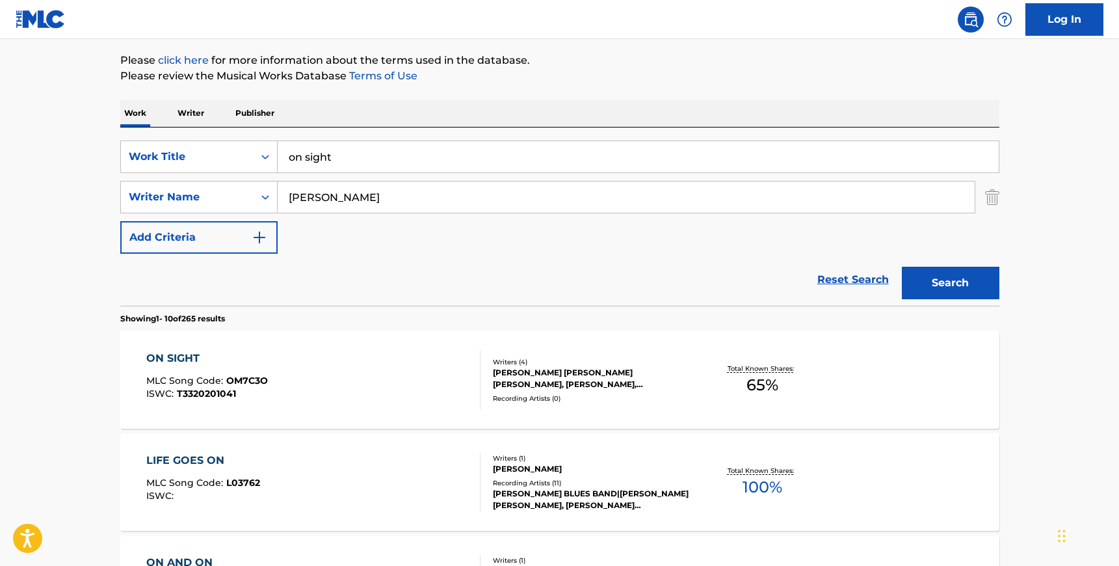
click at [432, 394] on div "ON SIGHT MLC Song Code : OM7C3O ISWC : T3320201041" at bounding box center [313, 380] width 334 height 59
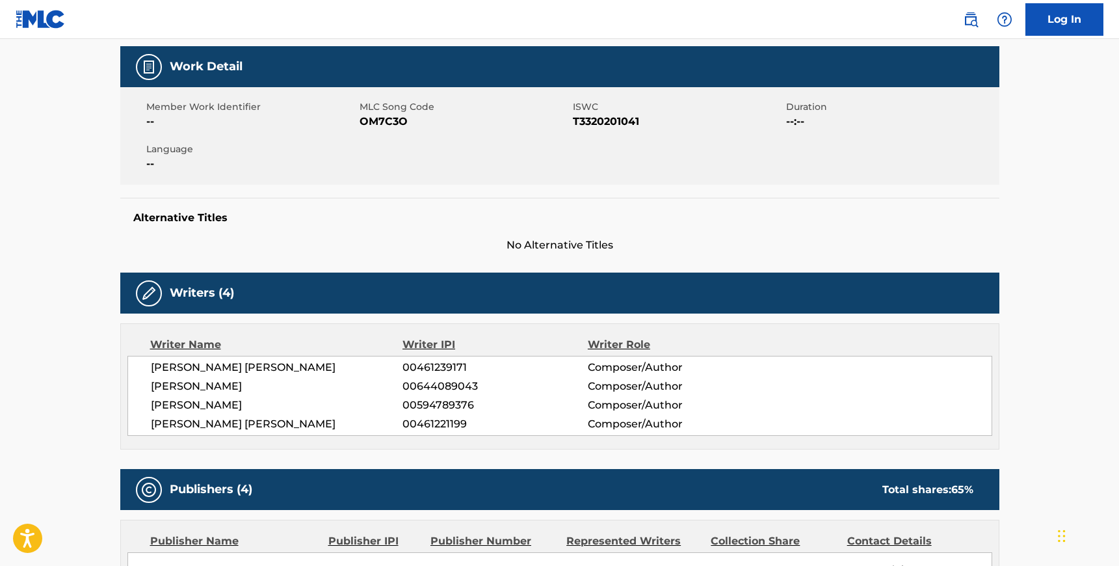
scroll to position [155, 0]
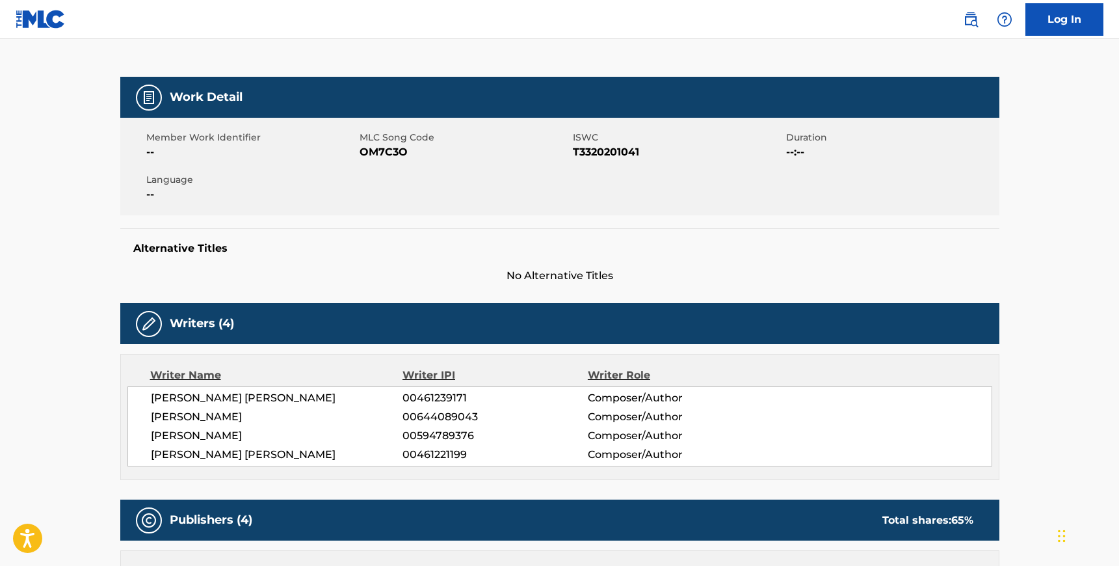
click at [381, 150] on span "OM7C3O" at bounding box center [465, 152] width 210 height 16
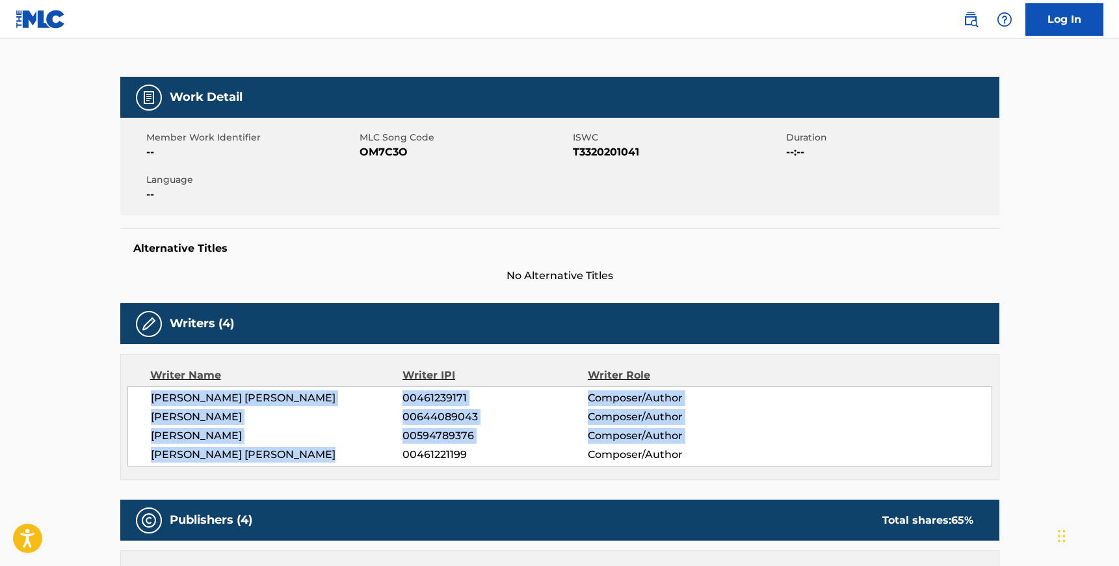
drag, startPoint x: 148, startPoint y: 399, endPoint x: 325, endPoint y: 456, distance: 185.7
click at [325, 456] on div "[PERSON_NAME] [PERSON_NAME] 00461239171 Composer/Author [PERSON_NAME] 006440890…" at bounding box center [559, 426] width 865 height 80
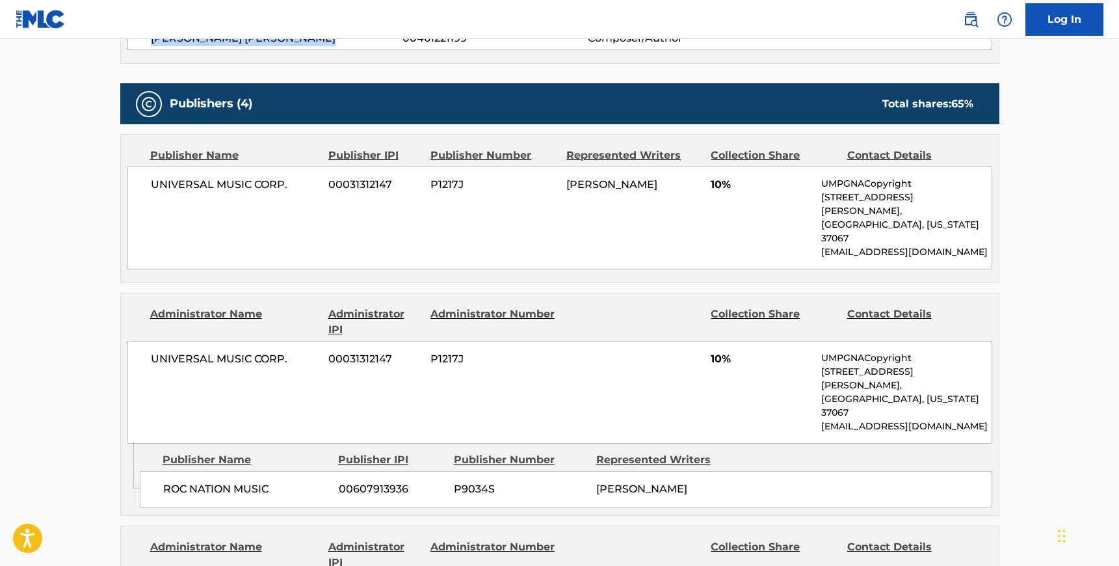
scroll to position [585, 0]
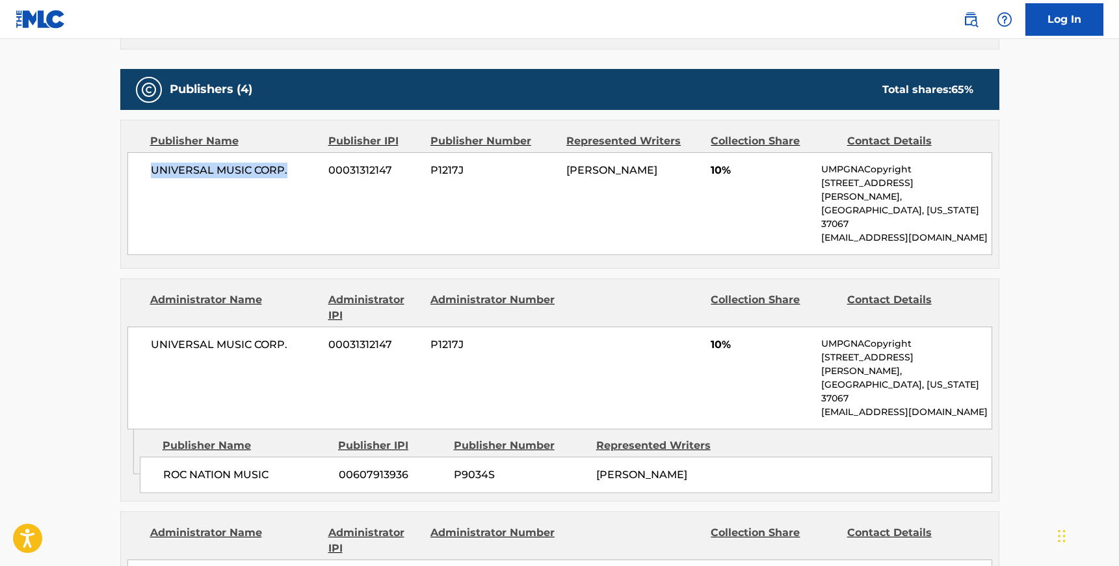
drag, startPoint x: 150, startPoint y: 168, endPoint x: 285, endPoint y: 168, distance: 134.6
click at [285, 168] on span "UNIVERSAL MUSIC CORP." at bounding box center [235, 171] width 168 height 16
drag, startPoint x: 152, startPoint y: 317, endPoint x: 296, endPoint y: 319, distance: 143.8
click at [296, 337] on span "UNIVERSAL MUSIC CORP." at bounding box center [235, 345] width 168 height 16
drag, startPoint x: 271, startPoint y: 419, endPoint x: 158, endPoint y: 417, distance: 112.5
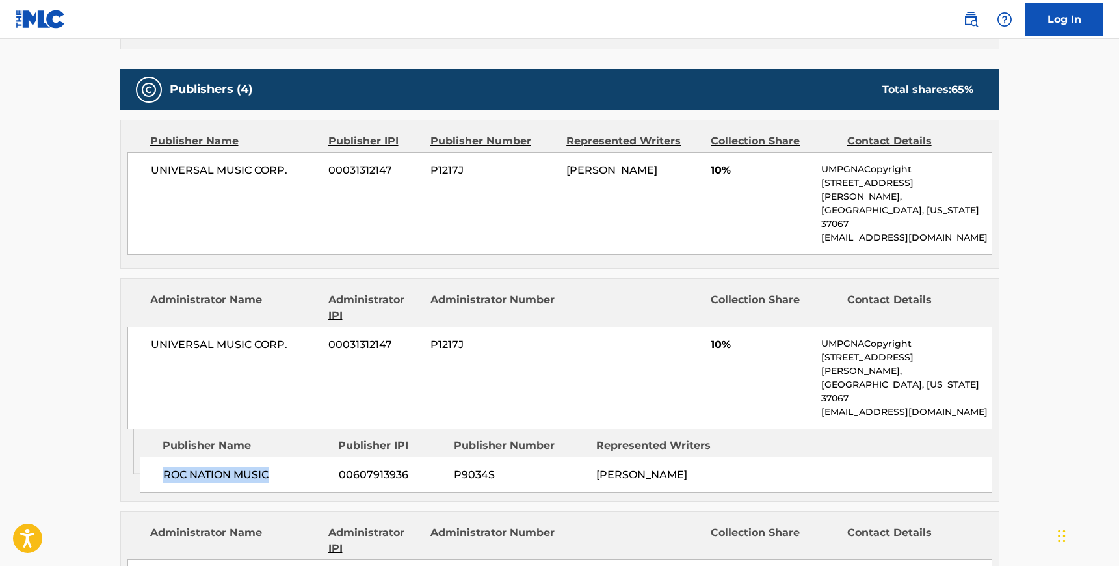
click at [158, 457] on div "ROC NATION MUSIC 00607913936 P9034S [PERSON_NAME]" at bounding box center [566, 475] width 853 height 36
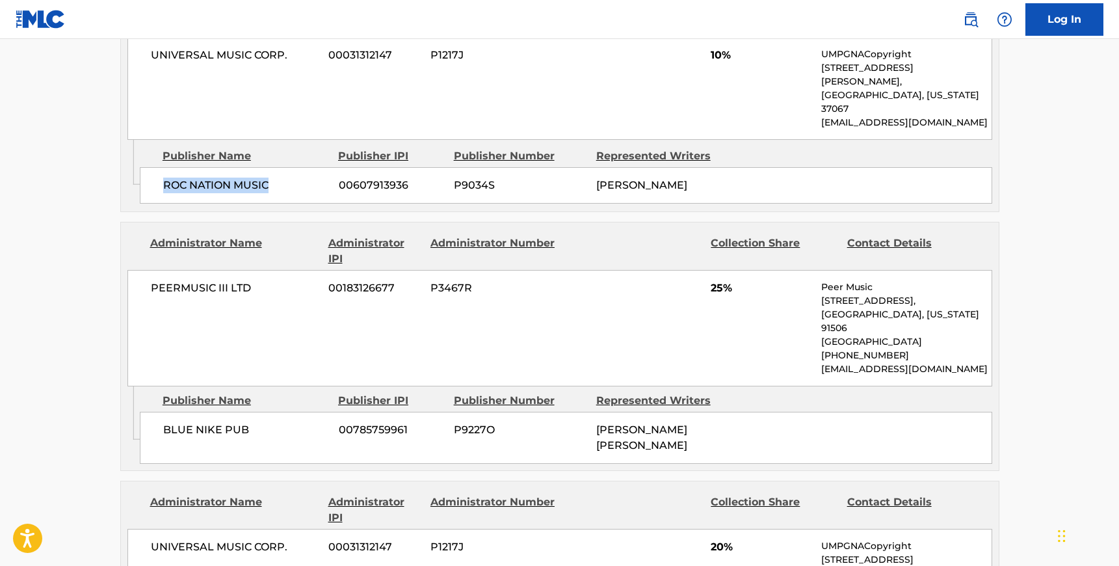
scroll to position [885, 0]
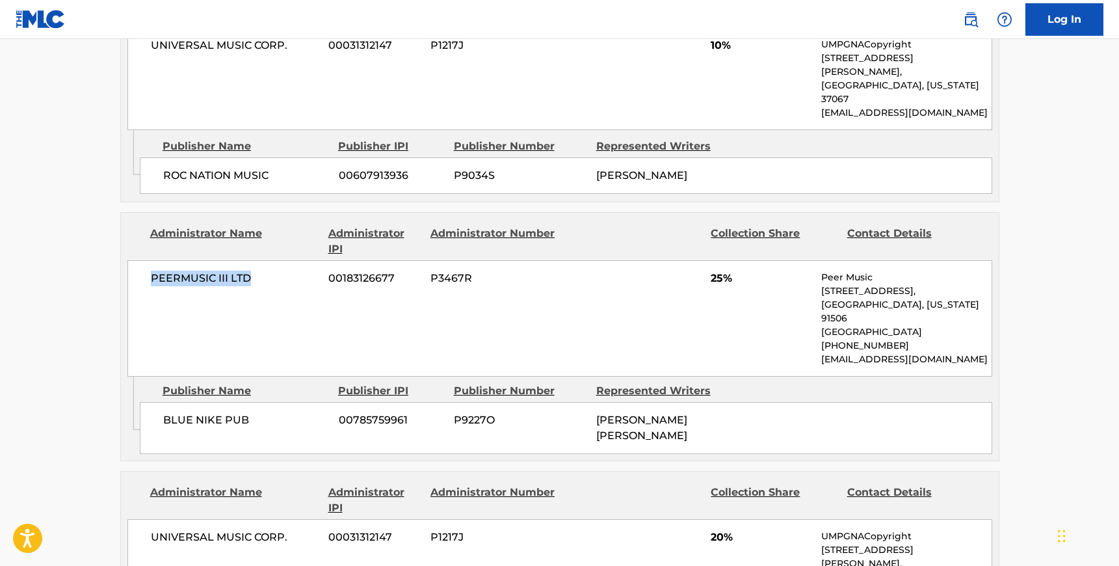
drag, startPoint x: 248, startPoint y: 225, endPoint x: 154, endPoint y: 222, distance: 95.0
click at [154, 271] on span "PEERMUSIC III LTD" at bounding box center [235, 279] width 168 height 16
drag, startPoint x: 254, startPoint y: 362, endPoint x: 164, endPoint y: 362, distance: 90.4
click at [164, 412] on span "BLUE NIKE PUB" at bounding box center [246, 420] width 166 height 16
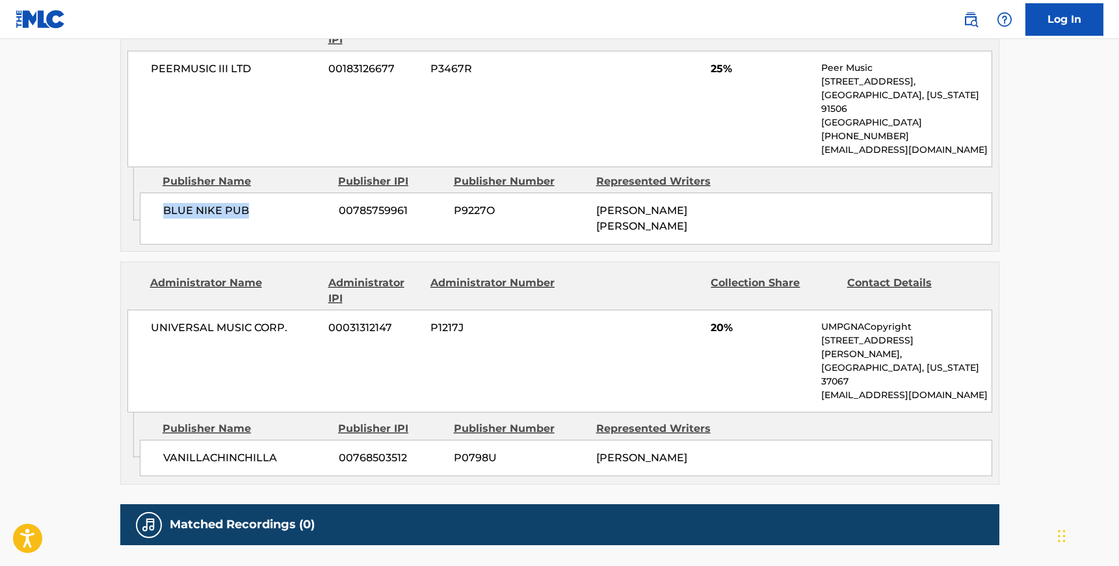
scroll to position [1111, 0]
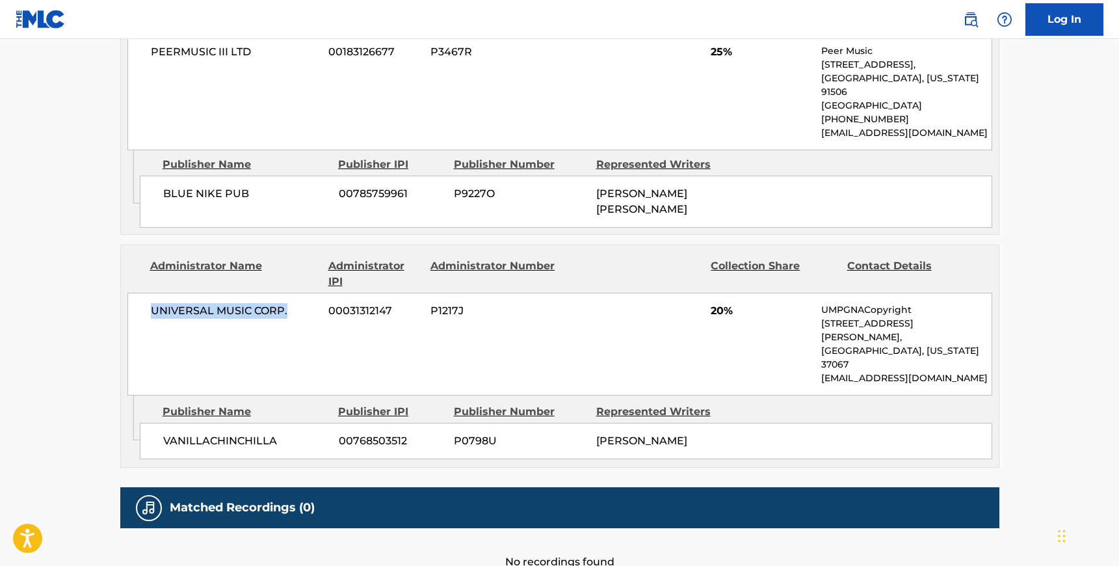
drag, startPoint x: 288, startPoint y: 256, endPoint x: 147, endPoint y: 256, distance: 141.1
click at [147, 293] on div "UNIVERSAL MUSIC CORP. 00031312147 P1217J 20% UMPGNACopyright [STREET_ADDRESS][P…" at bounding box center [559, 344] width 865 height 103
drag, startPoint x: 274, startPoint y: 355, endPoint x: 163, endPoint y: 354, distance: 110.6
click at [163, 433] on span "VANILLACHINCHILLA" at bounding box center [246, 441] width 166 height 16
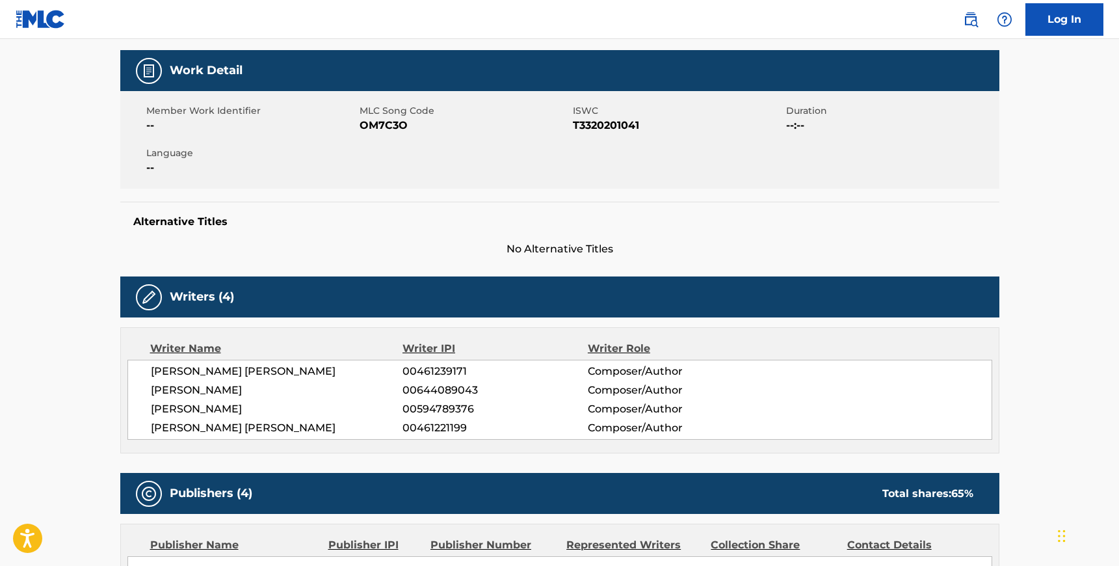
scroll to position [193, 0]
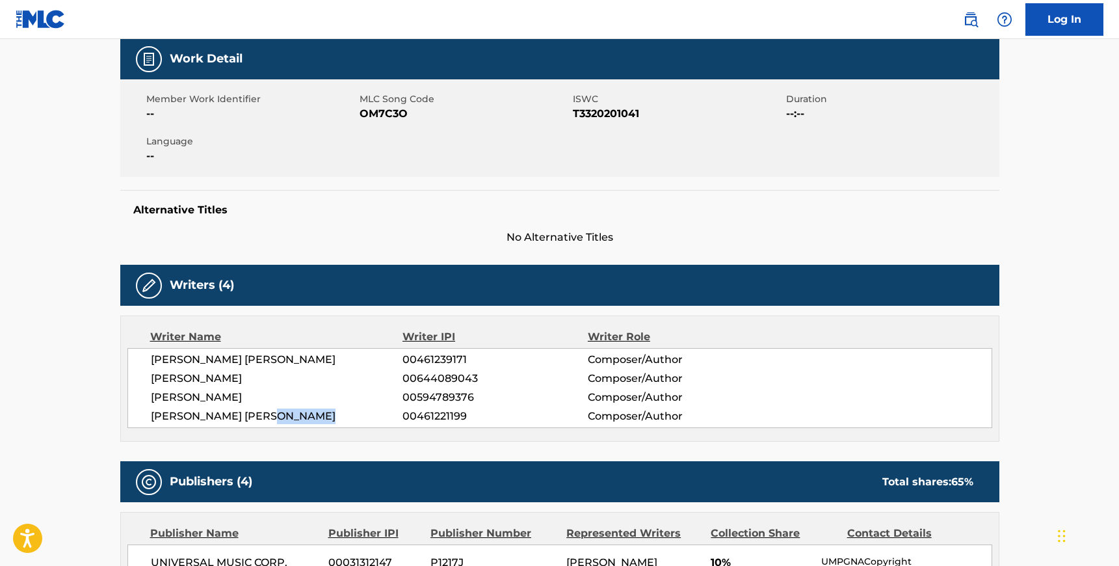
drag, startPoint x: 265, startPoint y: 416, endPoint x: 333, endPoint y: 416, distance: 68.3
click at [333, 416] on span "[PERSON_NAME] [PERSON_NAME]" at bounding box center [277, 416] width 252 height 16
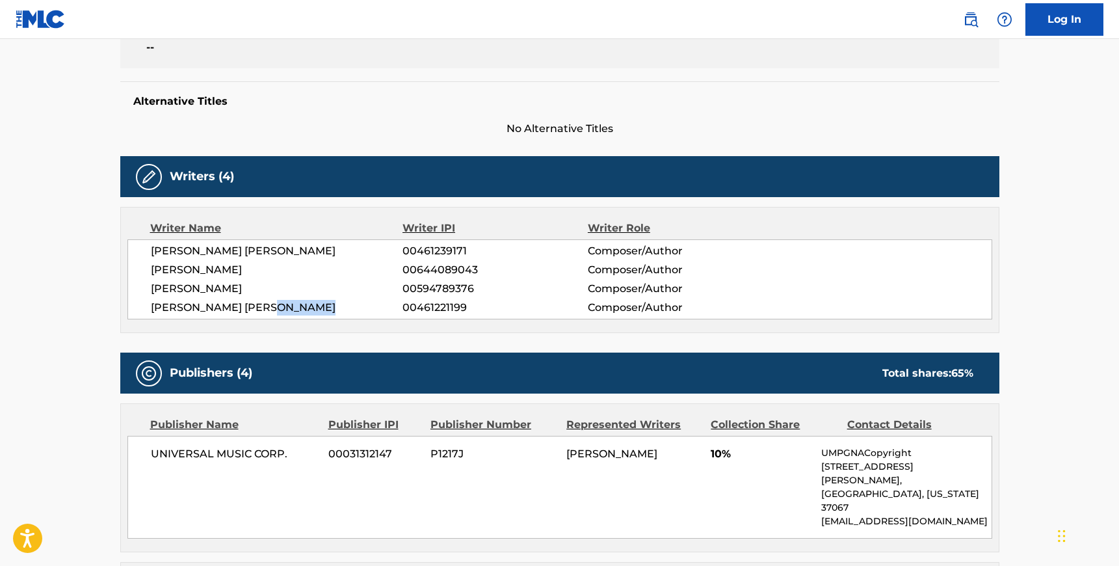
scroll to position [0, 0]
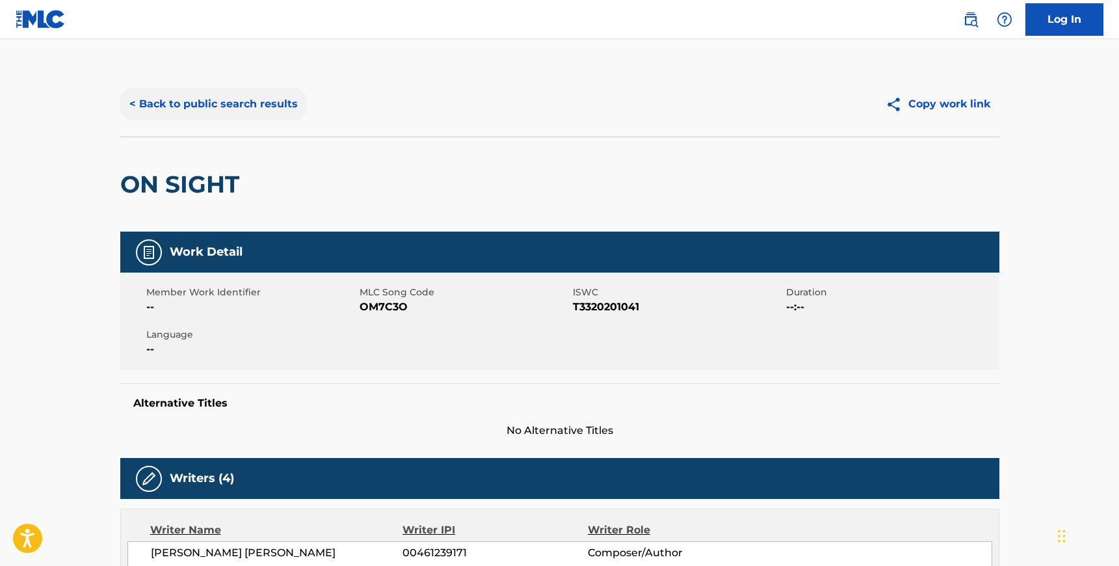
click at [202, 102] on button "< Back to public search results" at bounding box center [213, 104] width 187 height 33
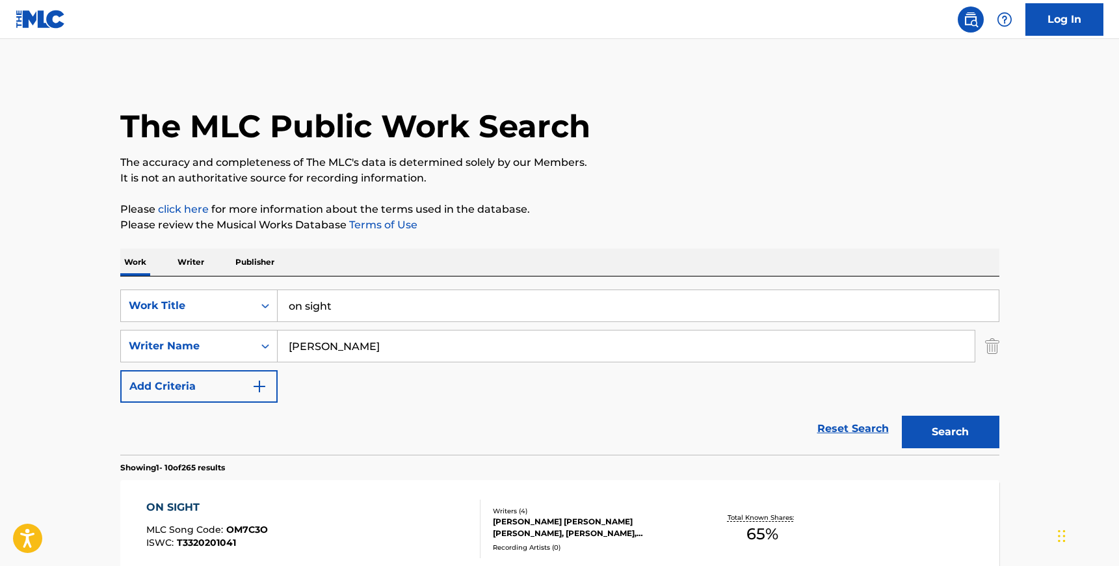
scroll to position [149, 0]
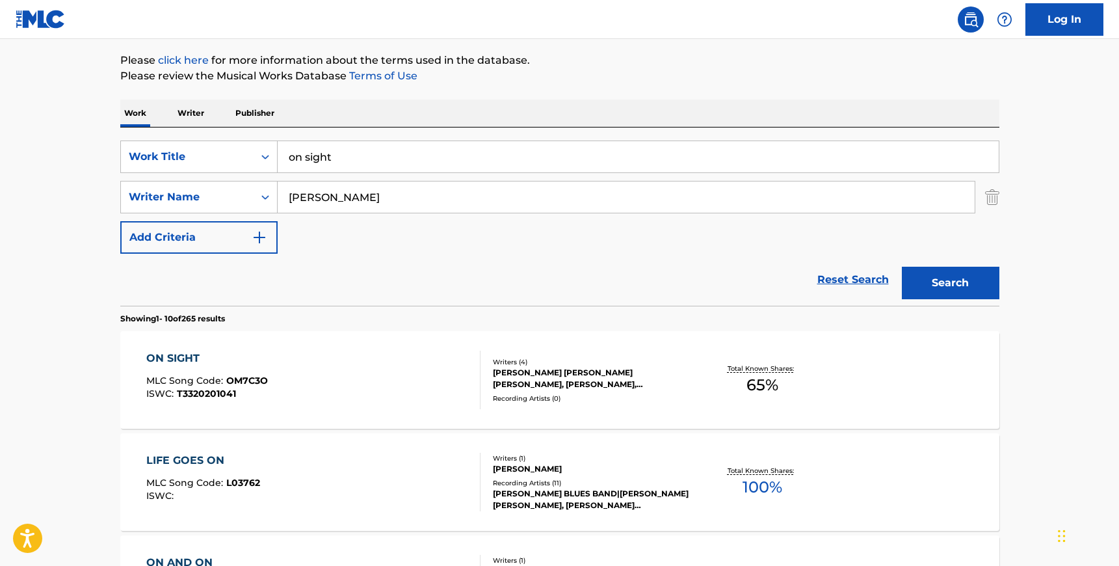
click at [345, 193] on input "[PERSON_NAME]" at bounding box center [626, 196] width 697 height 31
paste input "[PERSON_NAME]"
type input "[PERSON_NAME]"
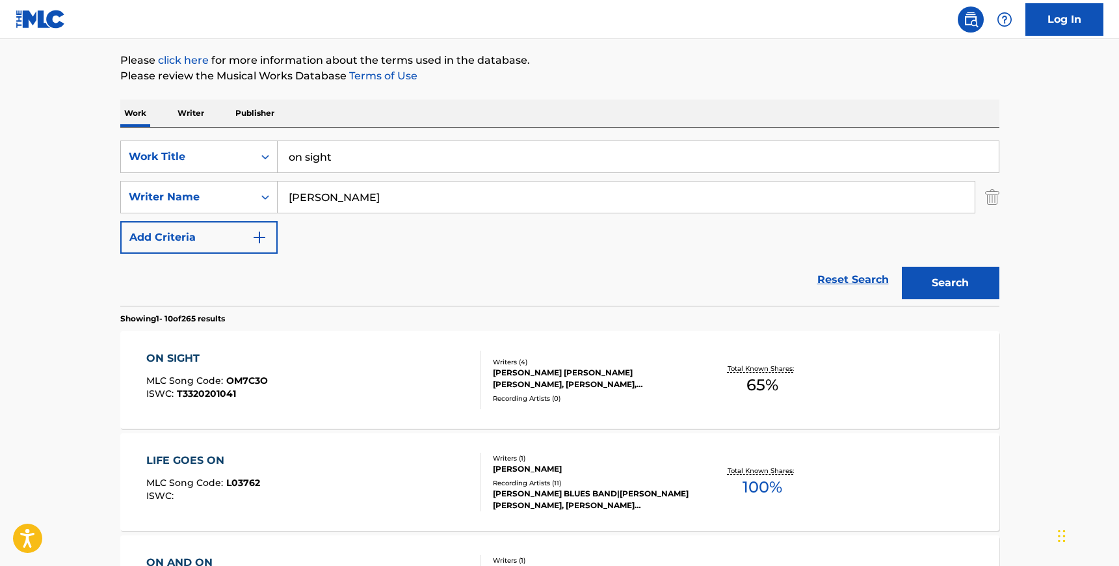
click at [340, 159] on input "on sight" at bounding box center [638, 156] width 721 height 31
click at [902, 267] on button "Search" at bounding box center [951, 283] width 98 height 33
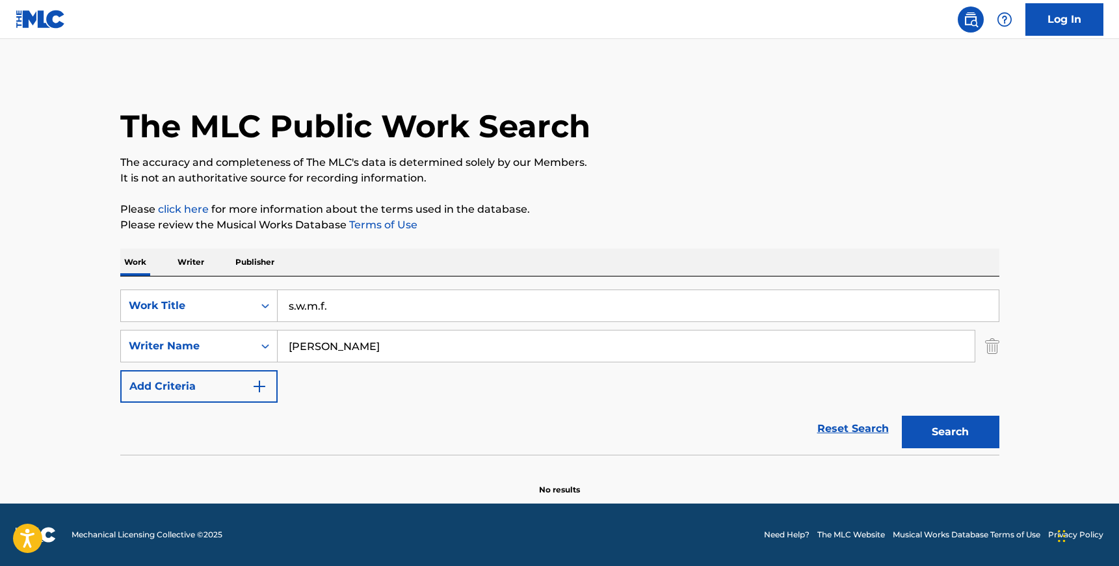
scroll to position [0, 0]
click at [300, 299] on input "s.w.m.f." at bounding box center [638, 305] width 721 height 31
type input "swmf"
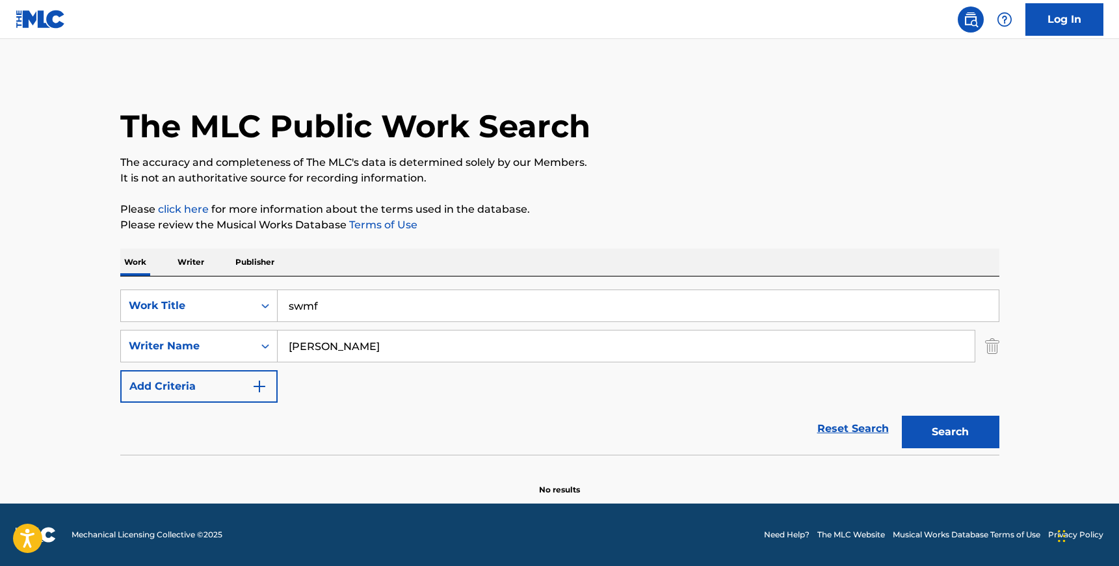
click at [902, 416] on button "Search" at bounding box center [951, 432] width 98 height 33
click at [343, 354] on input "[PERSON_NAME]" at bounding box center [626, 345] width 697 height 31
click at [902, 416] on button "Search" at bounding box center [951, 432] width 98 height 33
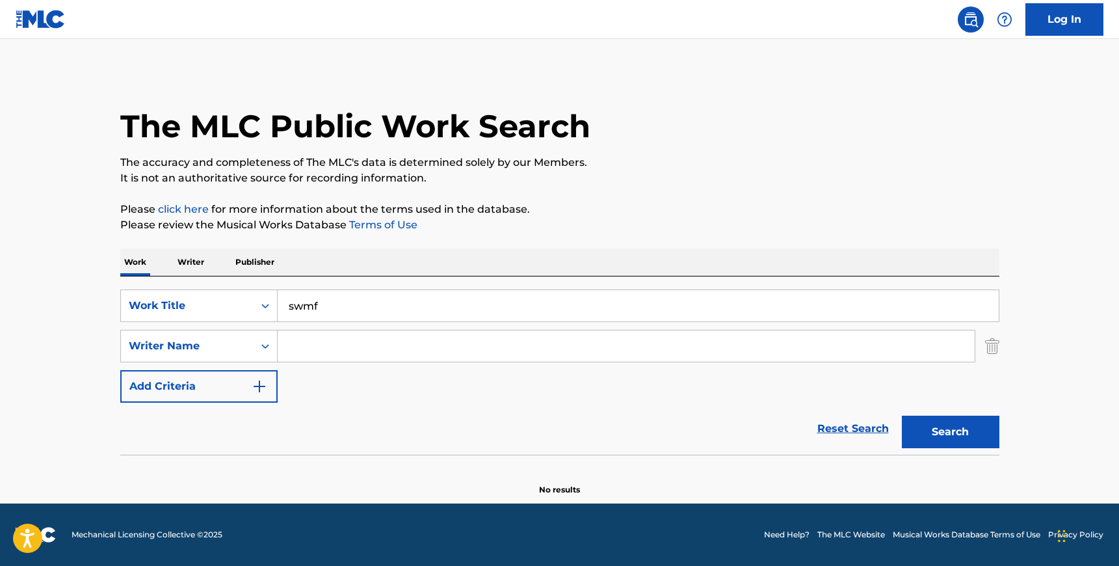
click at [353, 302] on input "swmf" at bounding box center [638, 305] width 721 height 31
type input "s w m f"
click at [902, 416] on button "Search" at bounding box center [951, 432] width 98 height 33
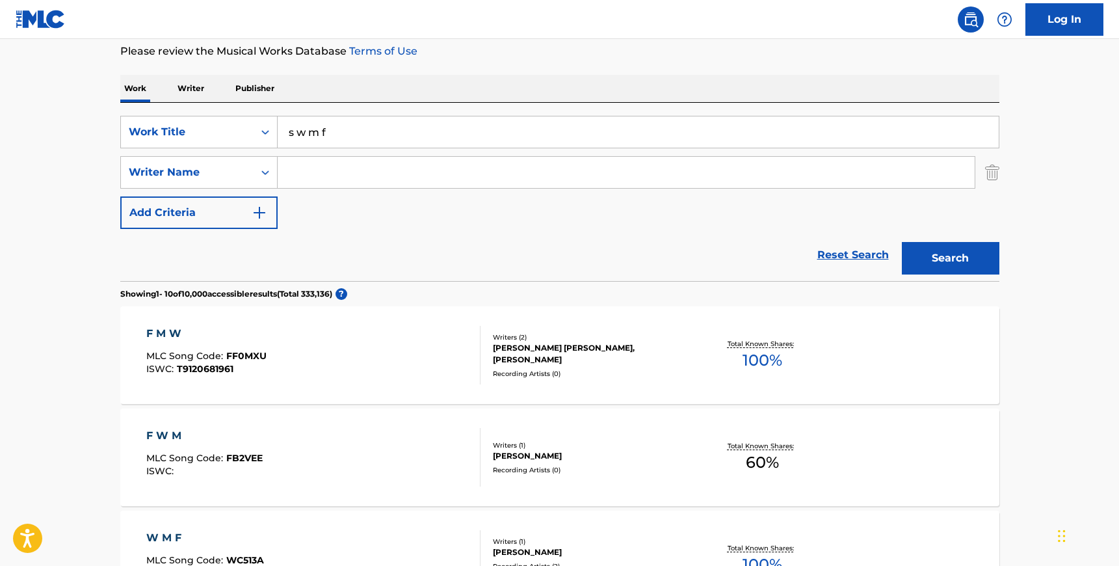
scroll to position [187, 0]
